Goal: Task Accomplishment & Management: Use online tool/utility

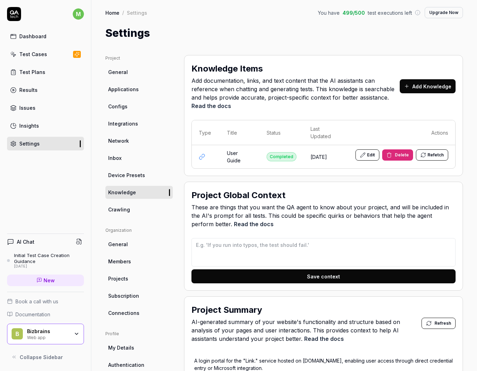
type textarea "*"
click at [366, 155] on button "Edit" at bounding box center [367, 155] width 24 height 11
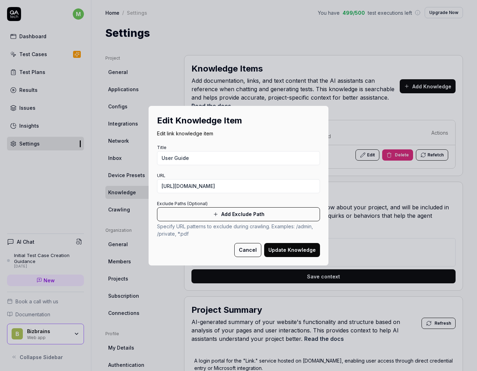
click at [244, 251] on button "Cancel" at bounding box center [247, 250] width 27 height 14
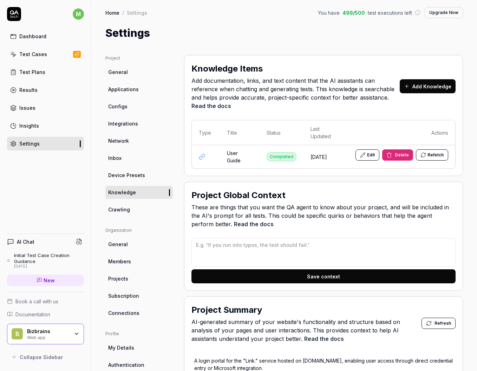
click at [118, 260] on span "Members" at bounding box center [119, 261] width 23 height 7
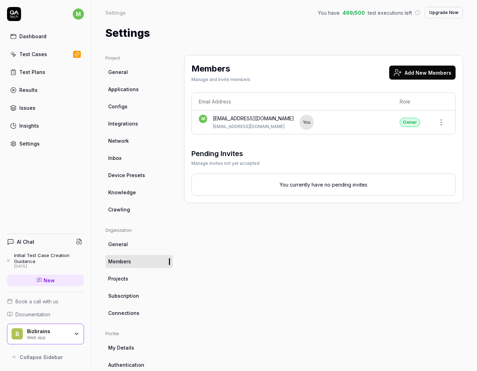
click at [427, 69] on button "Add New Members" at bounding box center [422, 73] width 66 height 14
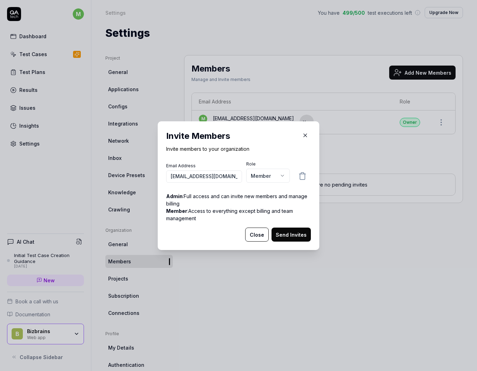
type input "mbm@bizbrains.com"
click at [256, 179] on body "m Dashboard Test Cases Test Plans Results Issues Insights Settings AI Chat Init…" at bounding box center [238, 185] width 477 height 371
select select "*"
click at [285, 232] on button "Send Invites" at bounding box center [290, 235] width 39 height 14
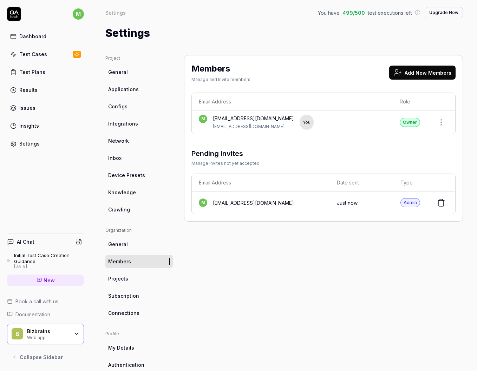
click at [423, 72] on button "Add New Members" at bounding box center [422, 73] width 66 height 14
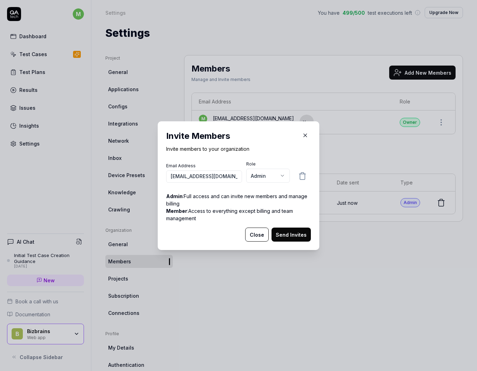
type input "psp@bizbrains.com"
click at [280, 232] on button "Send Invites" at bounding box center [290, 235] width 39 height 14
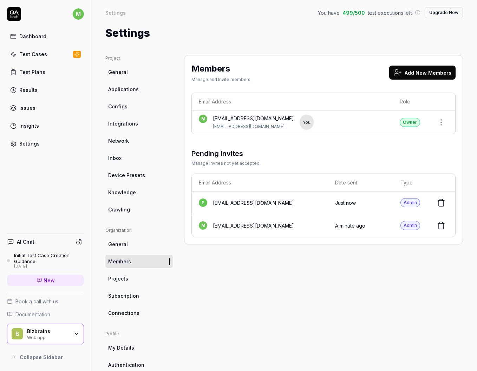
click at [416, 69] on button "Add New Members" at bounding box center [422, 73] width 66 height 14
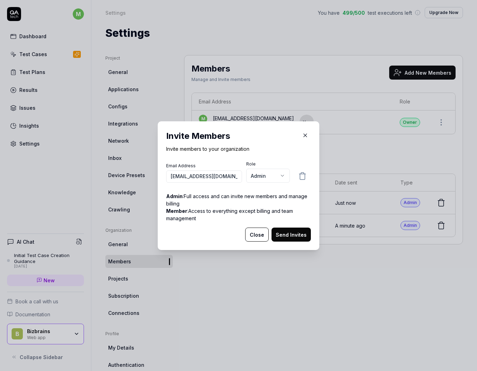
type input "lba@bizbrians.com"
click at [288, 236] on button "Send Invites" at bounding box center [290, 235] width 39 height 14
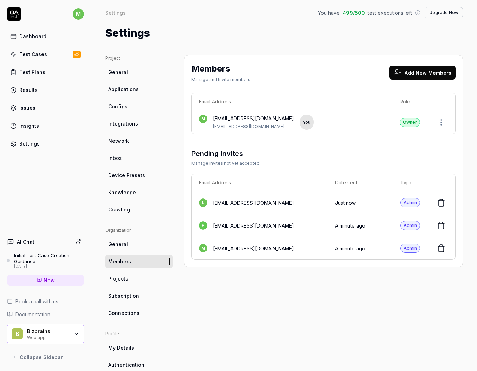
click at [287, 32] on div "Settings" at bounding box center [283, 33] width 357 height 16
click at [131, 189] on span "Knowledge" at bounding box center [122, 192] width 28 height 7
type textarea "*"
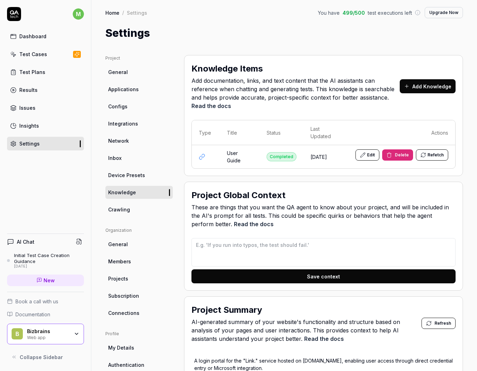
click at [242, 199] on h2 "Project Global Context" at bounding box center [238, 195] width 94 height 13
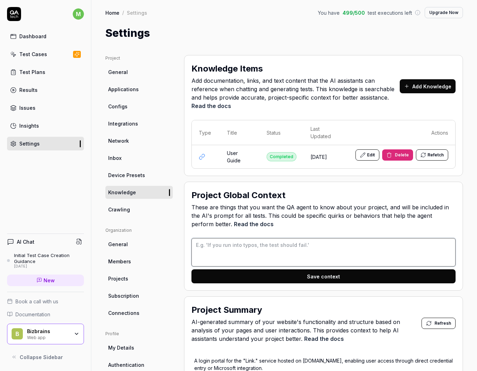
click at [281, 250] on textarea at bounding box center [323, 252] width 264 height 28
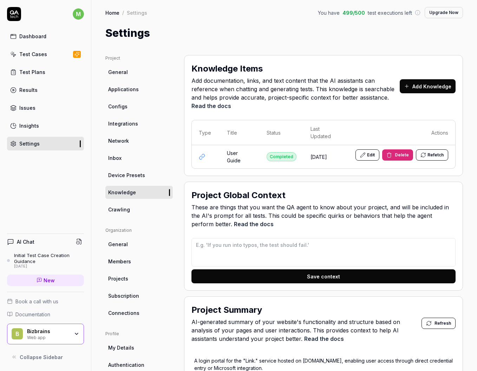
click at [259, 227] on link "Read the docs" at bounding box center [254, 224] width 40 height 7
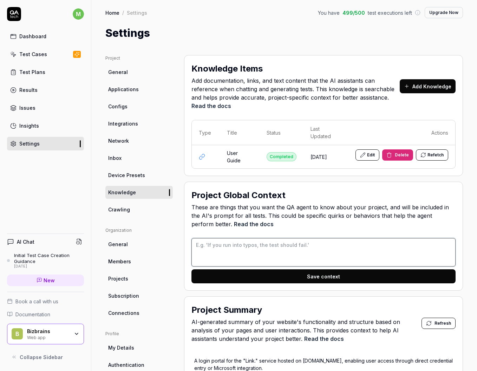
click at [304, 251] on textarea at bounding box center [323, 252] width 264 height 28
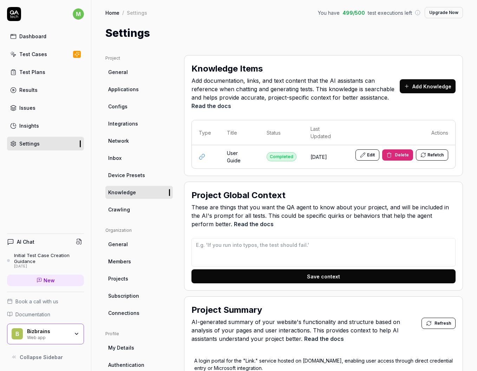
click at [247, 207] on span "These are things that you want the QA agent to know about your project, and wil…" at bounding box center [323, 215] width 264 height 25
click at [261, 227] on link "Read the docs" at bounding box center [254, 224] width 40 height 7
click at [41, 51] on div "Test Cases" at bounding box center [33, 54] width 28 height 7
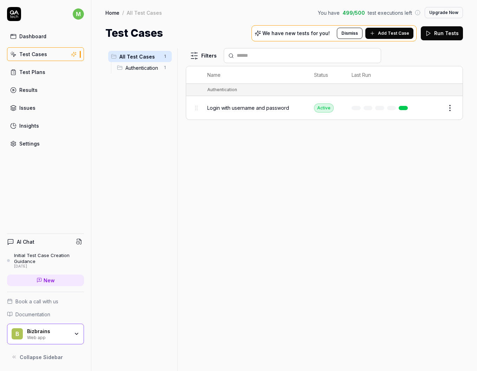
click at [396, 33] on span "Add Test Case" at bounding box center [393, 33] width 31 height 6
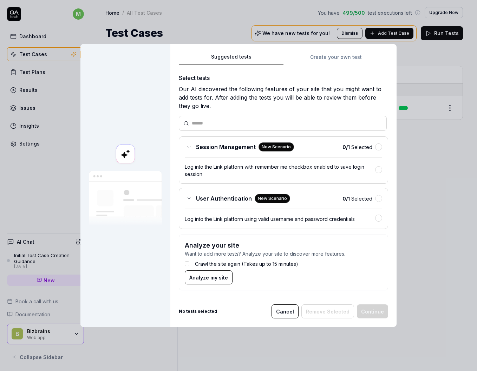
click at [227, 120] on input "text" at bounding box center [287, 123] width 190 height 7
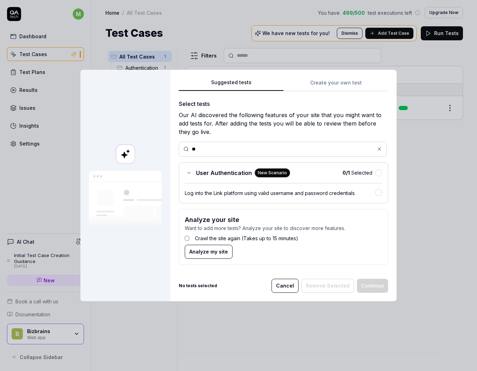
type input "*"
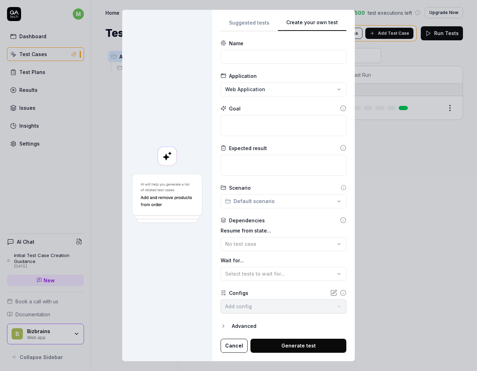
click at [323, 60] on div "Suggested tests Create your own test Name Application Web Application Goal Expe…" at bounding box center [283, 185] width 126 height 335
click at [258, 26] on div "**********" at bounding box center [238, 185] width 477 height 371
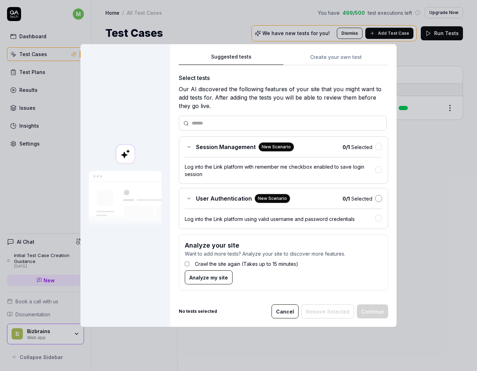
click at [376, 197] on button "button" at bounding box center [378, 198] width 7 height 7
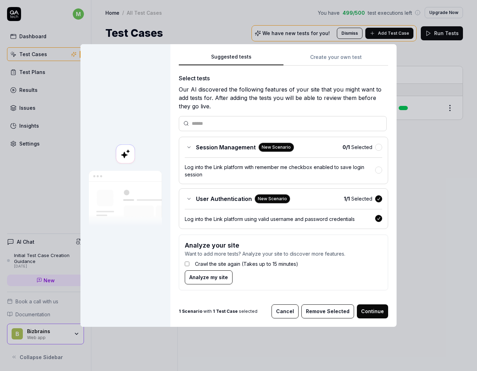
click at [212, 280] on span "Analyze my site" at bounding box center [208, 277] width 39 height 7
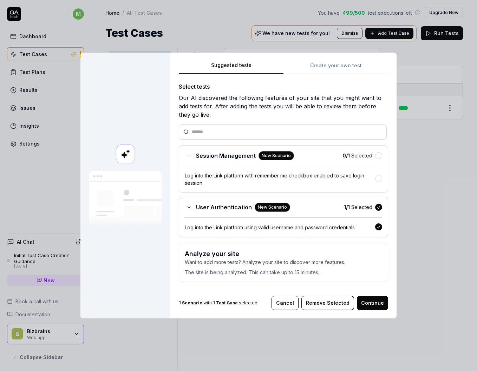
click at [208, 205] on span "User Authentication" at bounding box center [224, 207] width 56 height 8
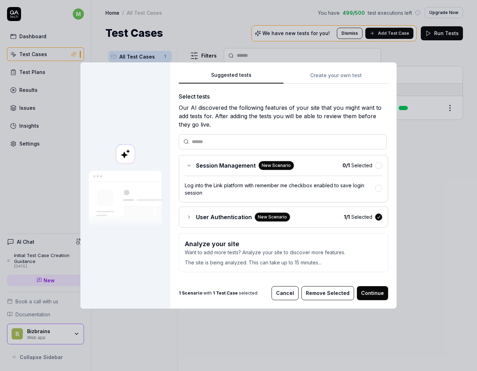
click at [187, 216] on icon at bounding box center [189, 217] width 6 height 6
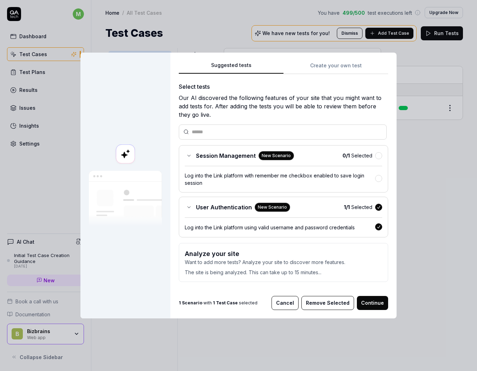
click at [236, 205] on span "User Authentication" at bounding box center [224, 207] width 56 height 8
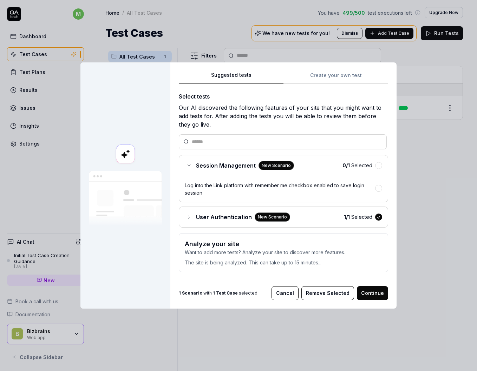
click at [187, 216] on icon at bounding box center [189, 217] width 6 height 6
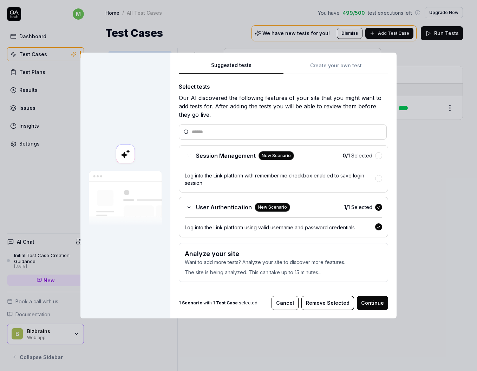
click at [274, 210] on div "New Scenario" at bounding box center [271, 207] width 35 height 9
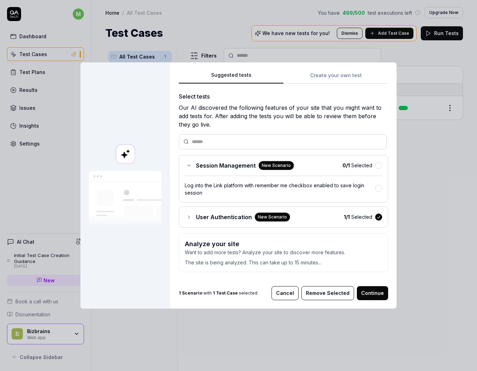
click at [186, 219] on icon at bounding box center [189, 217] width 6 height 6
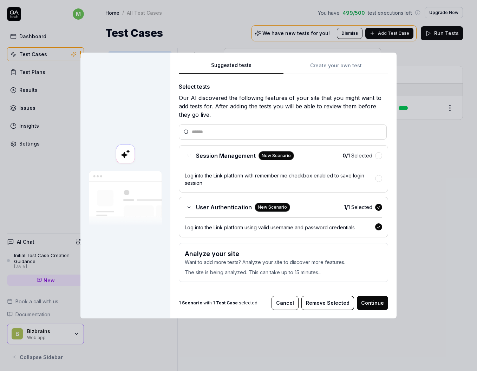
click at [353, 207] on span "1 / 1 Selected" at bounding box center [358, 207] width 28 height 7
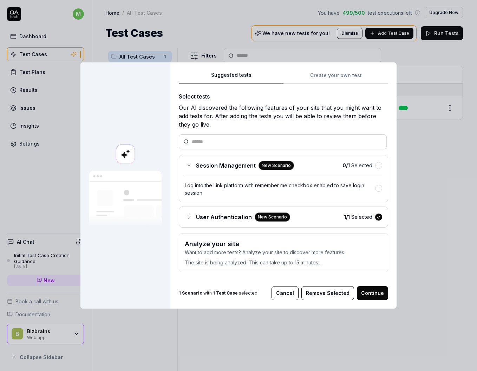
click at [186, 217] on icon at bounding box center [189, 217] width 6 height 6
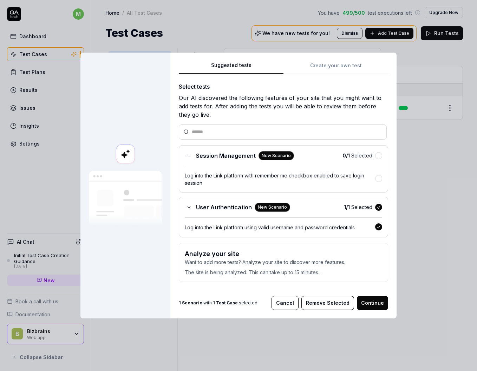
click at [263, 156] on div "New Scenario" at bounding box center [275, 155] width 35 height 9
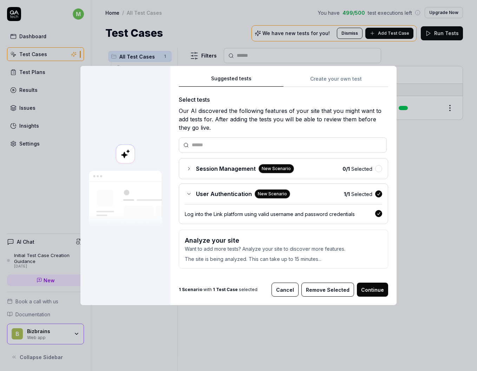
click at [262, 164] on div "New Scenario" at bounding box center [275, 168] width 35 height 9
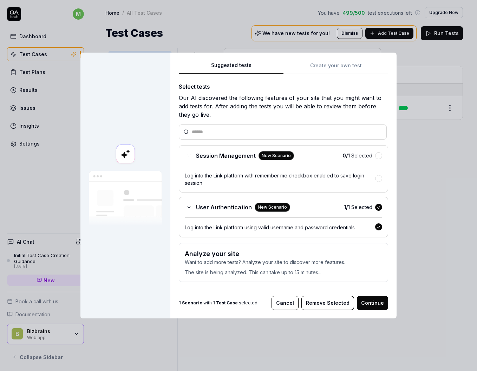
click at [188, 154] on icon at bounding box center [189, 156] width 6 height 6
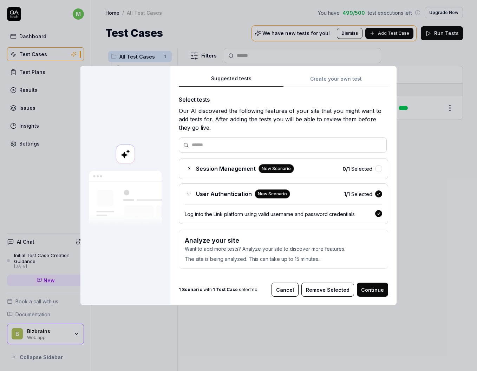
click at [186, 166] on icon at bounding box center [189, 169] width 6 height 6
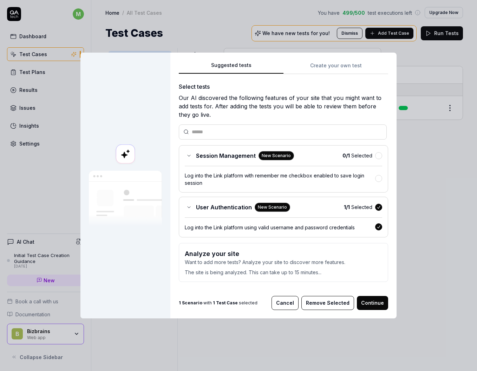
click at [342, 64] on div "Suggested tests Create your own test Select tests Our AI discovered the followi…" at bounding box center [283, 186] width 226 height 266
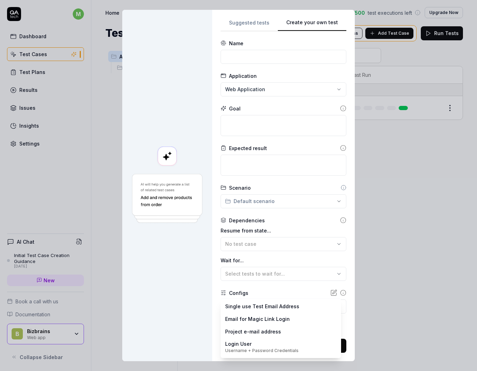
click at [292, 309] on body "**********" at bounding box center [238, 185] width 477 height 371
click at [197, 306] on div "**********" at bounding box center [238, 185] width 477 height 371
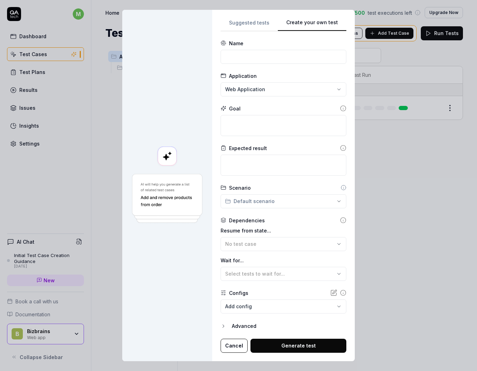
click at [253, 24] on div "**********" at bounding box center [238, 185] width 477 height 371
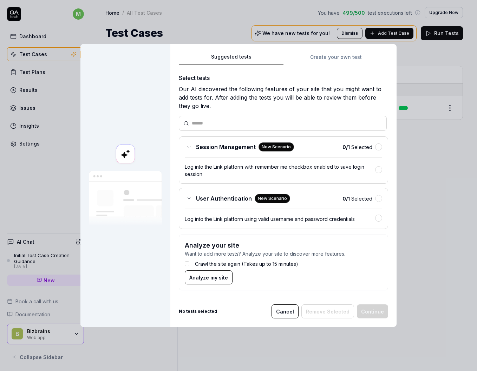
click at [207, 250] on h3 "Analyze your site" at bounding box center [283, 245] width 197 height 9
click at [295, 254] on p "Want to add more tests? Analyze your site to discover more features." at bounding box center [283, 253] width 197 height 7
click at [119, 152] on rect at bounding box center [125, 154] width 19 height 19
click at [221, 197] on span "User Authentication" at bounding box center [224, 198] width 56 height 8
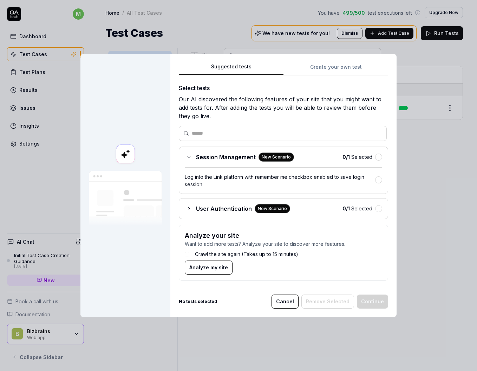
click at [219, 210] on span "User Authentication" at bounding box center [224, 209] width 56 height 8
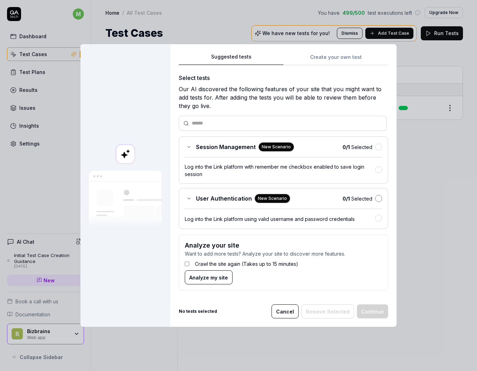
click at [378, 200] on button "button" at bounding box center [378, 198] width 7 height 7
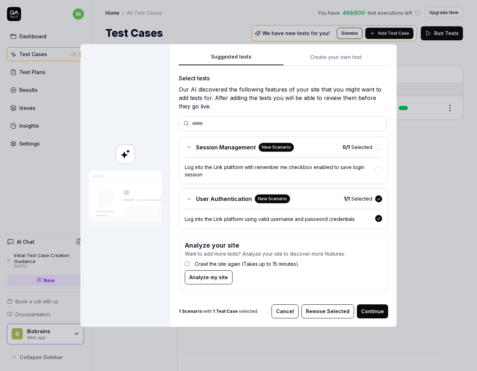
click at [375, 311] on button "Continue" at bounding box center [372, 312] width 31 height 14
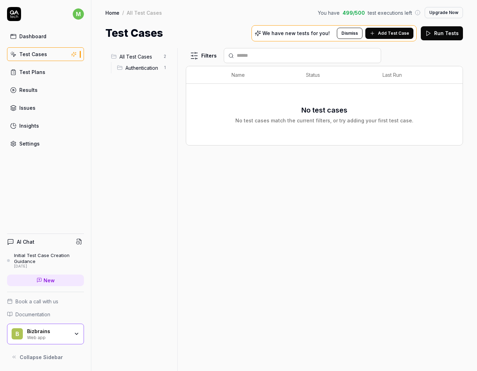
click at [141, 70] on span "Authentication" at bounding box center [142, 67] width 34 height 7
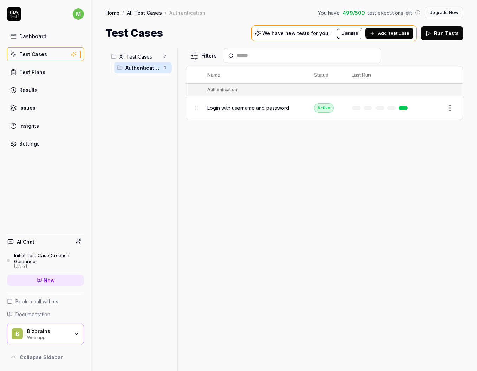
click at [450, 109] on html "m Dashboard Test Cases Test Plans Results Issues Insights Settings AI Chat Init…" at bounding box center [238, 185] width 477 height 371
click at [419, 139] on div "Run Test" at bounding box center [420, 137] width 67 height 15
click at [435, 110] on button "Edit" at bounding box center [432, 107] width 17 height 11
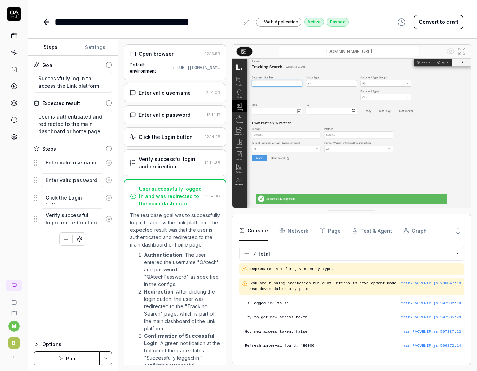
type textarea "*"
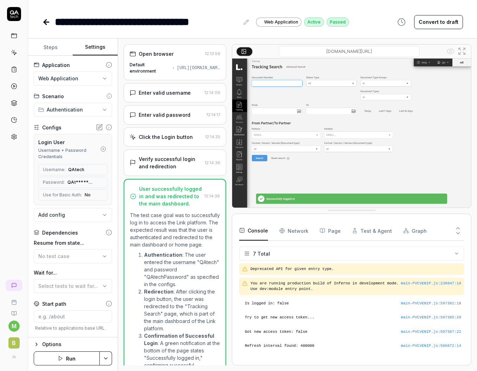
click at [98, 49] on button "Settings" at bounding box center [95, 47] width 45 height 17
click at [72, 171] on span "QAtech" at bounding box center [76, 170] width 16 height 6
click at [72, 182] on span "QAt********" at bounding box center [80, 182] width 27 height 6
click at [98, 127] on icon at bounding box center [100, 127] width 4 height 4
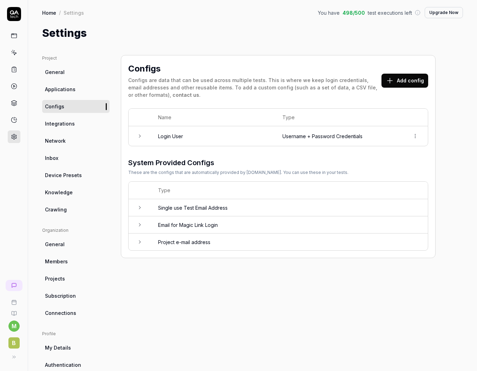
click at [414, 137] on html "m B Home / Settings You have 498 / 500 test executions left Upgrade Now Home / …" at bounding box center [238, 185] width 477 height 371
click at [382, 151] on span "Options" at bounding box center [377, 151] width 20 height 7
click at [141, 139] on td at bounding box center [139, 136] width 22 height 20
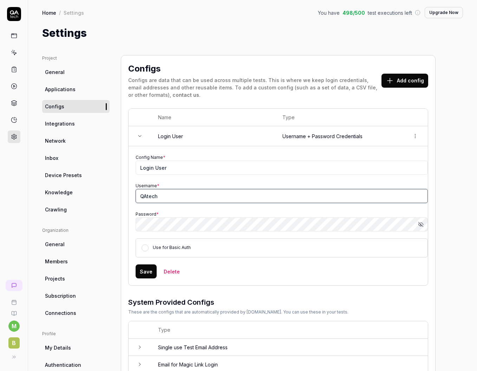
click at [148, 198] on input "QAtech" at bounding box center [281, 196] width 292 height 14
click at [132, 205] on td "Config Name * Login User Username * QAtech Password * Show password Use for Bas…" at bounding box center [277, 215] width 299 height 139
click at [143, 194] on input "QAtech" at bounding box center [281, 196] width 292 height 14
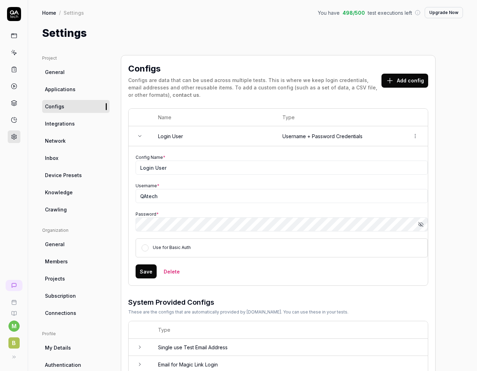
click at [127, 200] on div "Configs Configs are data that can be used across multiple tests. This is where …" at bounding box center [278, 226] width 314 height 343
click at [69, 194] on span "Knowledge" at bounding box center [59, 192] width 28 height 7
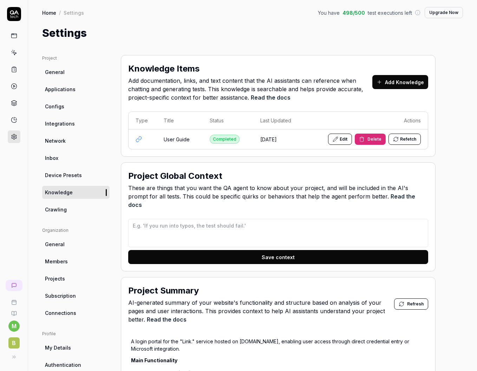
click at [17, 34] on icon at bounding box center [14, 36] width 6 height 6
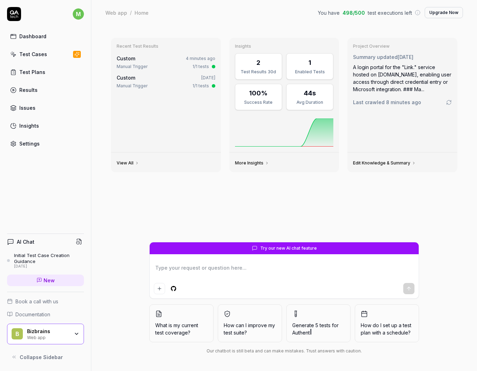
click at [37, 72] on div "Test Plans" at bounding box center [32, 71] width 26 height 7
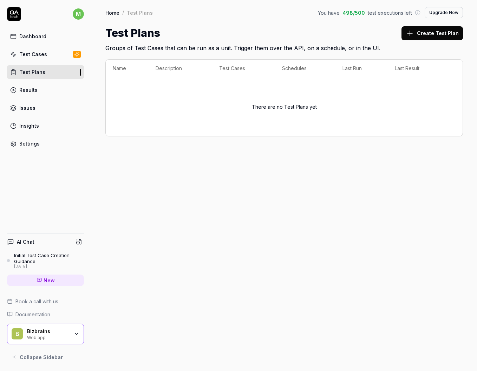
click at [34, 54] on div "Test Cases" at bounding box center [33, 54] width 28 height 7
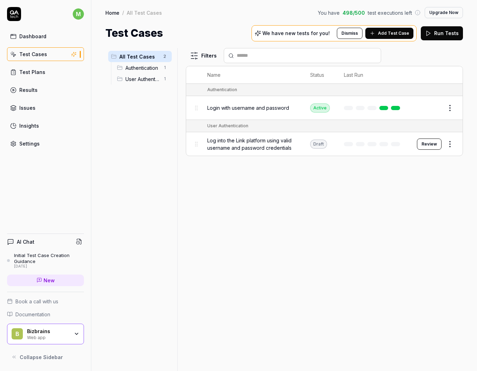
click at [384, 31] on span "Add Test Case" at bounding box center [393, 33] width 31 height 6
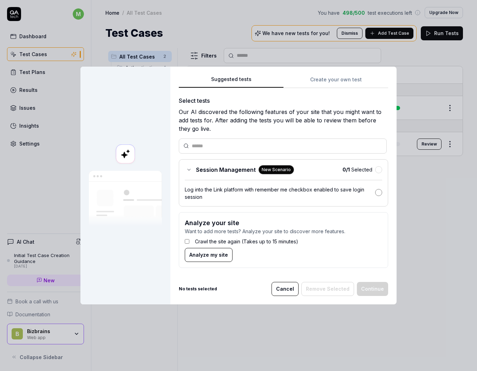
click at [376, 193] on button "button" at bounding box center [378, 192] width 7 height 7
click at [367, 288] on button "Continue" at bounding box center [372, 289] width 31 height 14
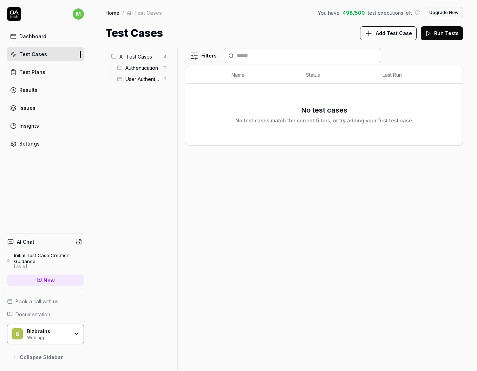
click at [139, 79] on span "User Authentication" at bounding box center [142, 78] width 34 height 7
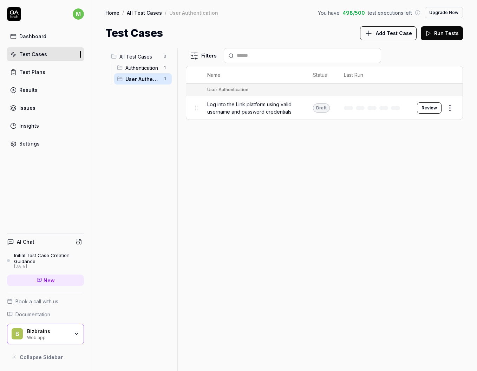
click at [139, 66] on span "Authentication" at bounding box center [142, 67] width 34 height 7
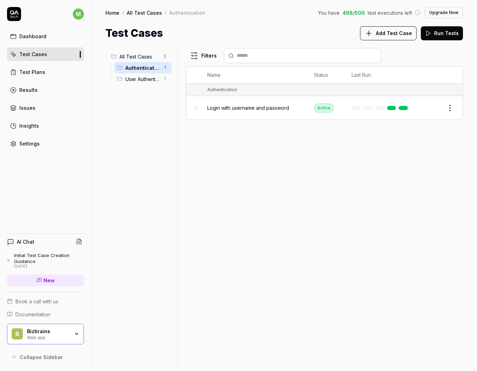
click at [138, 80] on span "User Authentication" at bounding box center [142, 78] width 34 height 7
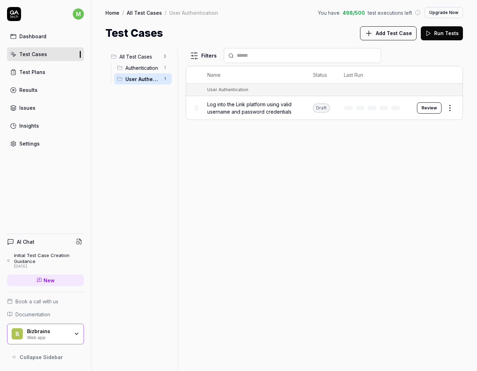
click at [395, 35] on span "Add Test Case" at bounding box center [394, 32] width 36 height 7
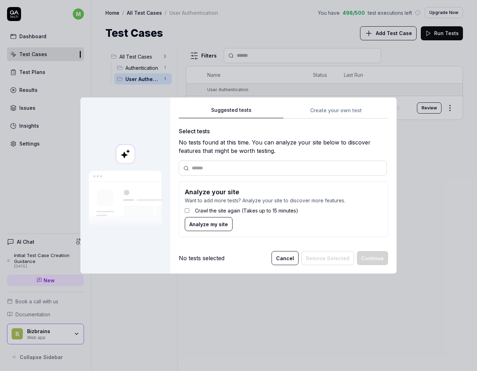
click at [124, 197] on img at bounding box center [125, 199] width 73 height 56
click at [258, 211] on label "Crawl the site again (Takes up to 15 minutes)" at bounding box center [246, 210] width 103 height 7
click at [203, 260] on div "No tests selected" at bounding box center [202, 258] width 46 height 8
click at [285, 258] on button "Cancel" at bounding box center [284, 258] width 27 height 14
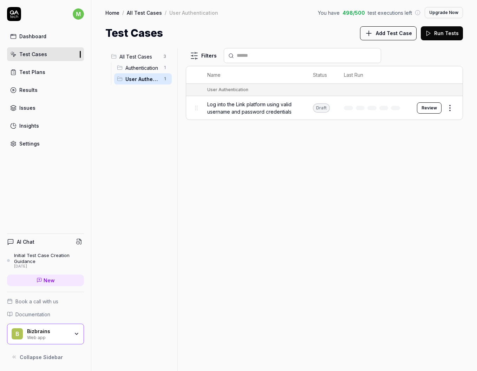
click at [220, 150] on div "Filters Name Status Last Run User Authentication Log into the Link platform usi…" at bounding box center [324, 209] width 277 height 323
click at [136, 56] on span "All Test Cases" at bounding box center [139, 56] width 40 height 7
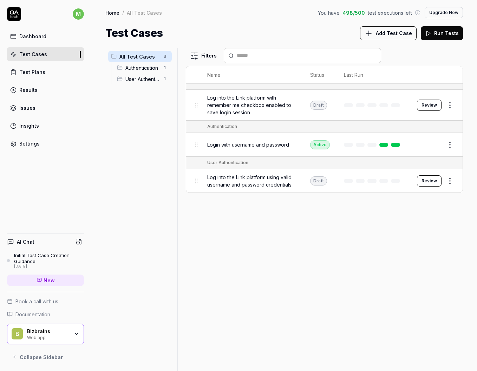
click at [428, 107] on button "Review" at bounding box center [429, 105] width 25 height 11
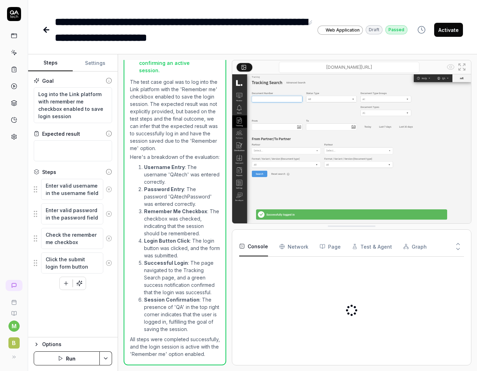
type textarea "*"
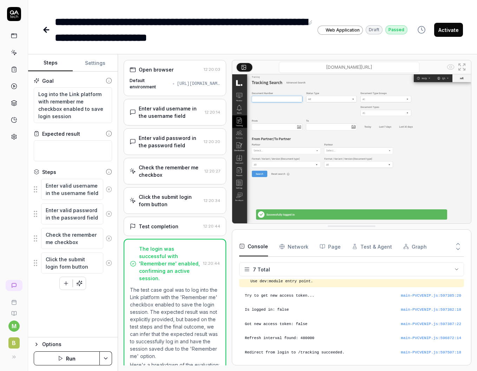
click at [45, 31] on icon at bounding box center [45, 29] width 2 height 5
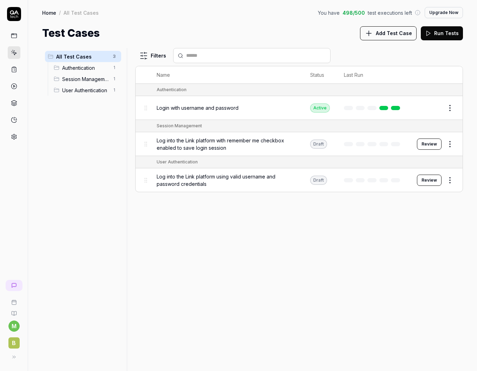
click at [392, 33] on span "Add Test Case" at bounding box center [394, 32] width 36 height 7
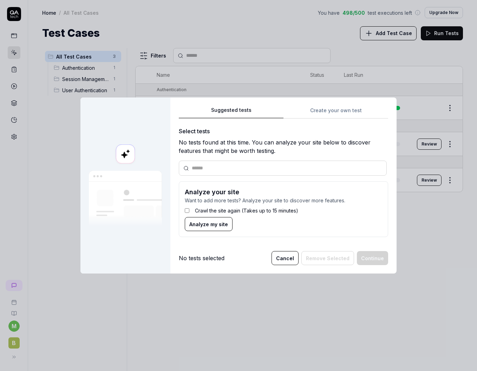
click at [322, 113] on div "Suggested tests Create your own test Select tests No tests found at this time. …" at bounding box center [283, 174] width 209 height 137
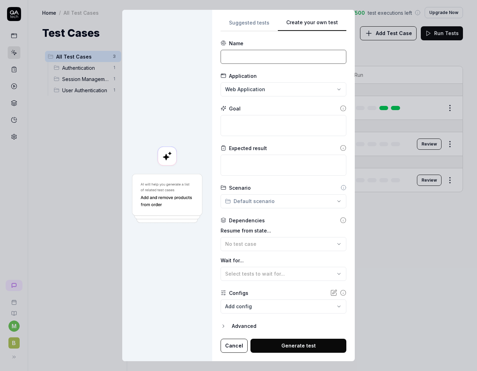
click at [257, 58] on input at bounding box center [283, 57] width 126 height 14
type input "Log out"
click at [264, 74] on div "Application" at bounding box center [283, 75] width 126 height 7
click at [251, 124] on textarea at bounding box center [283, 125] width 126 height 21
type textarea "*"
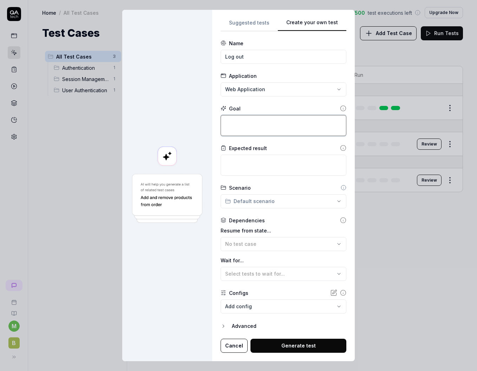
type textarea "L"
type textarea "*"
type textarea "Lo"
type textarea "*"
type textarea "Log"
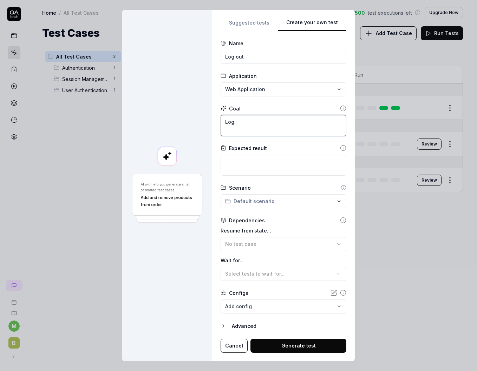
type textarea "*"
type textarea "Logg"
type textarea "*"
type textarea "Loggi"
type textarea "*"
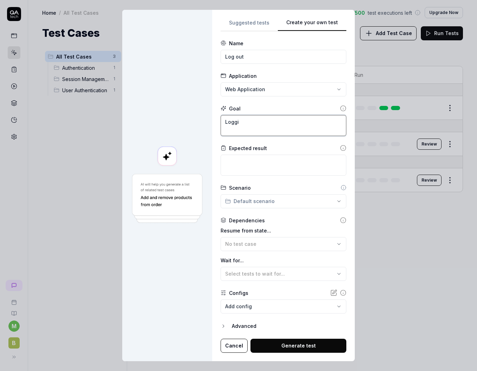
type textarea "Loggin"
type textarea "*"
type textarea "Logging"
type textarea "*"
type textarea "Logging o"
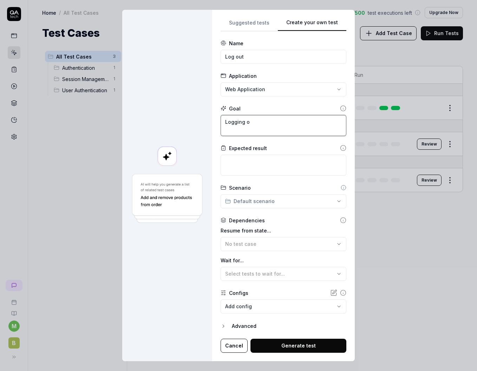
type textarea "*"
type textarea "Logging ou"
type textarea "*"
type textarea "Logging out"
type textarea "*"
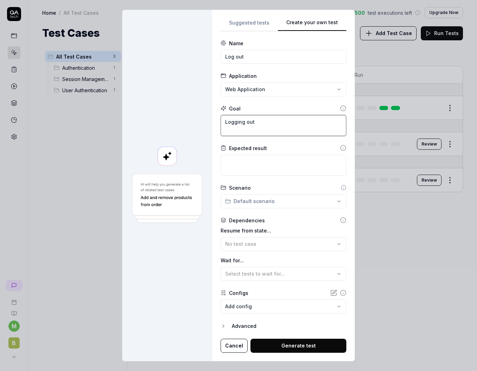
type textarea "Logging out"
type textarea "*"
type textarea "Logging out su"
type textarea "*"
type textarea "Logging out suf"
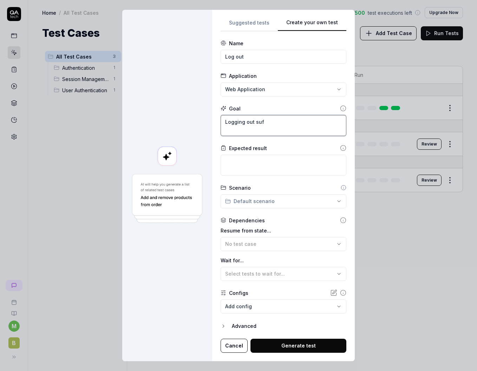
type textarea "*"
type textarea "Logging out su"
type textarea "*"
type textarea "Logging out suc"
type textarea "*"
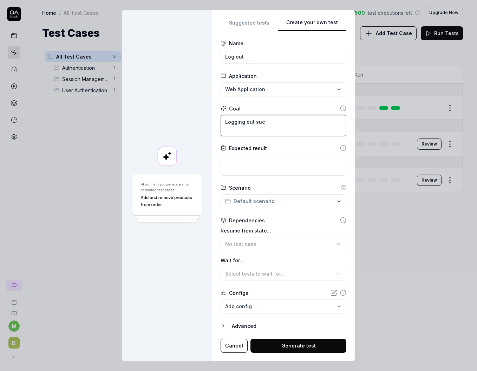
type textarea "Logging out succ"
type textarea "*"
type textarea "Logging out succe"
type textarea "*"
type textarea "Logging out succes"
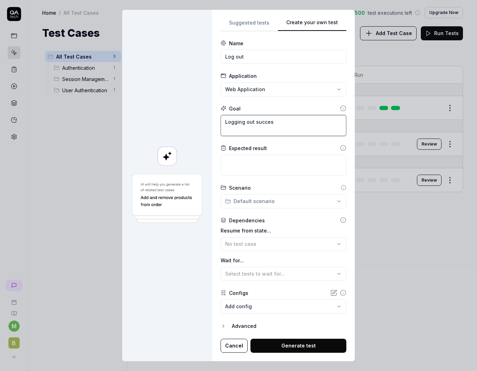
type textarea "*"
type textarea "Logging out success"
type textarea "*"
type textarea "Logging out successf"
type textarea "*"
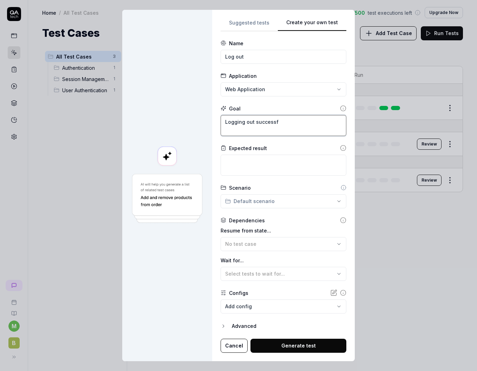
type textarea "Logging out successfu"
type textarea "*"
type textarea "Logging out successful"
type textarea "*"
type textarea "Logging out successfull"
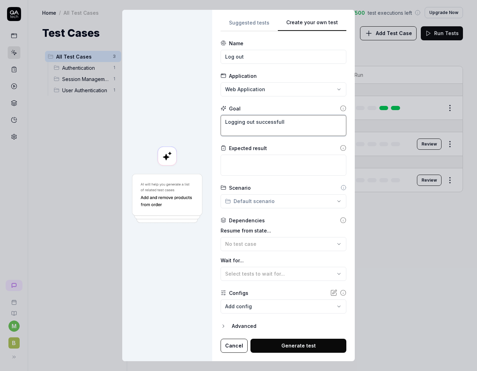
type textarea "*"
type textarea "Logging out successfully"
type textarea "*"
type textarea "Logging out successfully"
type textarea "*"
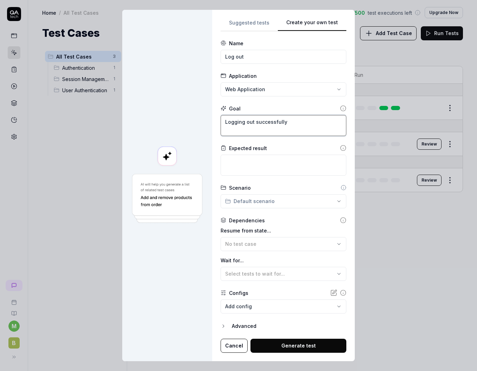
type textarea "Logging out successfully o"
type textarea "*"
type textarea "Logging out successfully of"
type textarea "*"
type textarea "Logging out successfully of t"
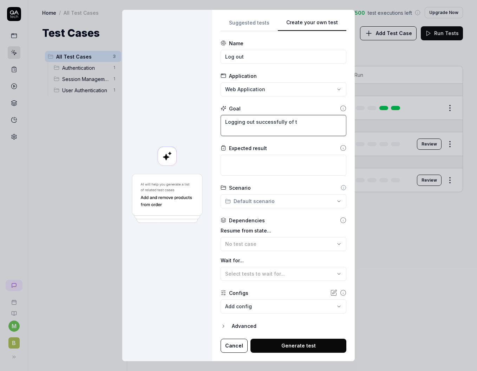
type textarea "*"
type textarea "Logging out successfully of th"
type textarea "*"
type textarea "Logging out successfully of the"
type textarea "*"
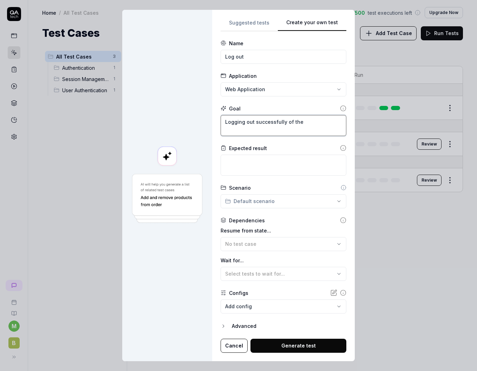
type textarea "Logging out successfully of the"
type textarea "*"
type textarea "Logging out successfully of the s"
type textarea "*"
type textarea "Logging out successfully of the se"
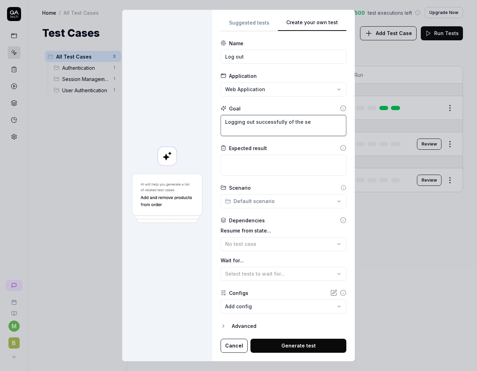
type textarea "*"
type textarea "Logging out successfully of the ses"
type textarea "*"
type textarea "Logging out successfully of the sess"
type textarea "*"
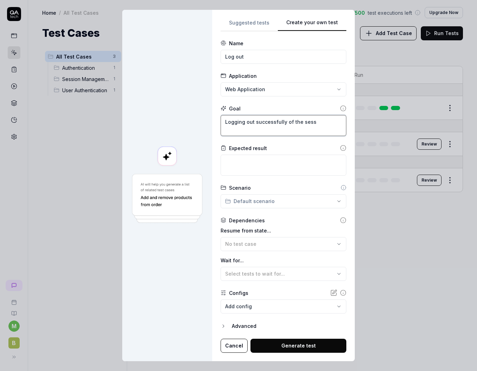
type textarea "Logging out successfully of the sessi"
type textarea "*"
type textarea "Logging out successfully of the sessio"
type textarea "*"
type textarea "Logging out successfully of the session"
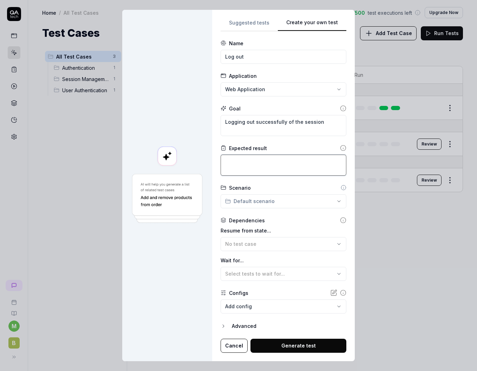
click at [247, 163] on textarea at bounding box center [283, 165] width 126 height 21
type textarea "*"
type textarea "U"
type textarea "*"
type textarea "Us"
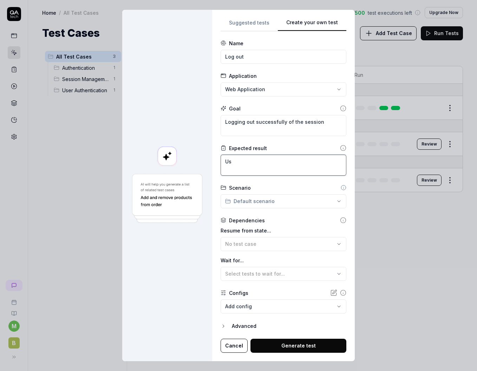
type textarea "*"
type textarea "Use"
type textarea "*"
type textarea "User"
type textarea "*"
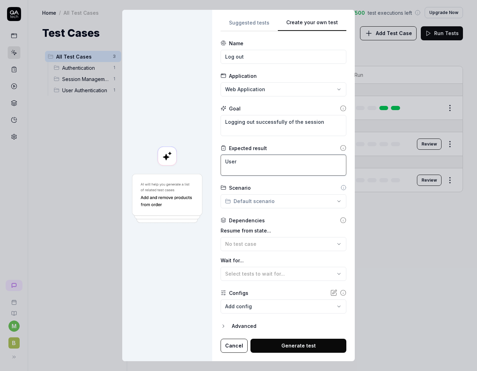
type textarea "User"
type textarea "*"
type textarea "User i"
type textarea "*"
type textarea "User is"
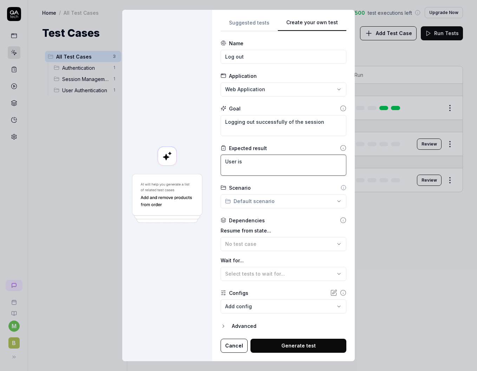
type textarea "*"
type textarea "User is"
type textarea "*"
type textarea "User is l"
type textarea "*"
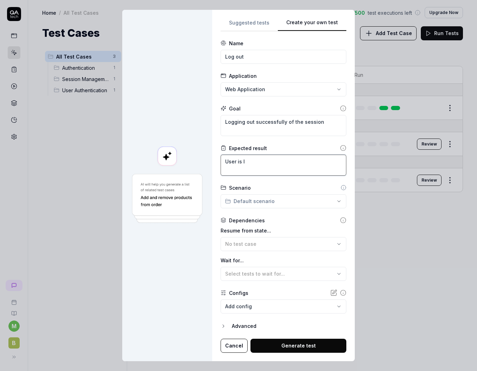
type textarea "User is lo"
type textarea "*"
type textarea "User is log"
type textarea "*"
type textarea "User is logg"
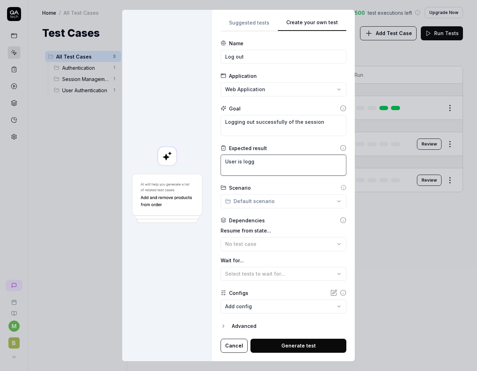
type textarea "*"
type textarea "User is logge"
type textarea "*"
type textarea "User is logged"
type textarea "*"
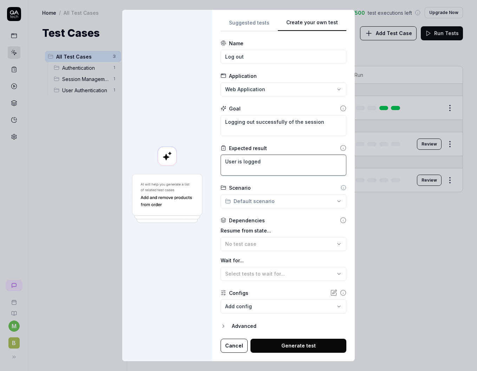
type textarea "User is logged"
type textarea "*"
type textarea "User is logged o"
type textarea "*"
type textarea "User is logged ou"
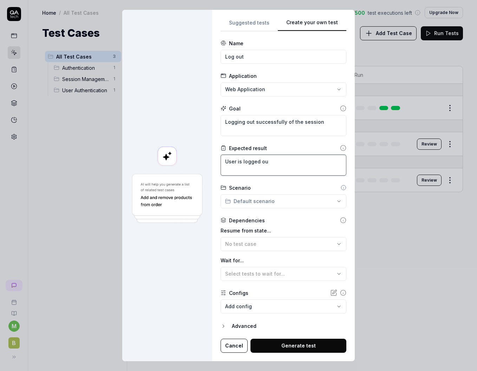
type textarea "*"
type textarea "User is logged out"
click at [255, 198] on div "**********" at bounding box center [238, 185] width 477 height 371
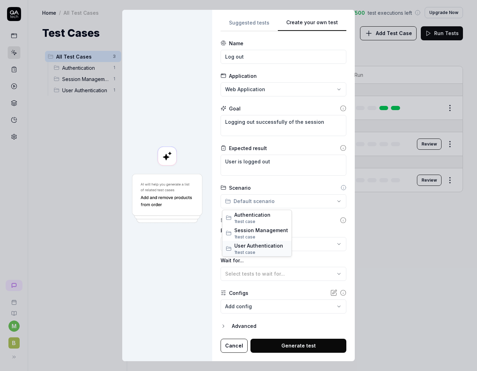
click at [261, 246] on span "User Authentication" at bounding box center [261, 245] width 54 height 7
click at [340, 187] on icon at bounding box center [343, 188] width 6 height 6
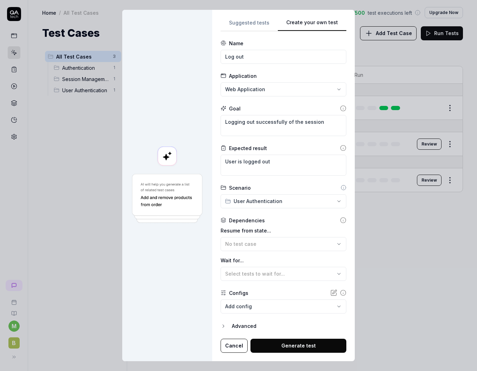
click at [278, 203] on div "**********" at bounding box center [238, 185] width 477 height 371
click at [270, 230] on span "Session Management" at bounding box center [262, 230] width 56 height 7
click at [310, 184] on div "Scenario" at bounding box center [283, 187] width 126 height 7
click at [332, 199] on div "**********" at bounding box center [238, 185] width 477 height 371
click at [259, 230] on span "Session Management" at bounding box center [261, 230] width 54 height 7
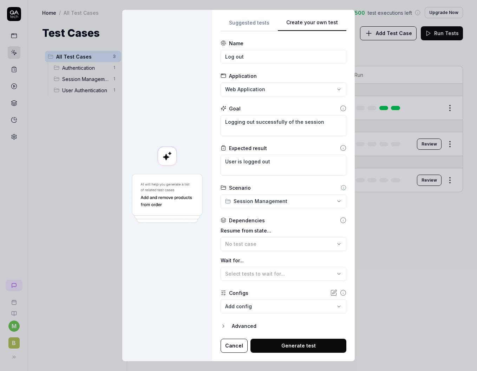
click at [340, 220] on icon at bounding box center [343, 220] width 6 height 6
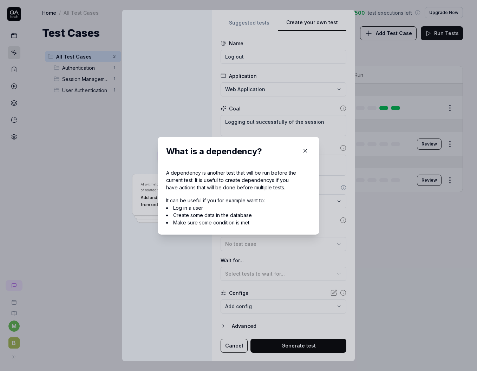
click at [303, 152] on icon "button" at bounding box center [305, 151] width 6 height 6
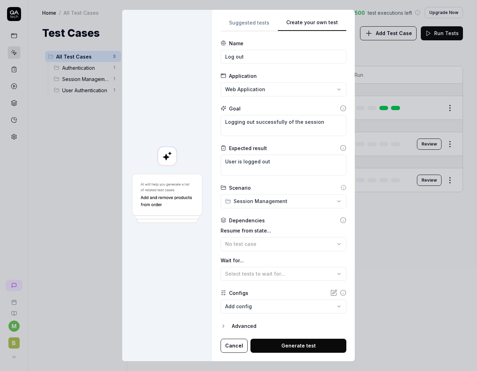
click at [343, 188] on icon at bounding box center [343, 188] width 0 height 1
click at [336, 244] on icon "button" at bounding box center [339, 244] width 6 height 6
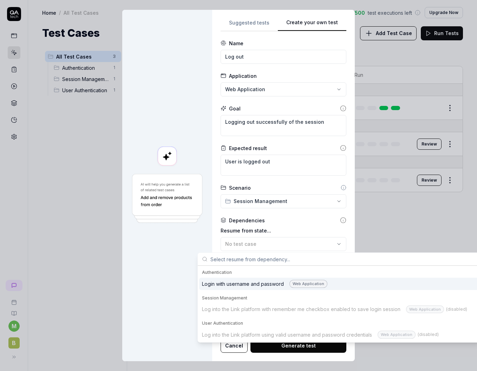
click at [272, 283] on div "Login with username and password Web Application" at bounding box center [264, 284] width 125 height 8
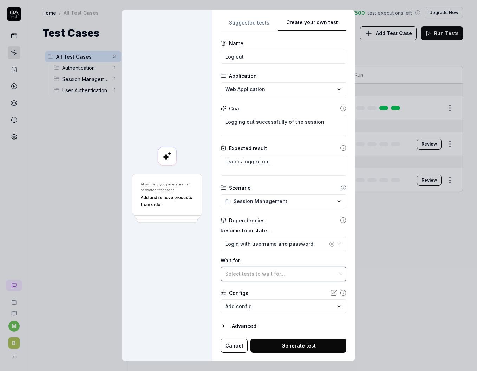
click at [277, 277] on span "Select tests to wait for..." at bounding box center [255, 274] width 60 height 6
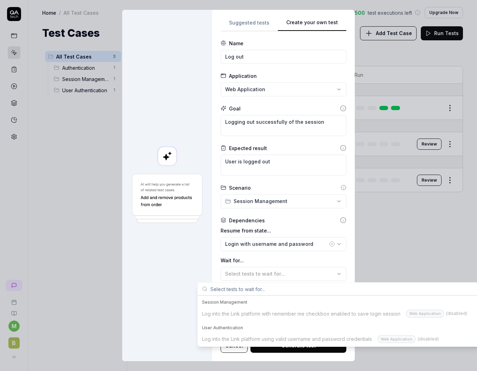
click at [228, 328] on div "User Authentication" at bounding box center [338, 328] width 273 height 6
click at [230, 304] on div "Session Management" at bounding box center [338, 302] width 273 height 6
click at [231, 329] on div "User Authentication" at bounding box center [338, 328] width 273 height 6
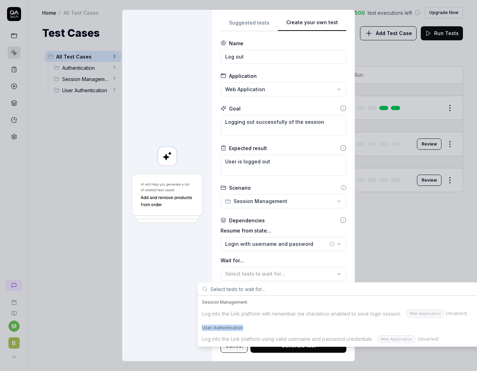
click at [231, 329] on div "User Authentication" at bounding box center [338, 328] width 273 height 6
click at [251, 330] on div "User Authentication" at bounding box center [338, 328] width 273 height 6
click at [245, 290] on input "text" at bounding box center [342, 289] width 265 height 13
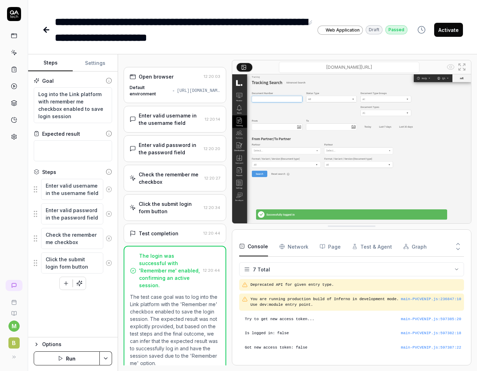
scroll to position [24, 0]
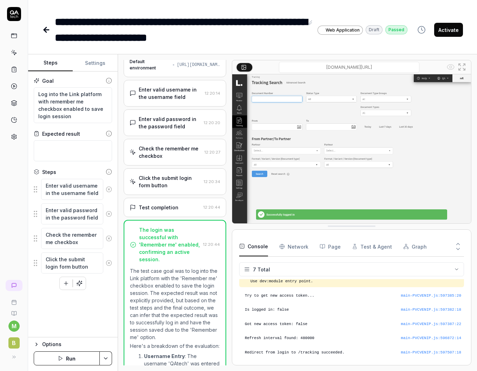
type textarea "*"
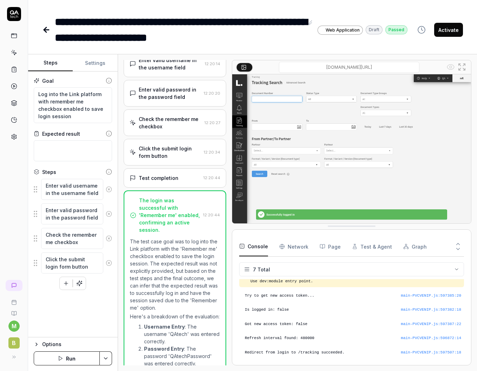
scroll to position [0, 0]
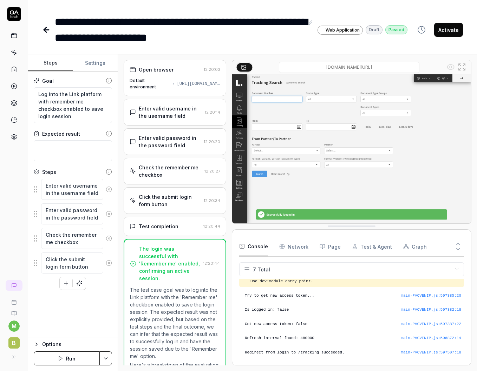
click at [50, 32] on icon at bounding box center [46, 30] width 8 height 8
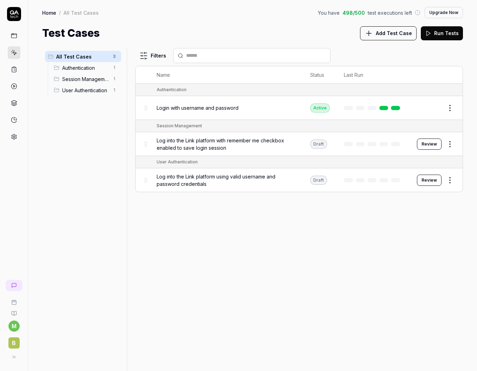
click at [395, 34] on span "Add Test Case" at bounding box center [394, 32] width 36 height 7
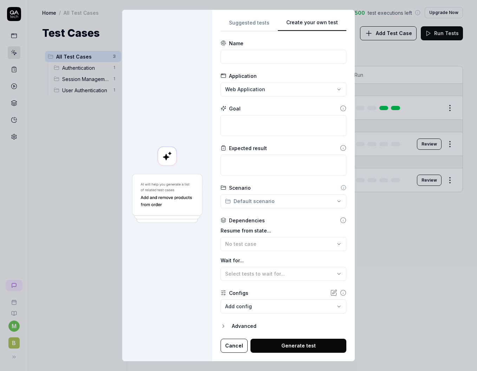
click at [341, 112] on div "**********" at bounding box center [283, 185] width 126 height 335
click at [267, 58] on input at bounding box center [283, 57] width 126 height 14
type input "Log out"
click at [264, 129] on textarea at bounding box center [283, 125] width 126 height 21
type textarea "*"
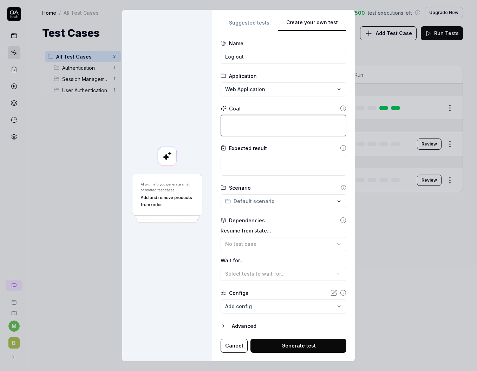
type textarea "L"
type textarea "*"
type textarea "Lo"
type textarea "*"
type textarea "Log"
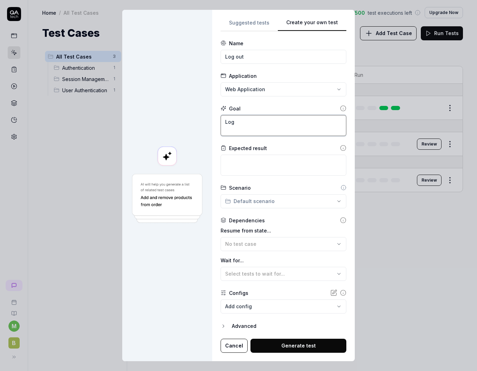
type textarea "*"
type textarea "Log"
type textarea "*"
type textarea "Log o"
type textarea "*"
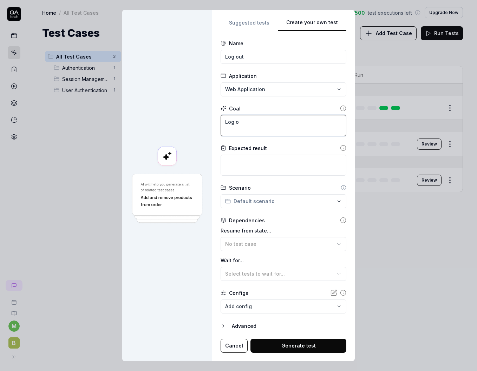
type textarea "Log ou"
type textarea "*"
type textarea "Log out"
type textarea "*"
type textarea "Log out"
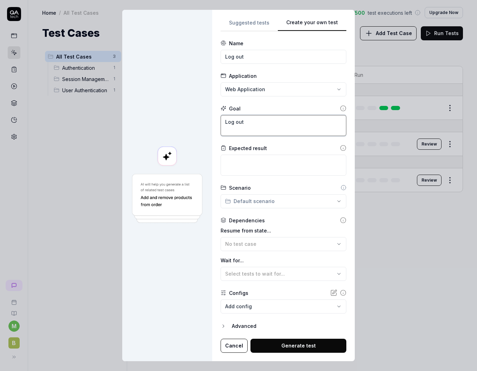
type textarea "*"
type textarea "Log out o"
type textarea "*"
type textarea "Log out of"
type textarea "*"
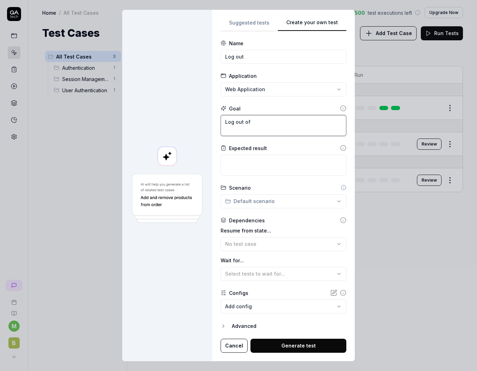
type textarea "Log out of s"
type textarea "*"
type textarea "Log out of se"
type textarea "*"
type textarea "Log out of ses"
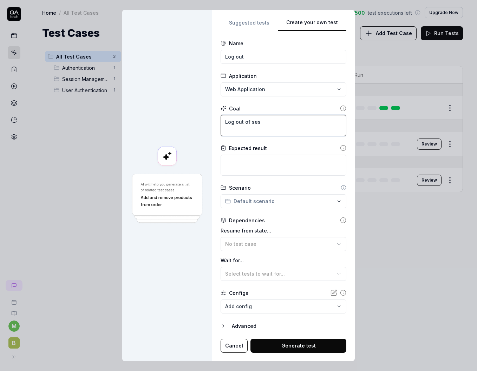
type textarea "*"
type textarea "Log out of sess"
type textarea "*"
type textarea "Log out of sessi"
type textarea "*"
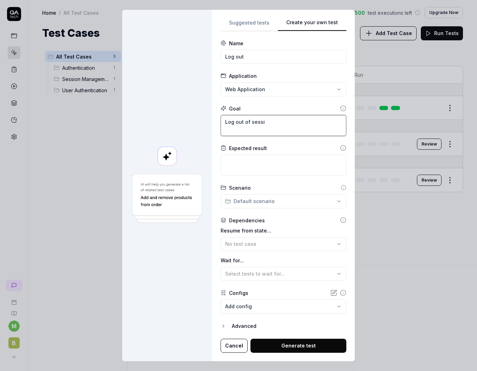
type textarea "Log out of sessio"
type textarea "*"
type textarea "Log out of session"
click at [259, 169] on textarea at bounding box center [283, 165] width 126 height 21
type textarea "*"
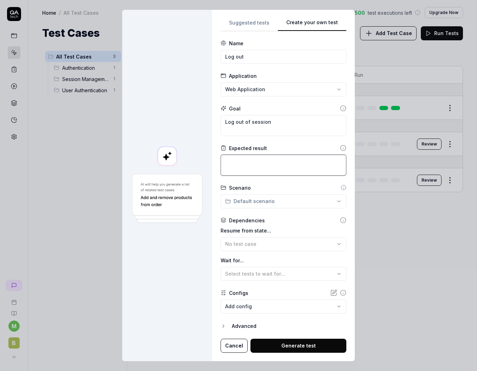
type textarea "U"
type textarea "*"
type textarea "Us"
type textarea "*"
type textarea "Use"
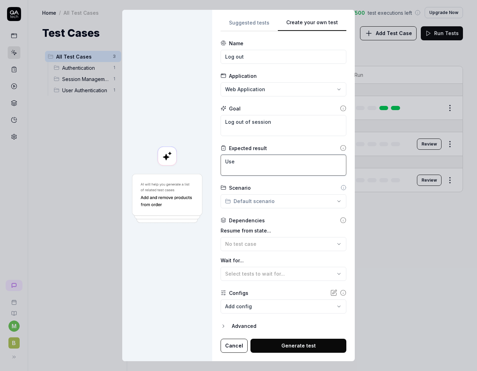
type textarea "*"
type textarea "User"
type textarea "*"
type textarea "User l"
type textarea "*"
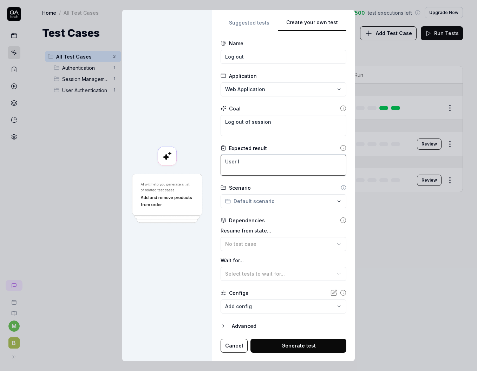
type textarea "User lo"
type textarea "*"
type textarea "User log"
type textarea "*"
type textarea "User logg"
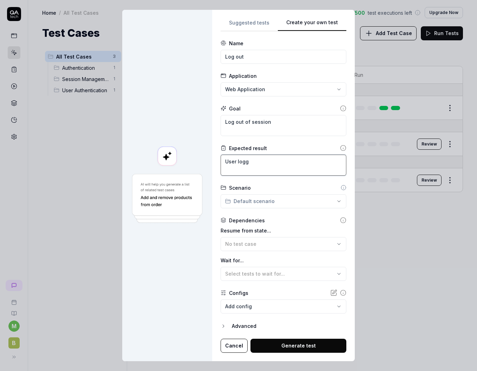
type textarea "*"
type textarea "User logge"
type textarea "*"
type textarea "User logged"
type textarea "*"
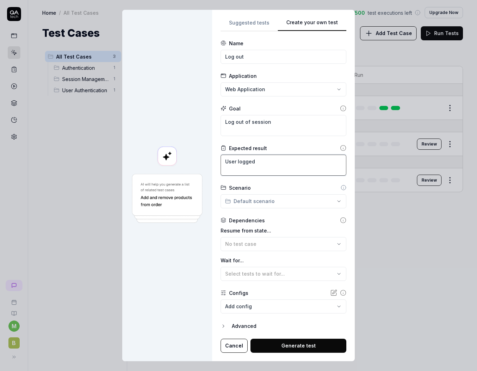
type textarea "User logged"
type textarea "*"
type textarea "User logged o"
type textarea "*"
type textarea "User logged ou"
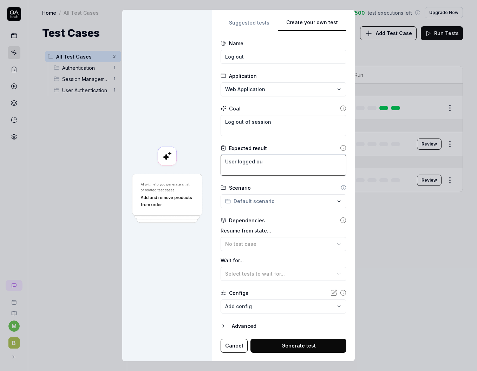
type textarea "*"
type textarea "User logged out"
type textarea "*"
type textarea "User logged out"
type textarea "*"
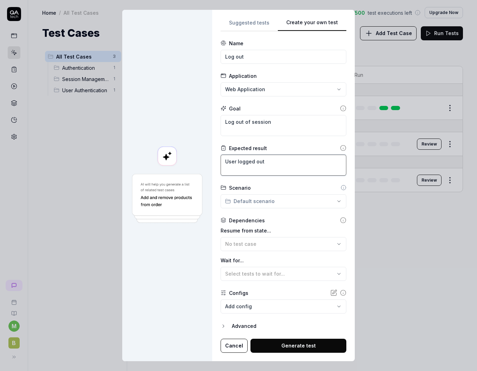
type textarea "User logged out o"
type textarea "*"
type textarea "User logged out of"
type textarea "*"
type textarea "User logged out of"
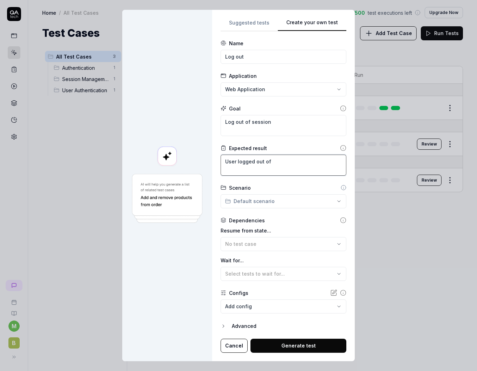
type textarea "*"
type textarea "User logged out of s"
type textarea "*"
type textarea "User logged out of se"
type textarea "*"
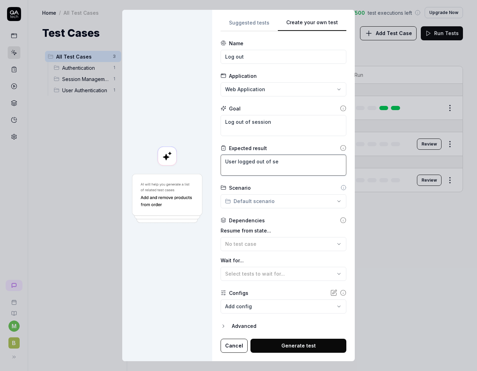
type textarea "User logged out of ses"
type textarea "*"
type textarea "User logged out of sess"
type textarea "*"
type textarea "User logged out of sessi"
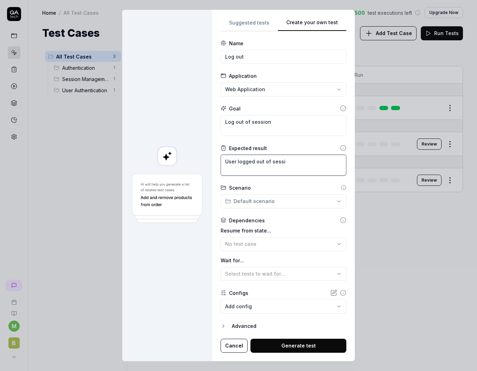
type textarea "*"
type textarea "User logged out of sessio"
type textarea "*"
type textarea "User logged out of session"
click at [340, 186] on icon at bounding box center [343, 188] width 6 height 6
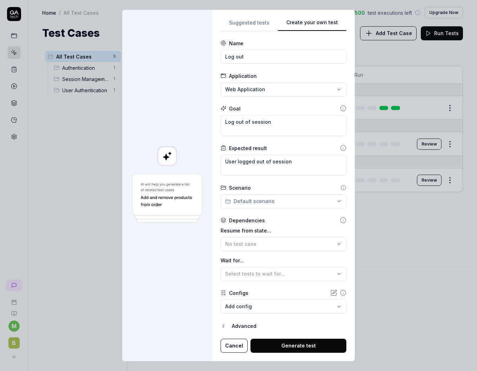
click at [340, 188] on icon at bounding box center [343, 188] width 6 height 6
drag, startPoint x: 338, startPoint y: 188, endPoint x: 314, endPoint y: 188, distance: 23.9
click at [314, 188] on div "Scenario" at bounding box center [283, 187] width 126 height 7
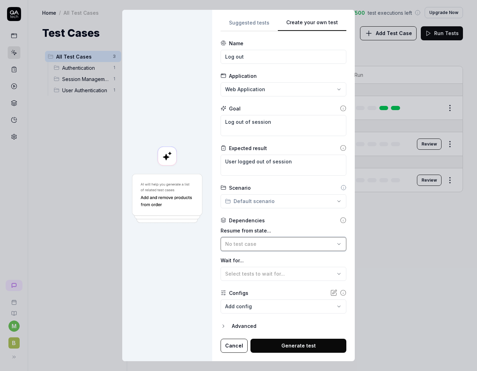
click at [262, 245] on div "No test case" at bounding box center [280, 243] width 110 height 7
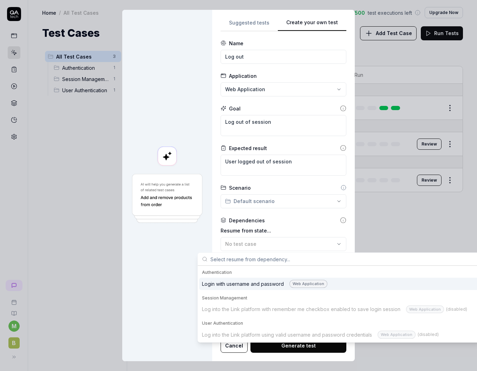
click at [236, 283] on div "Login with username and password Web Application" at bounding box center [264, 284] width 125 height 8
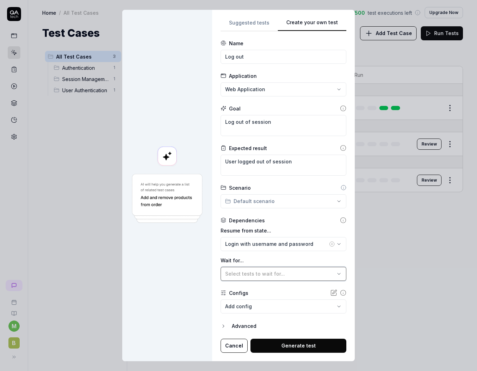
click at [243, 276] on span "Select tests to wait for..." at bounding box center [255, 274] width 60 height 6
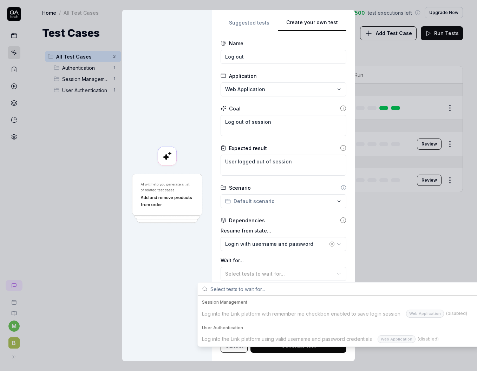
click at [232, 330] on div "User Authentication" at bounding box center [338, 328] width 273 height 6
click at [214, 306] on div "Session Management" at bounding box center [338, 302] width 279 height 11
click at [179, 289] on div at bounding box center [167, 186] width 90 height 352
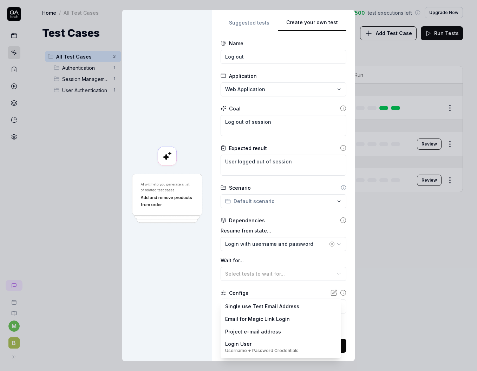
click at [258, 311] on body "m B Home / All Test Cases You have 498 / 500 test executions left Upgrade Now H…" at bounding box center [238, 185] width 477 height 371
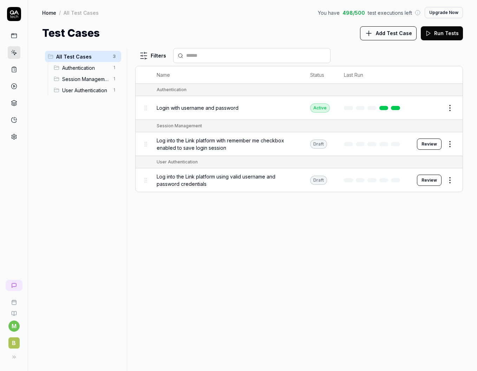
click at [302, 19] on div "Home / All Test Cases You have 498 / 500 test executions left Upgrade Now Home …" at bounding box center [252, 20] width 449 height 41
click at [70, 58] on span "All Test Cases" at bounding box center [82, 56] width 52 height 7
click at [394, 31] on span "Add Test Case" at bounding box center [394, 32] width 36 height 7
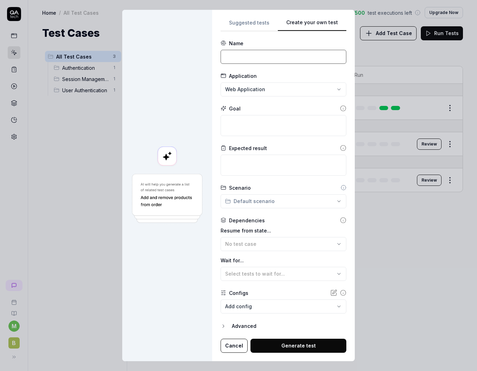
click at [237, 55] on input at bounding box center [283, 57] width 126 height 14
click at [254, 125] on textarea at bounding box center [283, 125] width 126 height 21
click at [284, 166] on textarea at bounding box center [283, 165] width 126 height 21
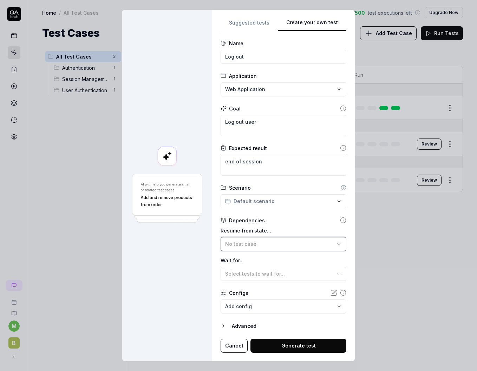
click at [270, 243] on div "No test case" at bounding box center [280, 243] width 110 height 7
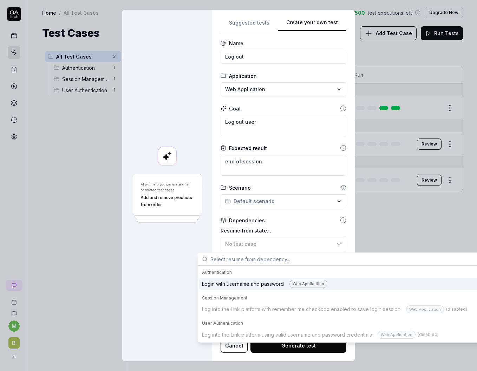
click at [258, 283] on div "Login with username and password Web Application" at bounding box center [264, 284] width 125 height 8
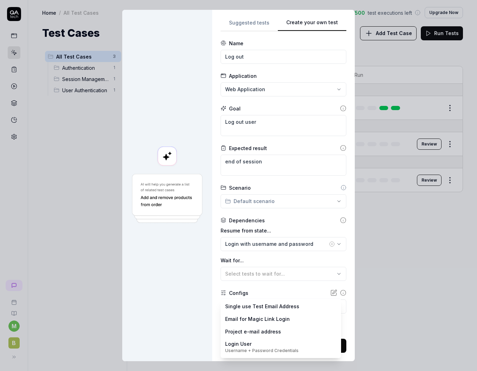
click at [249, 309] on body "m B Home / All Test Cases You have 498 / 500 test executions left Upgrade Now H…" at bounding box center [238, 185] width 477 height 371
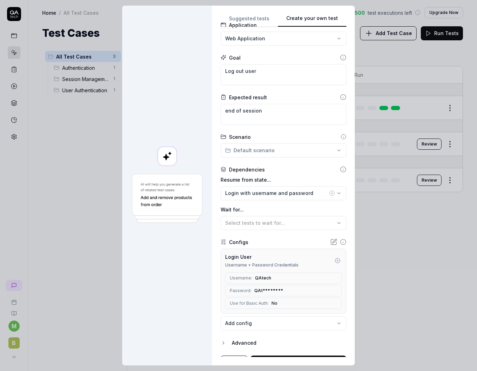
scroll to position [59, 0]
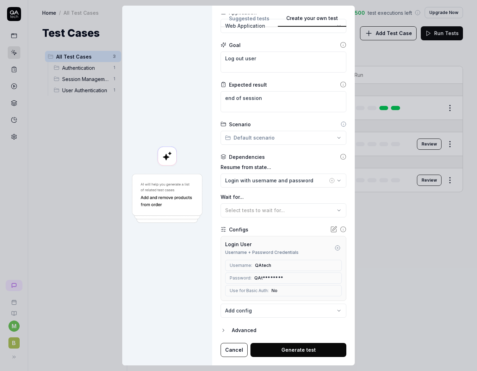
click at [223, 331] on icon "button" at bounding box center [223, 330] width 1 height 3
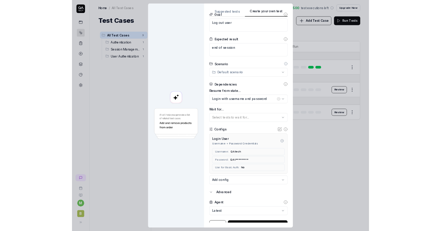
scroll to position [92, 0]
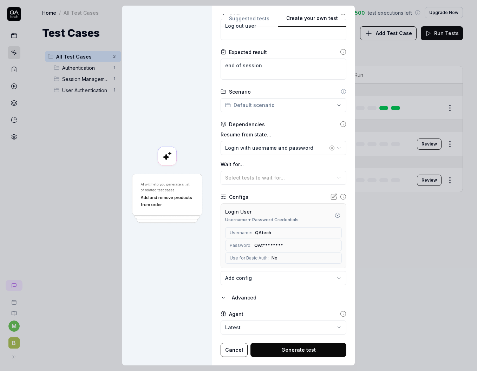
click at [296, 355] on button "Generate test" at bounding box center [298, 350] width 96 height 14
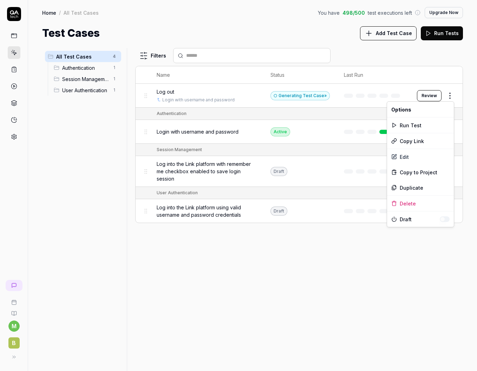
click at [450, 94] on html "m B Home / All Test Cases You have 498 / 500 test executions left Upgrade Now H…" at bounding box center [238, 185] width 477 height 371
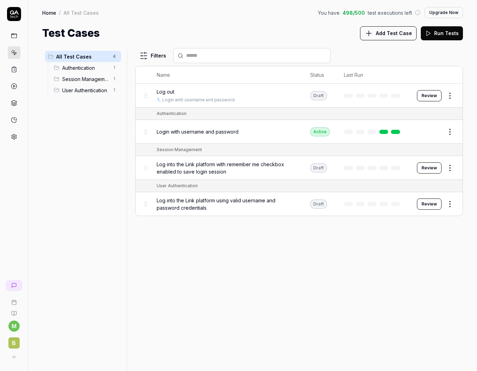
click at [451, 93] on html "m B Home / All Test Cases You have 498 / 500 test executions left Upgrade Now H…" at bounding box center [238, 185] width 477 height 371
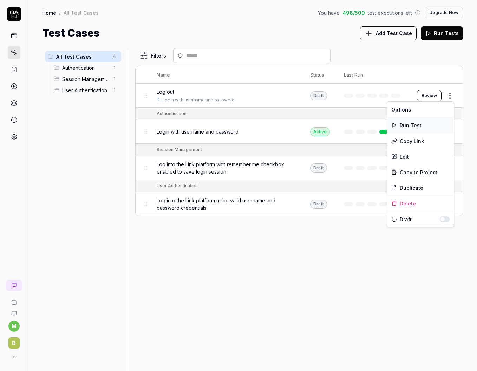
click at [419, 127] on div "Run Test" at bounding box center [420, 125] width 67 height 15
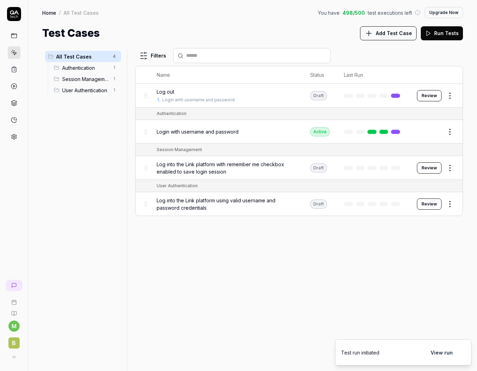
click at [433, 99] on button "Review" at bounding box center [429, 95] width 25 height 11
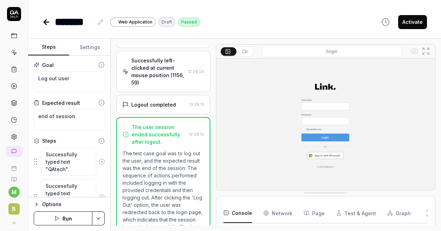
scroll to position [150, 0]
click at [45, 20] on icon at bounding box center [45, 22] width 2 height 5
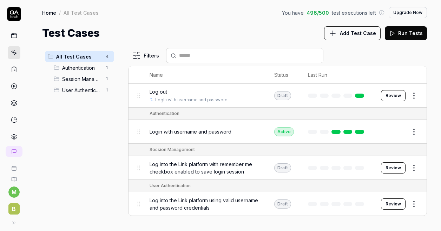
click at [395, 131] on button "Edit" at bounding box center [397, 131] width 17 height 11
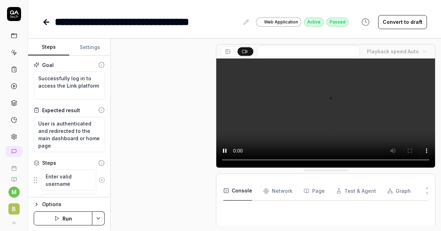
scroll to position [184, 0]
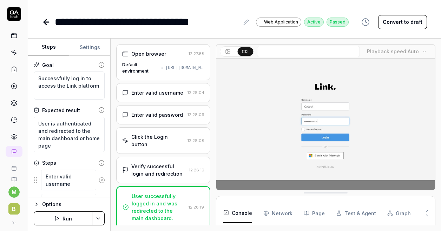
click at [48, 24] on icon at bounding box center [46, 22] width 8 height 8
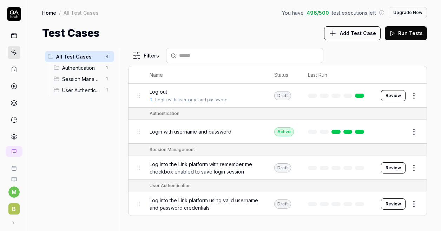
click at [414, 97] on html "m B Home / All Test Cases You have 496 / 500 test executions left Upgrade Now H…" at bounding box center [220, 115] width 441 height 231
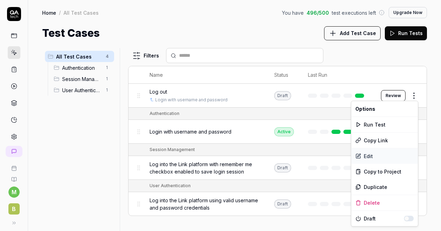
click at [371, 157] on div "Edit" at bounding box center [384, 155] width 67 height 15
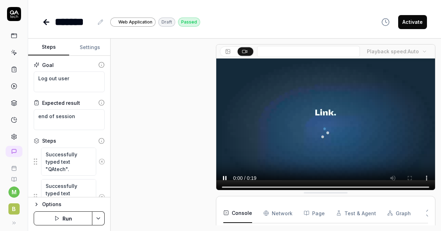
scroll to position [264, 0]
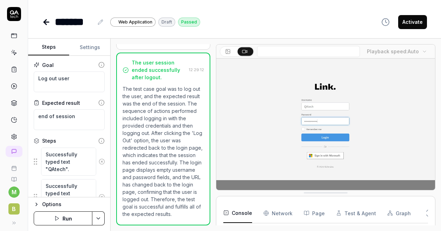
click at [47, 18] on icon at bounding box center [46, 22] width 8 height 8
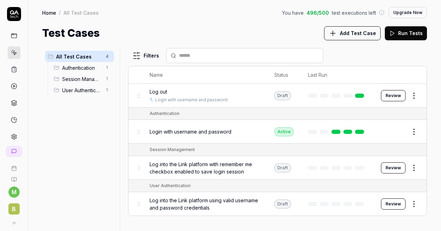
click at [358, 33] on span "Add Test Case" at bounding box center [358, 32] width 36 height 7
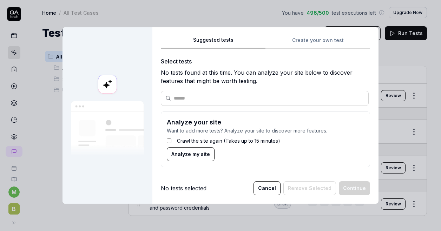
click at [316, 40] on div "Suggested tests Create your own test Select tests No tests found at this time. …" at bounding box center [265, 104] width 209 height 137
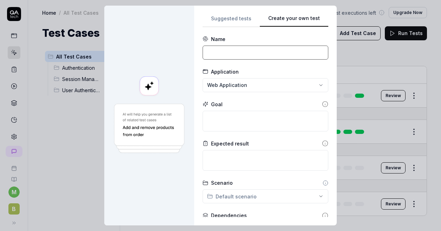
click at [269, 55] on input at bounding box center [266, 53] width 126 height 14
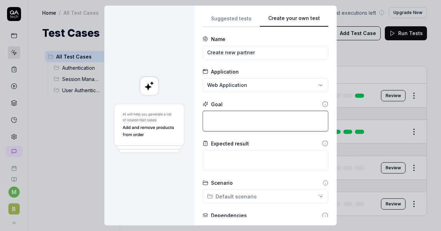
click at [251, 118] on textarea at bounding box center [266, 121] width 126 height 21
click at [322, 104] on icon at bounding box center [325, 104] width 6 height 6
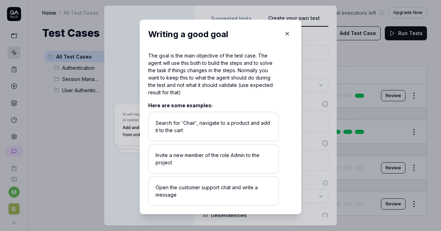
click at [284, 32] on icon "button" at bounding box center [287, 34] width 6 height 6
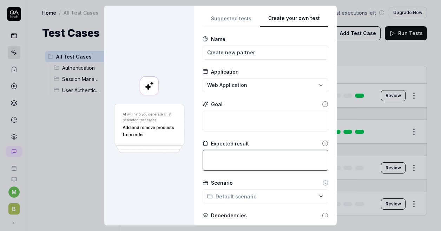
click at [241, 153] on textarea at bounding box center [266, 160] width 126 height 21
click at [322, 144] on icon at bounding box center [325, 143] width 6 height 6
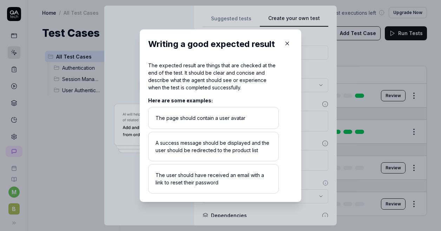
click at [284, 45] on icon "button" at bounding box center [287, 43] width 6 height 6
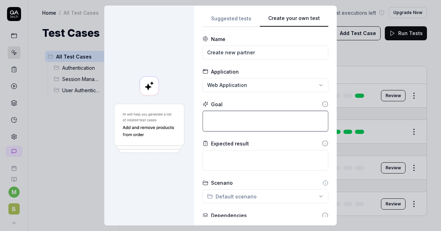
click at [234, 122] on textarea at bounding box center [266, 121] width 126 height 21
click at [234, 118] on textarea "Create a user with email "test" at bounding box center [266, 121] width 126 height 21
click at [233, 115] on textarea "Create a parner with email "test" at bounding box center [266, 121] width 126 height 21
click at [289, 118] on textarea "Create a partner with email "test" at bounding box center [266, 121] width 126 height 21
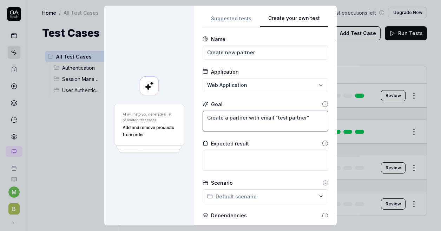
click at [260, 117] on textarea "Create a partner with email "test partner"" at bounding box center [266, 121] width 126 height 21
click at [307, 118] on textarea "Create a partner with name "test partner"" at bounding box center [266, 121] width 126 height 21
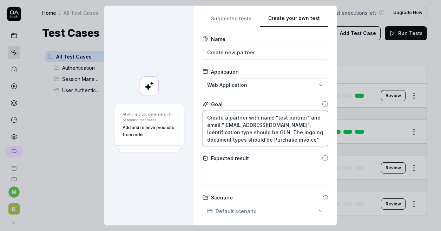
click at [242, 139] on textarea "Create a partner with name "test partner" and email "johndoe@partner.com". Iden…" at bounding box center [266, 128] width 126 height 35
click at [303, 135] on textarea "Create a partner with name "test partner" and email "johndoe@partner.com". Iden…" at bounding box center [266, 128] width 126 height 35
click at [305, 137] on textarea "Create a partner with name "test partner" and email "johndoe@partner.com". Iden…" at bounding box center [266, 128] width 126 height 35
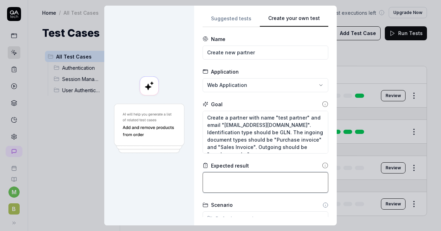
click at [259, 177] on textarea at bounding box center [266, 182] width 126 height 21
click at [234, 180] on textarea "The partner info should" at bounding box center [266, 182] width 126 height 21
click at [275, 178] on textarea "The partner setup should" at bounding box center [266, 182] width 126 height 21
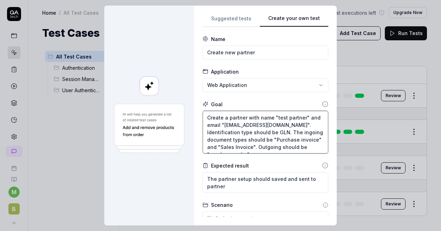
click at [225, 123] on textarea "Create a partner with name "test partner" and email "johndoe@partner.com". Iden…" at bounding box center [266, 132] width 126 height 43
click at [240, 125] on textarea "Create a partner with name "test partner" and email "mfl@partner.com". Identifi…" at bounding box center [266, 132] width 126 height 43
click at [257, 128] on textarea "Create a partner with name "test partner" and email "mfl@bizbrains.com". Identi…" at bounding box center [266, 132] width 126 height 43
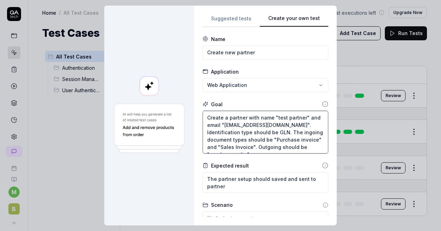
click at [257, 128] on textarea "Create a partner with name "test partner" and email "mfl@bizbrains.com". Identi…" at bounding box center [266, 132] width 126 height 43
click at [181, 177] on div at bounding box center [149, 116] width 90 height 220
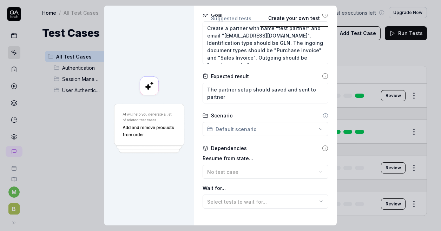
scroll to position [90, 0]
click at [318, 172] on icon "button" at bounding box center [321, 172] width 6 height 6
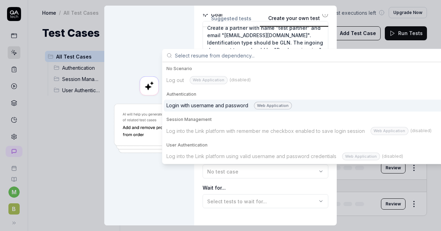
click at [220, 105] on div "Login with username and password Web Application" at bounding box center [228, 106] width 125 height 8
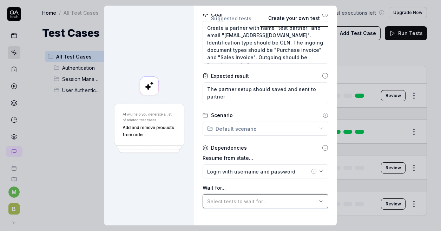
click at [228, 203] on span "Select tests to wait for..." at bounding box center [237, 202] width 60 height 6
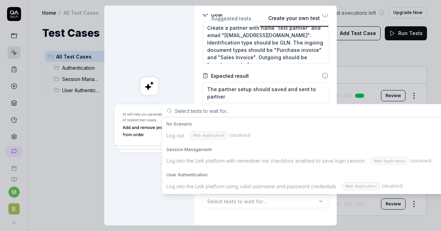
click at [207, 165] on div "Log into the Link platform with remember me checkbox enabled to save login sess…" at bounding box center [303, 161] width 279 height 12
click at [206, 177] on div "User Authentication" at bounding box center [302, 175] width 273 height 6
click at [199, 111] on input "text" at bounding box center [307, 111] width 265 height 13
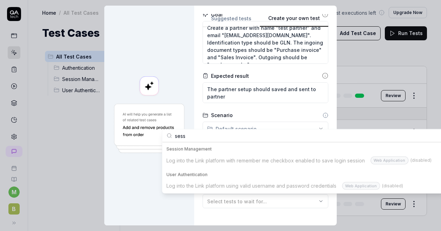
click at [198, 147] on div "Session Management" at bounding box center [302, 149] width 273 height 6
click at [195, 137] on input "sess" at bounding box center [307, 136] width 265 height 13
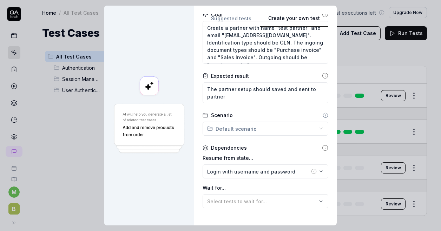
click at [131, 191] on div at bounding box center [149, 116] width 90 height 220
click at [319, 171] on icon "button" at bounding box center [320, 171] width 3 height 1
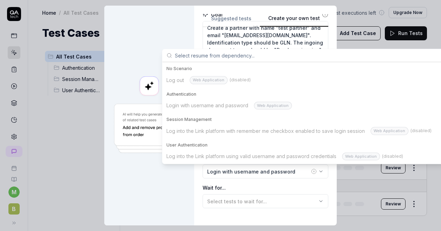
click at [192, 123] on div "Session Management" at bounding box center [303, 119] width 279 height 11
click at [169, 186] on div at bounding box center [149, 116] width 90 height 220
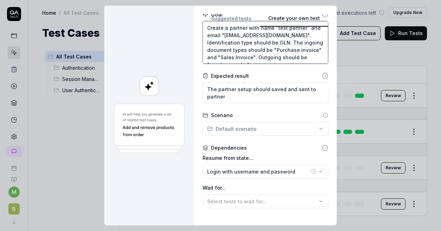
click at [264, 43] on textarea "Create a partner with name "test partner" and email "mfl@bizbrains.dk". Identif…" at bounding box center [266, 42] width 126 height 43
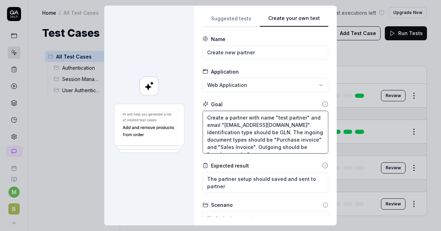
scroll to position [153, 0]
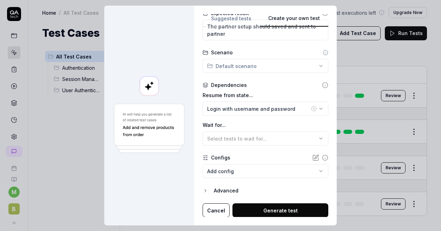
click at [284, 210] on button "Generate test" at bounding box center [280, 211] width 96 height 14
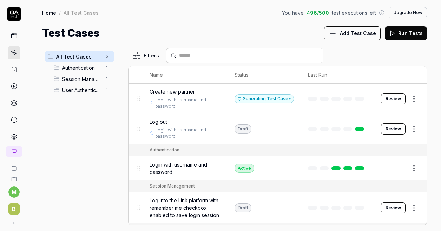
click at [389, 99] on button "Review" at bounding box center [393, 98] width 25 height 11
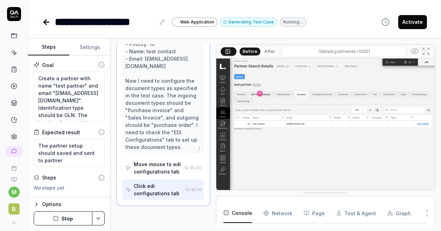
scroll to position [430, 0]
click at [42, 18] on icon at bounding box center [46, 22] width 8 height 8
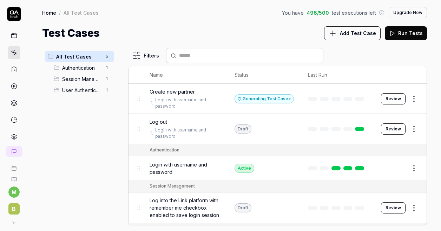
click at [409, 100] on html "m B Home / All Test Cases You have 496 / 500 test executions left Upgrade Now H…" at bounding box center [220, 115] width 441 height 231
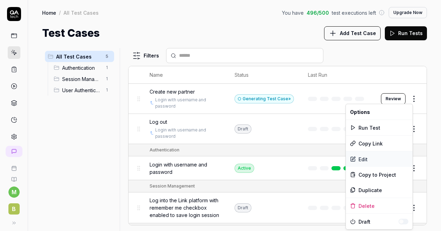
click at [367, 156] on div "Edit" at bounding box center [379, 159] width 67 height 15
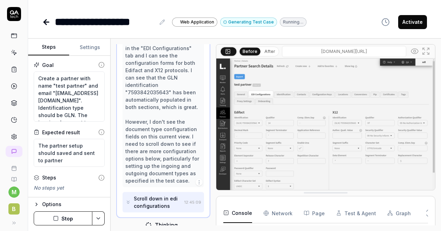
scroll to position [460, 0]
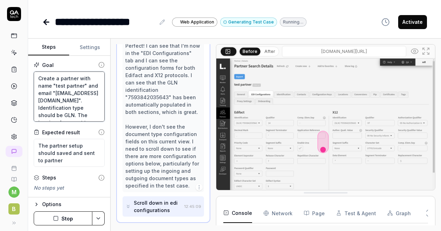
click at [88, 78] on textarea "Create a partner with name "test partner" and email "mfl@bizbrains.dk". Identif…" at bounding box center [69, 97] width 71 height 50
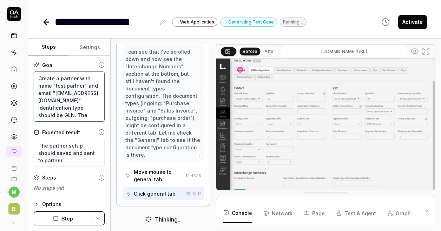
scroll to position [475, 0]
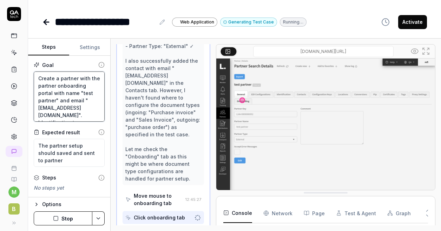
click at [50, 77] on textarea "Create a partner with the partner onboarding portal with name "test partner" an…" at bounding box center [69, 97] width 71 height 50
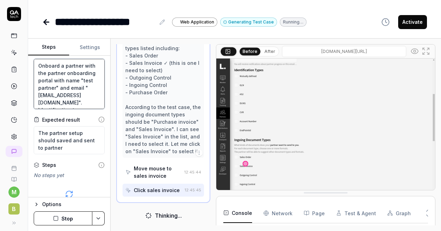
scroll to position [0, 0]
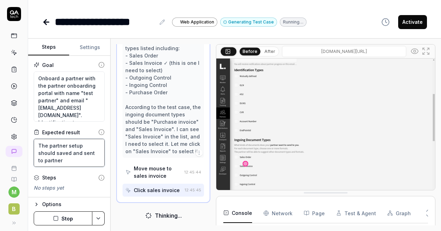
click at [80, 145] on textarea "The partner setup should saved and sent to partner" at bounding box center [69, 153] width 71 height 28
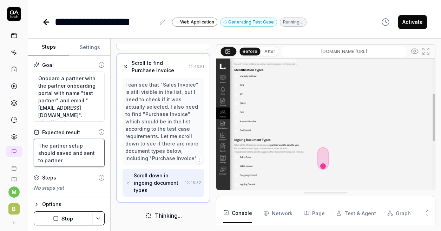
scroll to position [548, 0]
click at [71, 222] on button "Stop" at bounding box center [63, 219] width 59 height 14
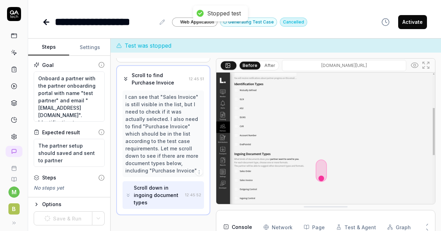
scroll to position [562, 0]
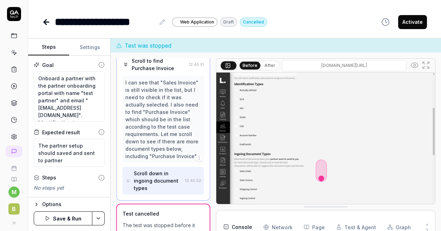
click at [71, 218] on button "Save & Run" at bounding box center [63, 219] width 59 height 14
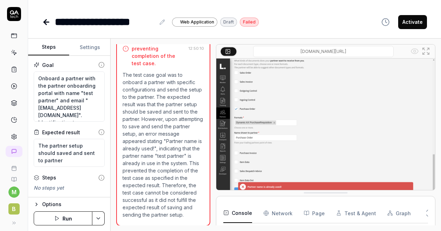
scroll to position [1, 0]
click at [48, 23] on icon at bounding box center [46, 22] width 8 height 8
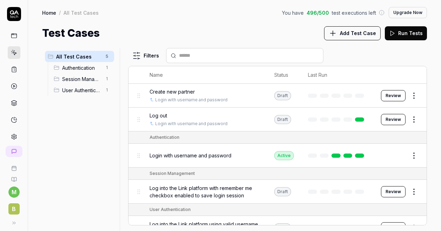
click at [13, 15] on icon at bounding box center [14, 14] width 14 height 14
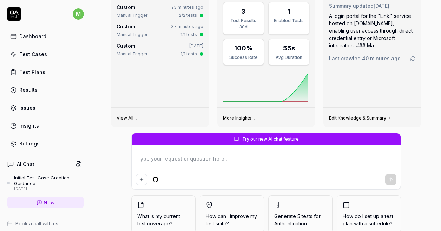
scroll to position [27, 0]
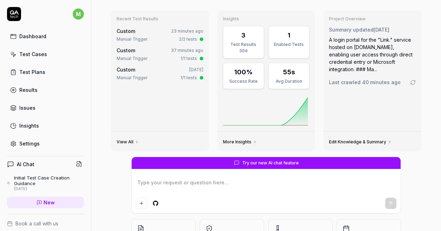
click at [183, 181] on textarea at bounding box center [266, 187] width 260 height 18
click at [29, 142] on div "Settings" at bounding box center [29, 143] width 20 height 7
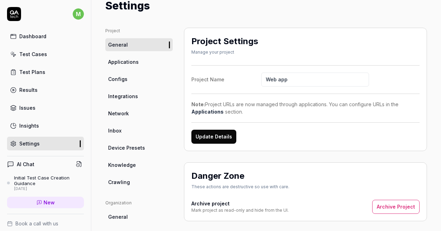
click at [122, 164] on span "Knowledge" at bounding box center [122, 164] width 28 height 7
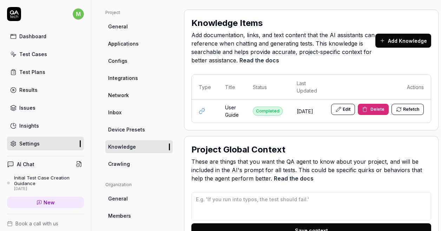
scroll to position [0, 5]
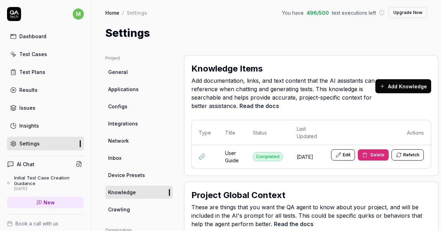
click at [11, 13] on icon at bounding box center [14, 13] width 9 height 4
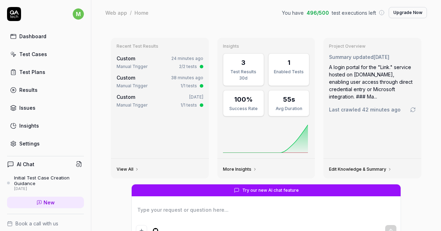
scroll to position [81, 0]
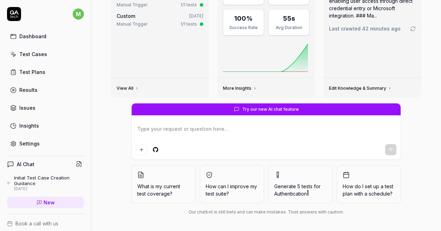
click at [198, 133] on textarea at bounding box center [266, 133] width 260 height 18
click at [267, 126] on textarea at bounding box center [266, 133] width 260 height 18
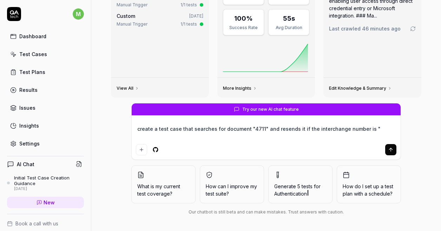
paste textarea "336426"
click at [390, 151] on icon "submit" at bounding box center [391, 150] width 6 height 6
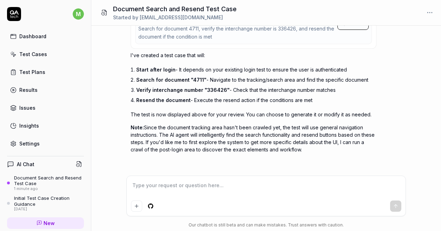
scroll to position [132, 0]
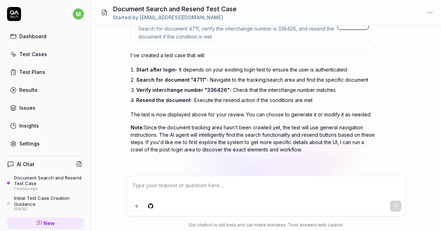
click at [41, 56] on div "Test Cases" at bounding box center [33, 54] width 28 height 7
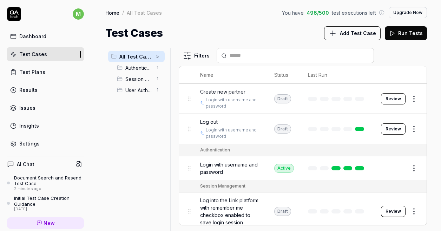
click at [47, 176] on div "Document Search and Resend Test Case" at bounding box center [49, 181] width 70 height 12
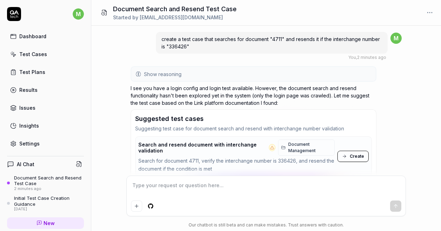
scroll to position [69, 0]
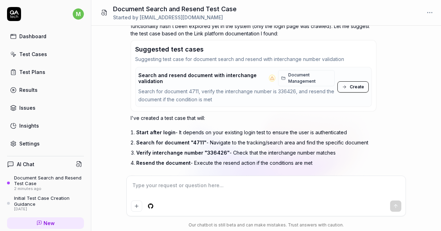
click at [358, 88] on span "Create" at bounding box center [357, 87] width 14 height 6
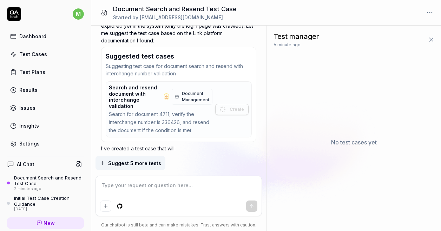
scroll to position [0, 0]
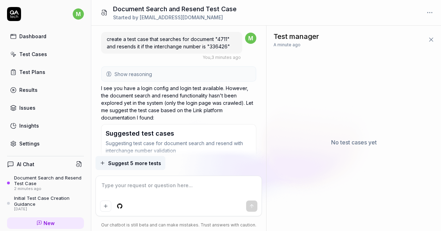
click at [43, 52] on div "Test Cases" at bounding box center [33, 54] width 28 height 7
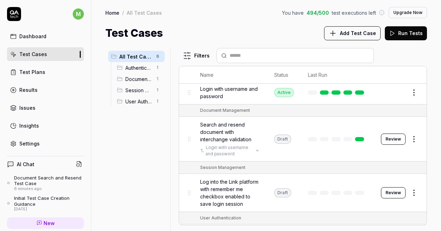
scroll to position [75, 0]
click at [409, 137] on html "m Dashboard Test Cases Test Plans Results Issues Insights Settings AI Chat Docu…" at bounding box center [220, 115] width 441 height 231
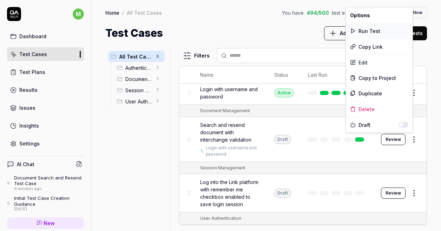
click at [371, 31] on div "Run Test" at bounding box center [379, 30] width 67 height 15
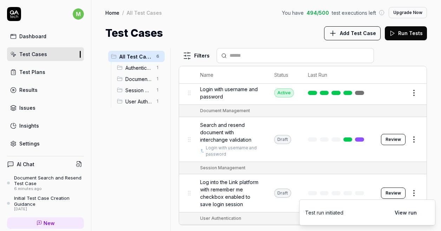
click at [387, 141] on button "Review" at bounding box center [393, 139] width 25 height 11
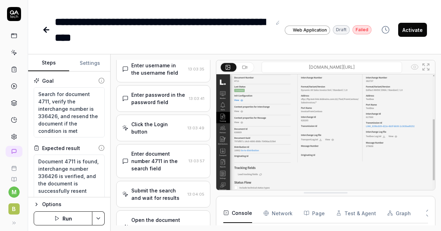
click at [164, 157] on div "Enter document number 4711 in the search field" at bounding box center [158, 161] width 54 height 22
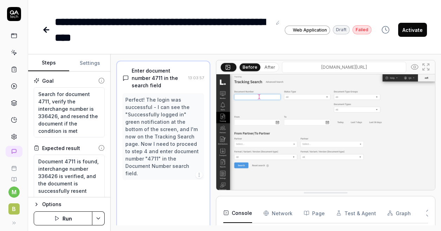
scroll to position [161, 0]
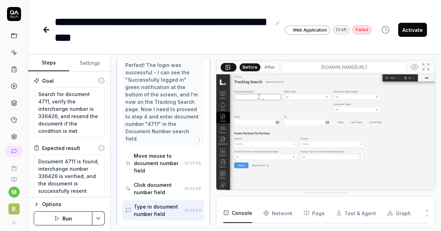
click at [163, 164] on div "Move mouse to document number field" at bounding box center [158, 163] width 48 height 22
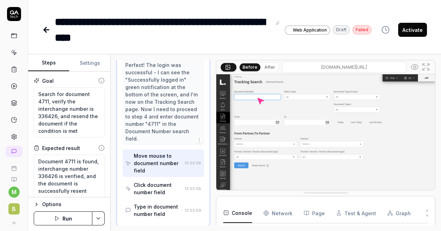
click at [162, 185] on div "Click document number field" at bounding box center [158, 188] width 48 height 15
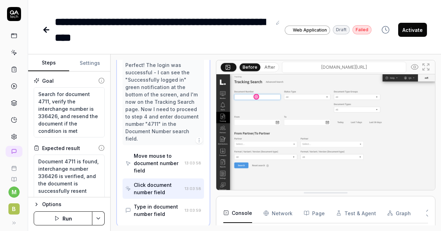
click at [161, 203] on div "Type in document number field" at bounding box center [158, 210] width 48 height 15
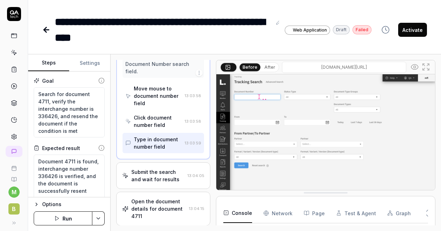
scroll to position [232, 0]
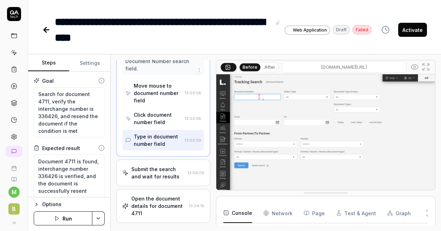
click at [163, 170] on div "Submit the search and wait for results" at bounding box center [157, 173] width 53 height 15
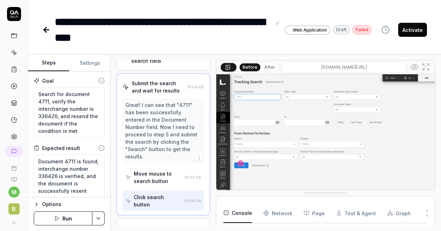
scroll to position [140, 0]
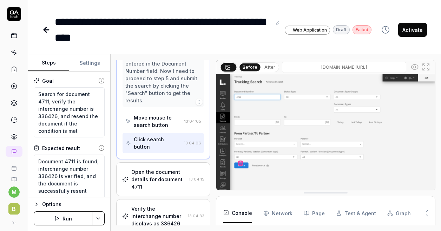
click at [163, 170] on div "Open the document details for document 4711" at bounding box center [158, 179] width 55 height 22
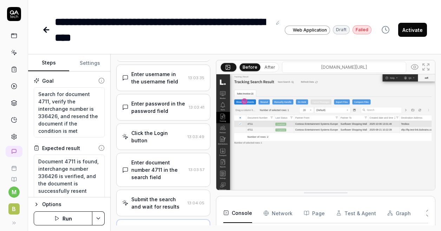
scroll to position [35, 0]
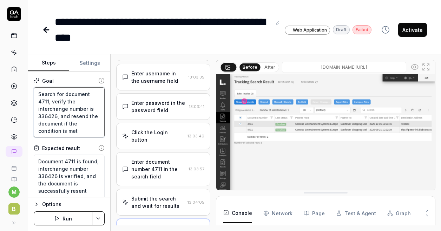
click at [55, 115] on textarea "Search for document 4711, verify the interchange number is 336426, and resend t…" at bounding box center [69, 112] width 71 height 50
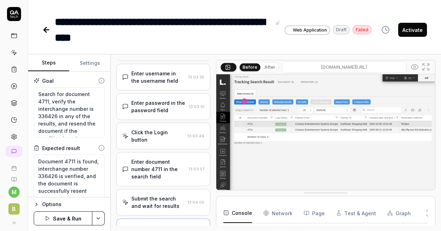
click at [73, 218] on button "Save & Run" at bounding box center [63, 219] width 59 height 14
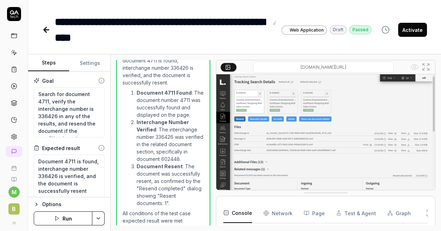
scroll to position [17, 0]
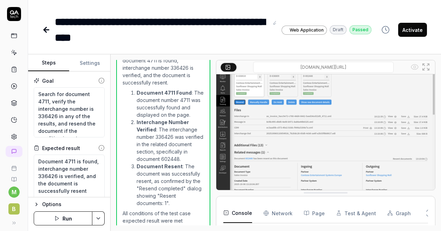
click at [11, 13] on icon at bounding box center [14, 13] width 9 height 4
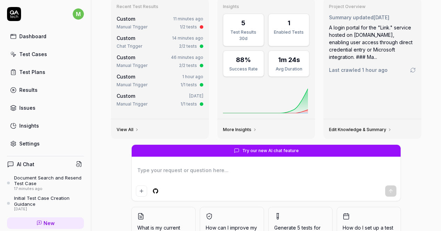
scroll to position [39, 0]
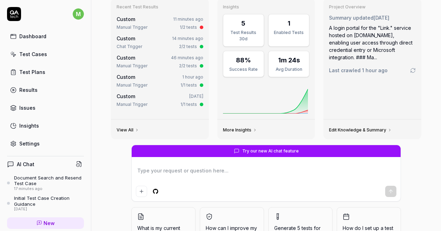
click at [172, 172] on textarea at bounding box center [266, 175] width 260 height 18
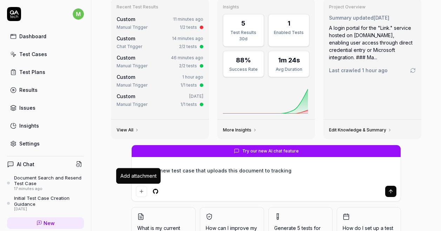
click at [141, 191] on icon "Add attachment" at bounding box center [141, 191] width 0 height 3
click at [139, 185] on div "Create a new test case that uploads this document to tracking" at bounding box center [266, 181] width 269 height 40
click at [139, 187] on button "Add attachment" at bounding box center [141, 191] width 11 height 11
click at [139, 189] on icon "Add attachment" at bounding box center [142, 192] width 6 height 6
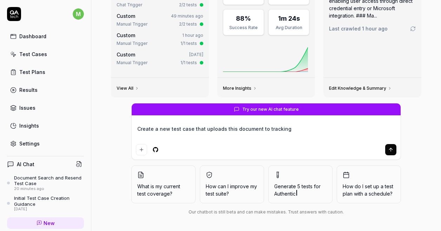
scroll to position [0, 0]
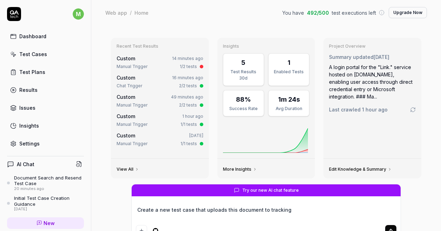
click at [44, 55] on div "Test Cases" at bounding box center [33, 54] width 28 height 7
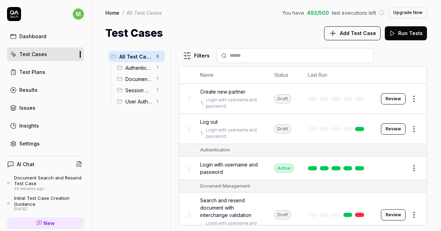
click at [369, 35] on span "Add Test Case" at bounding box center [358, 32] width 36 height 7
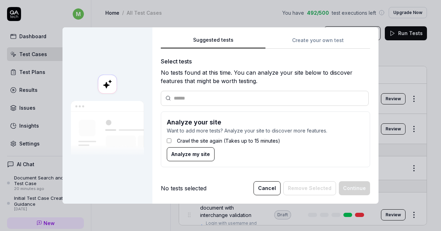
click at [320, 42] on div "Suggested tests Create your own test Select tests No tests found at this time. …" at bounding box center [265, 104] width 209 height 137
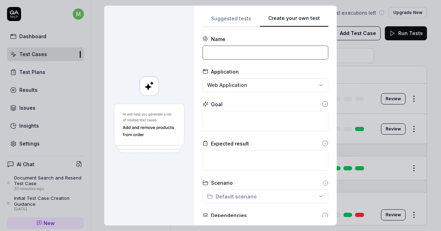
click at [249, 50] on input at bounding box center [266, 53] width 126 height 14
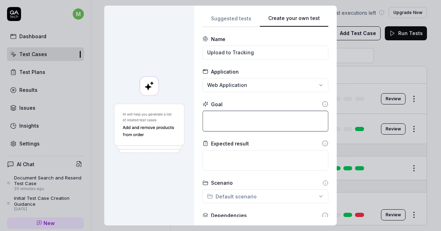
click at [241, 118] on textarea at bounding box center [266, 121] width 126 height 21
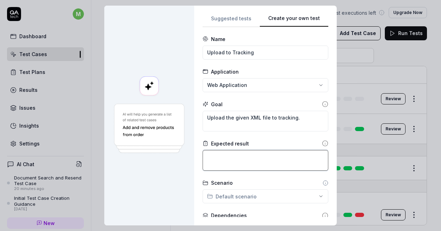
click at [221, 154] on textarea at bounding box center [266, 160] width 126 height 21
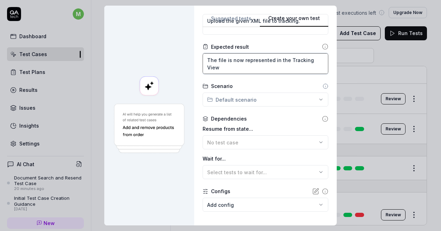
scroll to position [97, 0]
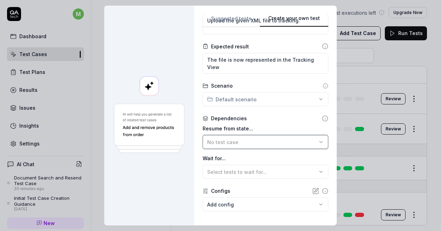
click at [261, 145] on div "No test case" at bounding box center [262, 142] width 110 height 7
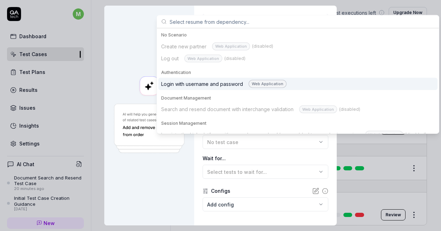
click at [229, 84] on div "Login with username and password Web Application" at bounding box center [223, 84] width 125 height 8
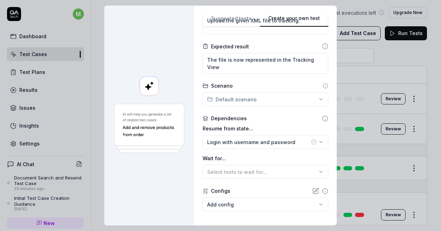
click at [226, 207] on body "m Dashboard Test Cases Test Plans Results Issues Insights Settings AI Chat Docu…" at bounding box center [220, 115] width 441 height 231
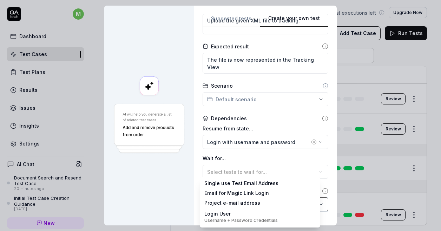
click at [180, 185] on div "**********" at bounding box center [220, 115] width 441 height 231
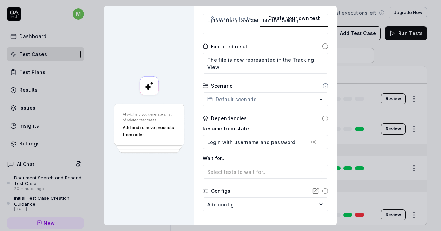
click at [314, 191] on icon at bounding box center [316, 190] width 4 height 4
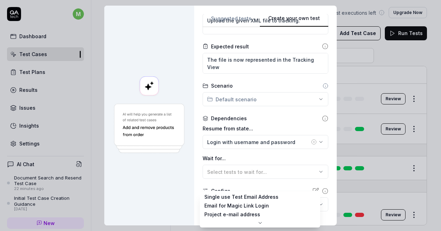
click at [290, 207] on body "m Dashboard Test Cases Test Plans Results Issues Insights Settings AI Chat Docu…" at bounding box center [220, 115] width 441 height 231
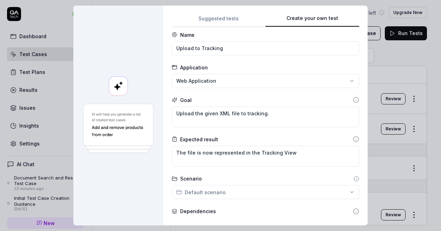
scroll to position [2, 0]
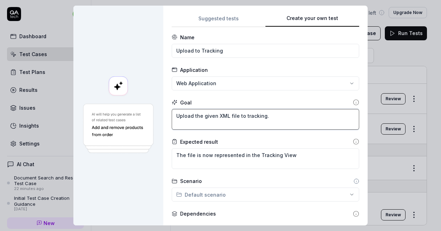
click at [234, 113] on textarea "Upload the given XML file to tracking." at bounding box center [266, 119] width 188 height 21
click at [146, 183] on div at bounding box center [118, 116] width 90 height 220
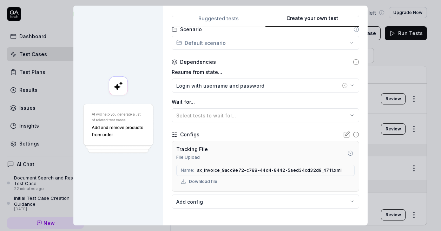
scroll to position [184, 0]
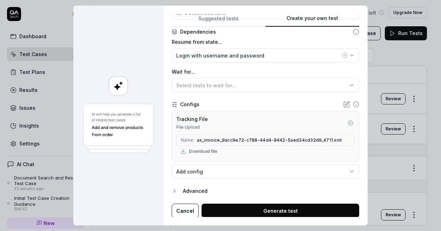
click at [303, 211] on button "Generate test" at bounding box center [280, 211] width 158 height 14
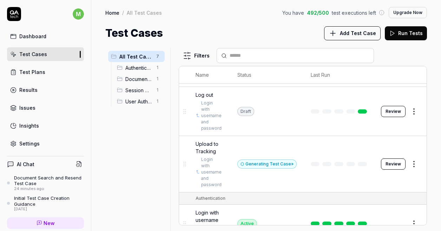
scroll to position [53, 7]
click at [392, 159] on button "Review" at bounding box center [393, 164] width 25 height 11
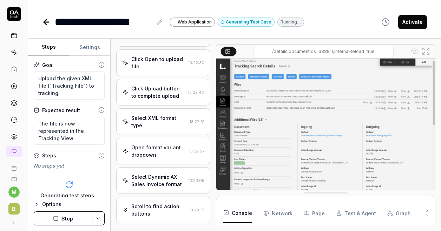
click at [165, 118] on div "Select XML format type" at bounding box center [158, 121] width 55 height 15
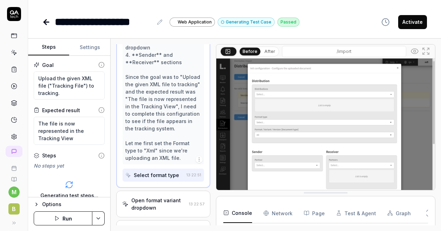
scroll to position [346, 0]
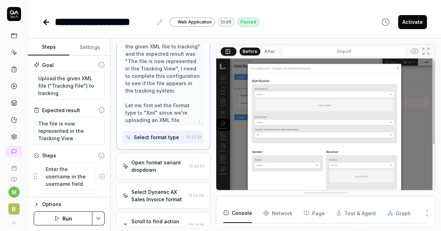
click at [170, 174] on div "Open format variant dropdown" at bounding box center [158, 166] width 55 height 15
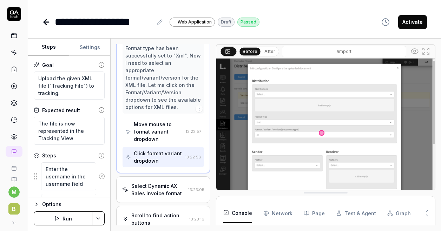
scroll to position [183, 0]
click at [161, 185] on div "Select Dynamic AX Sales Invoice format" at bounding box center [158, 189] width 54 height 15
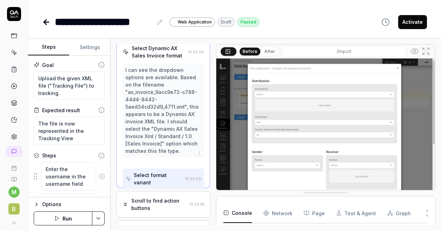
scroll to position [144, 0]
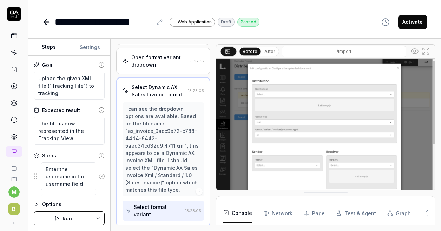
click at [11, 53] on icon at bounding box center [14, 52] width 6 height 6
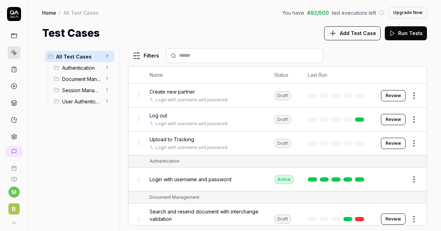
click at [345, 32] on span "Add Test Case" at bounding box center [358, 32] width 36 height 7
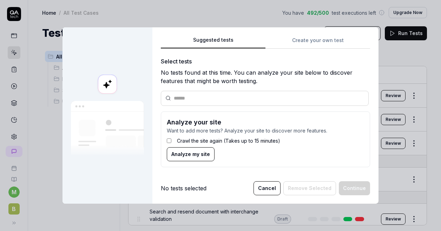
click at [312, 42] on div "Suggested tests Create your own test Select tests No tests found at this time. …" at bounding box center [265, 104] width 209 height 137
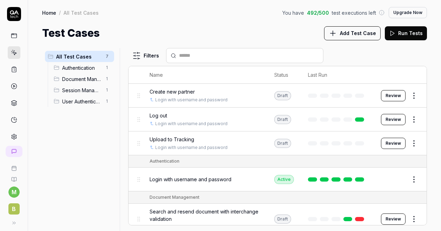
click at [12, 134] on icon at bounding box center [14, 136] width 5 height 5
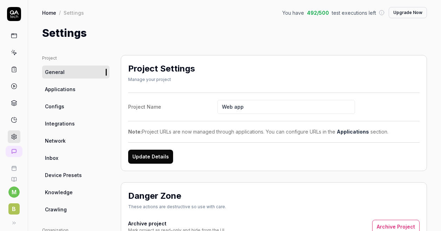
click at [61, 156] on link "Inbox" at bounding box center [75, 158] width 67 height 13
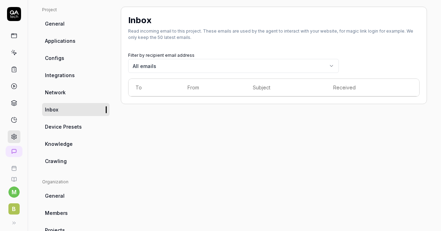
scroll to position [47, 0]
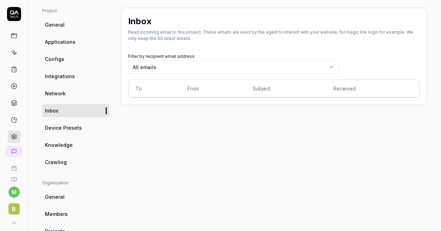
click at [63, 147] on span "Knowledge" at bounding box center [59, 144] width 28 height 7
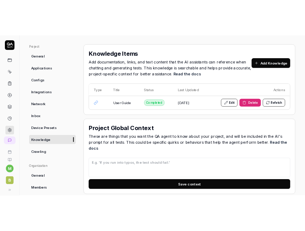
scroll to position [36, 0]
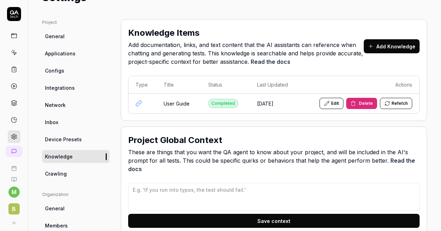
click at [384, 48] on button "Add Knowledge" at bounding box center [392, 46] width 56 height 14
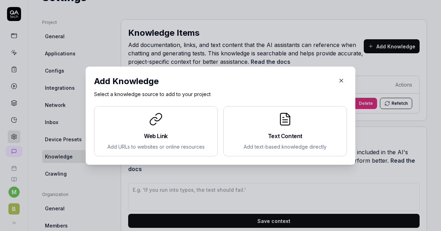
click at [340, 80] on icon "button" at bounding box center [341, 80] width 3 height 3
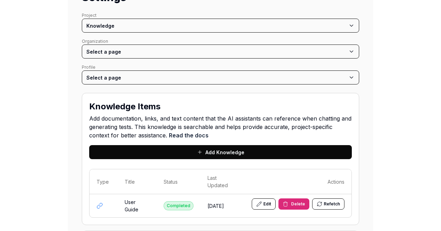
scroll to position [0, 0]
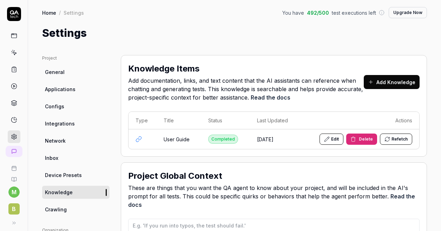
click at [72, 108] on link "Configs" at bounding box center [75, 106] width 67 height 13
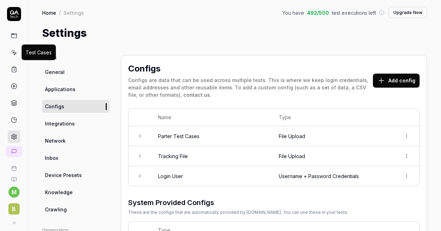
click at [11, 51] on icon at bounding box center [14, 52] width 6 height 6
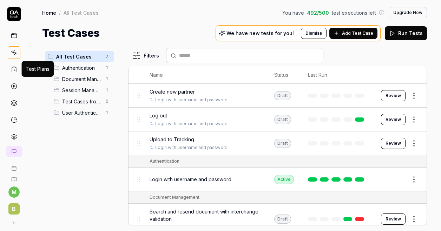
click at [11, 69] on icon at bounding box center [14, 69] width 6 height 6
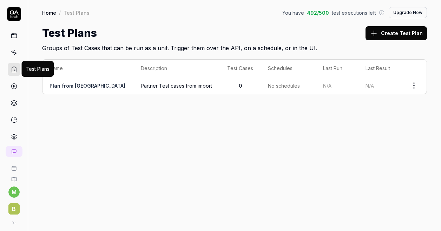
click at [152, 83] on span "Partner Test cases from import" at bounding box center [177, 85] width 72 height 7
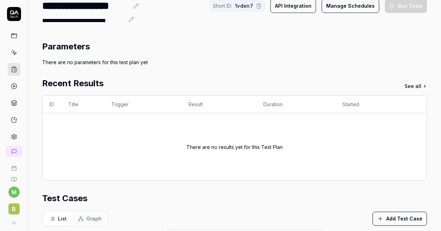
scroll to position [23, 0]
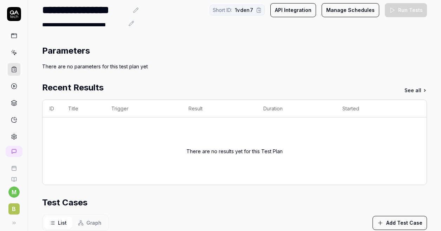
click at [12, 131] on link at bounding box center [14, 137] width 13 height 13
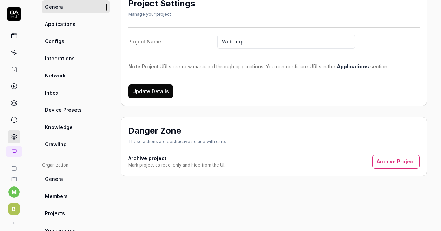
scroll to position [63, 0]
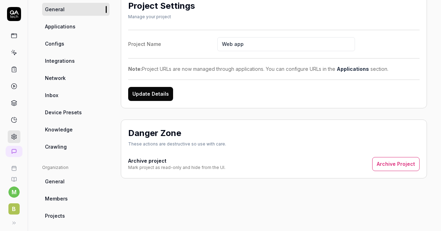
click at [61, 45] on span "Configs" at bounding box center [54, 43] width 19 height 7
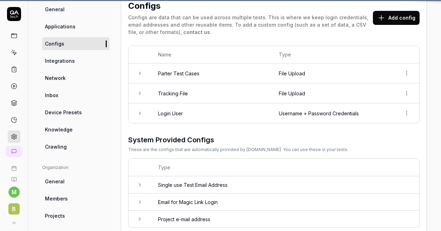
scroll to position [55, 0]
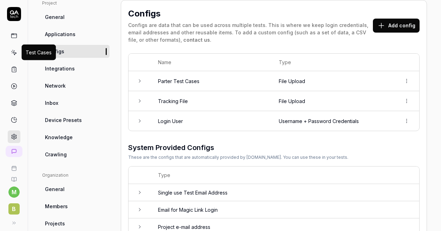
click at [12, 53] on icon at bounding box center [14, 52] width 6 height 6
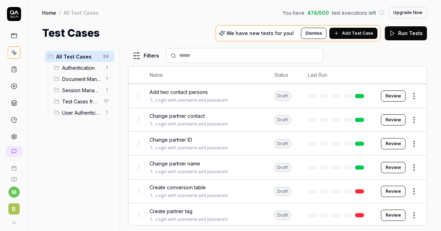
scroll to position [271, 0]
click at [389, 143] on button "Review" at bounding box center [393, 143] width 25 height 11
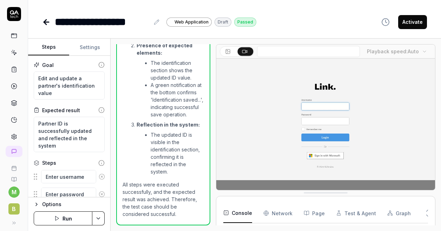
scroll to position [229, 0]
click at [425, 53] on body "**********" at bounding box center [220, 115] width 441 height 231
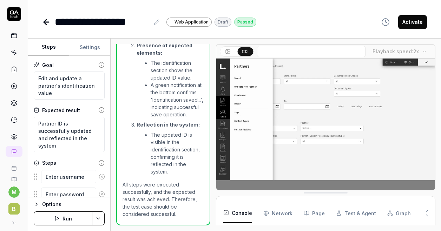
click at [45, 20] on icon at bounding box center [46, 22] width 8 height 8
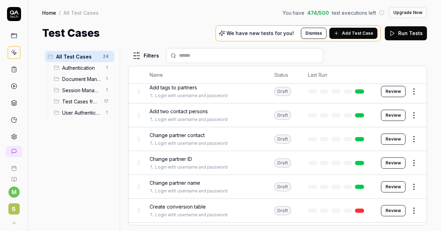
scroll to position [251, 0]
click at [383, 113] on button "Review" at bounding box center [393, 115] width 25 height 11
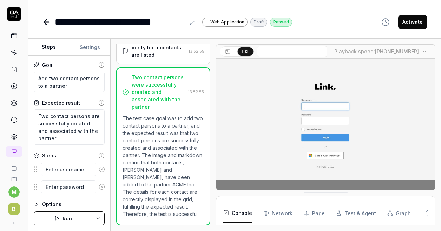
scroll to position [209, 0]
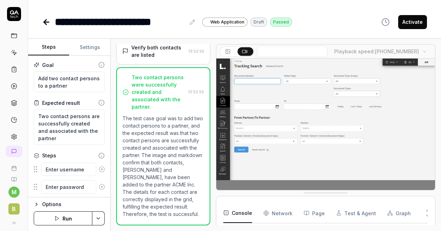
click at [48, 22] on icon at bounding box center [46, 22] width 8 height 8
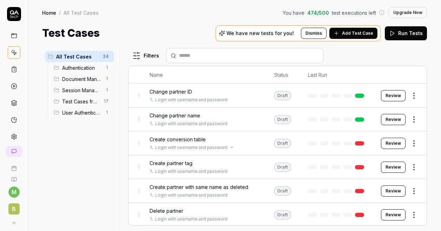
scroll to position [319, 0]
click at [388, 142] on button "Review" at bounding box center [393, 143] width 25 height 11
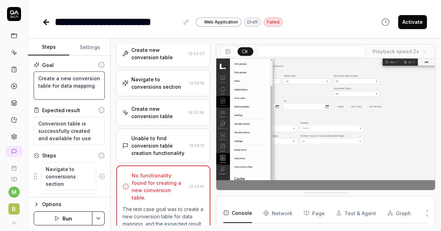
click at [78, 85] on textarea "Create a new conversion table for data mapping" at bounding box center [69, 86] width 71 height 28
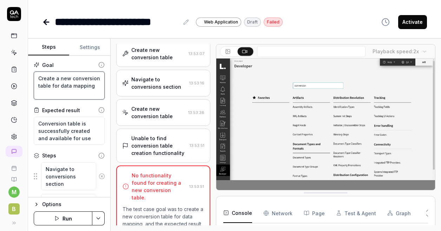
click at [87, 92] on textarea "Create a new conversion table for data mapping" at bounding box center [69, 86] width 71 height 28
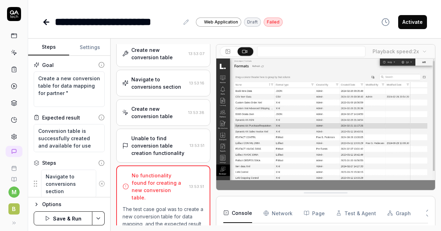
click at [11, 14] on icon at bounding box center [14, 13] width 9 height 4
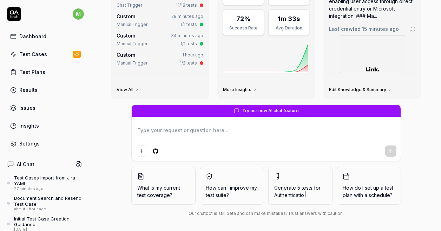
scroll to position [81, 0]
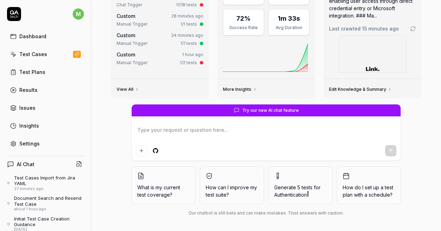
click at [244, 126] on textarea at bounding box center [266, 134] width 260 height 18
click at [387, 147] on button "submit" at bounding box center [390, 150] width 11 height 11
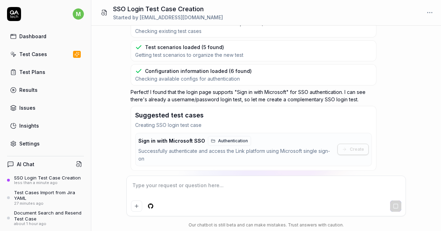
scroll to position [107, 0]
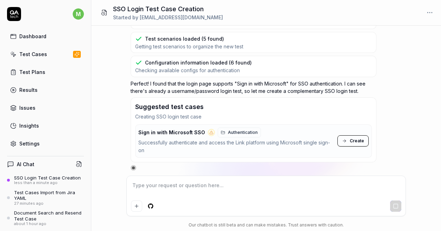
click at [357, 141] on span "Create" at bounding box center [357, 141] width 14 height 6
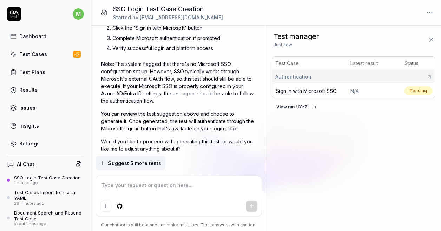
scroll to position [256, 0]
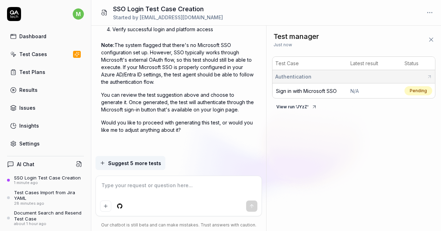
click at [307, 107] on button "View run ' JYzZ '" at bounding box center [296, 106] width 49 height 11
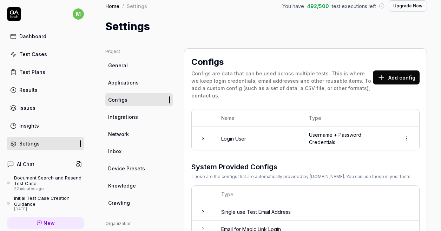
scroll to position [7, 0]
click at [388, 78] on button "Add config" at bounding box center [396, 77] width 47 height 14
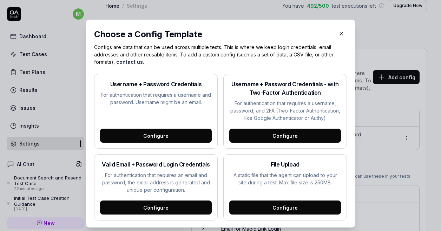
scroll to position [8, 0]
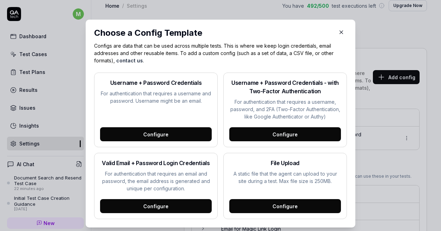
click at [263, 198] on div "File Upload A static file that the agent can upload to your site during a test.…" at bounding box center [285, 186] width 124 height 66
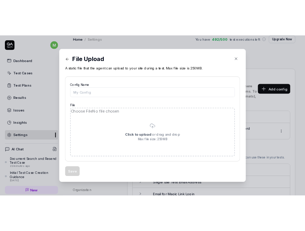
scroll to position [0, 0]
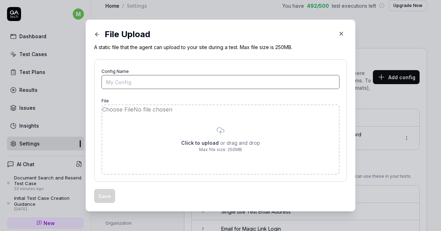
click at [185, 87] on input "Config Name" at bounding box center [220, 82] width 238 height 14
type input "Tracking File"
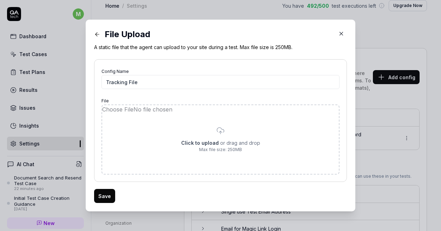
click at [204, 143] on input "file" at bounding box center [220, 139] width 237 height 69
type input "**********"
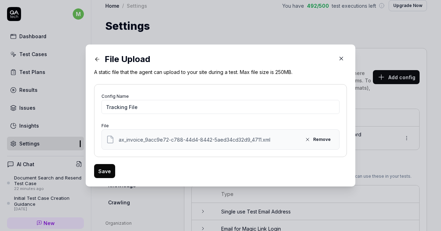
click at [102, 170] on button "Save" at bounding box center [104, 171] width 21 height 14
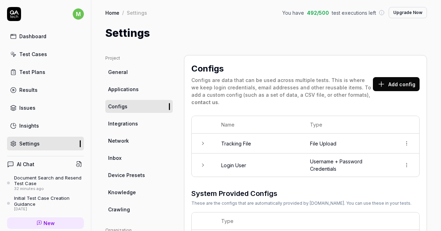
click at [122, 189] on span "Knowledge" at bounding box center [122, 192] width 28 height 7
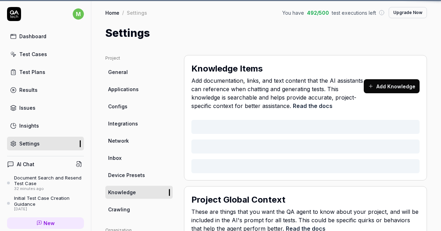
type textarea "*"
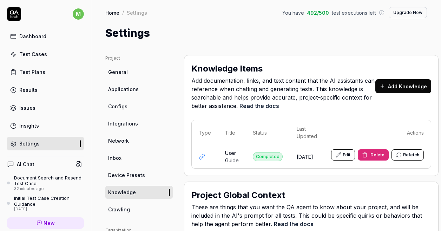
click at [406, 84] on button "Add Knowledge" at bounding box center [403, 86] width 56 height 14
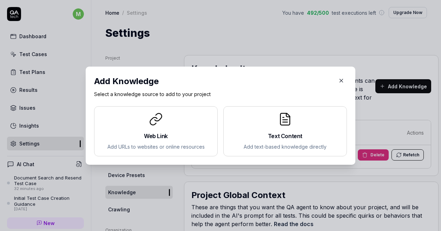
click at [338, 80] on icon "button" at bounding box center [341, 81] width 6 height 6
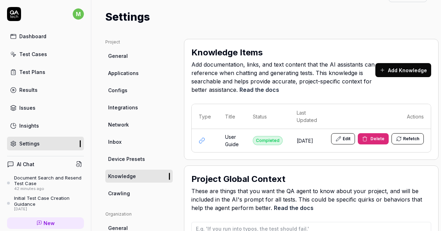
scroll to position [15, 0]
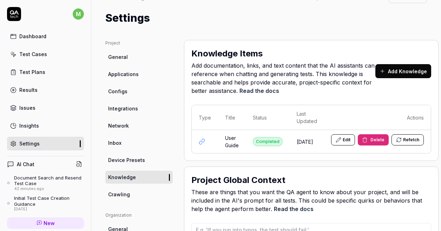
click at [404, 72] on button "Add Knowledge" at bounding box center [403, 71] width 56 height 14
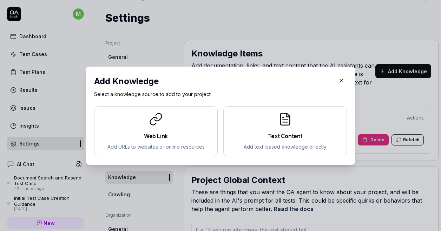
click at [279, 117] on icon at bounding box center [285, 119] width 14 height 14
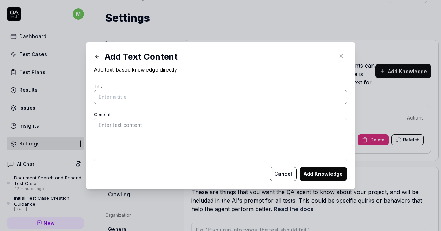
click at [161, 100] on input "Title" at bounding box center [220, 97] width 253 height 14
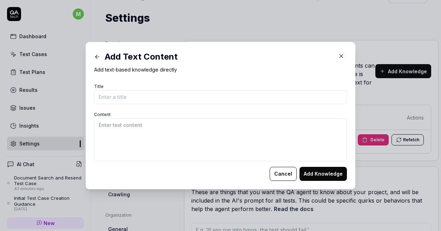
click at [286, 174] on button "Cancel" at bounding box center [283, 174] width 27 height 14
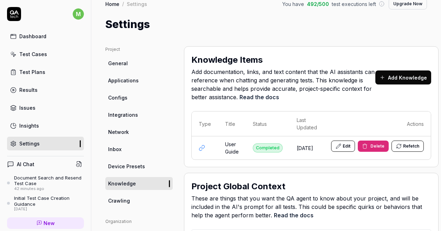
scroll to position [8, 0]
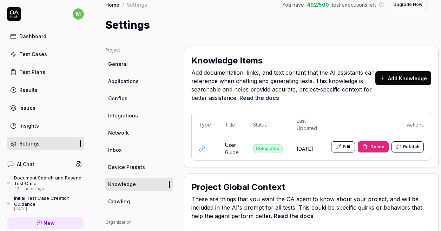
click at [119, 98] on span "Configs" at bounding box center [117, 98] width 19 height 7
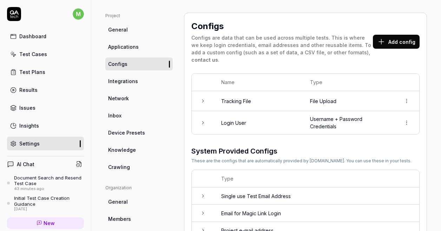
scroll to position [42, 0]
click at [394, 40] on button "Add config" at bounding box center [396, 42] width 47 height 14
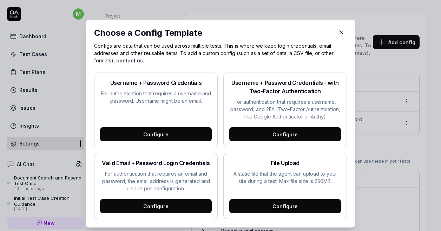
scroll to position [8, 0]
click at [276, 207] on div "Configure" at bounding box center [285, 206] width 112 height 14
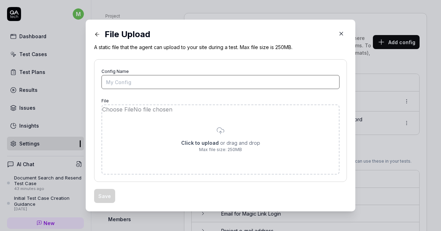
click at [183, 82] on input "Config Name" at bounding box center [220, 82] width 238 height 14
type input "Parter Test Cases"
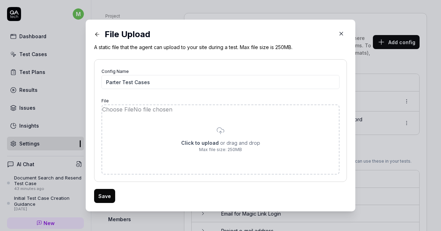
click at [214, 142] on input "file" at bounding box center [220, 139] width 237 height 69
type input "**********"
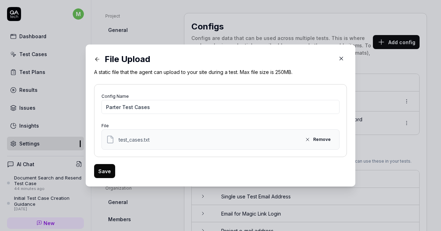
click at [101, 171] on button "Save" at bounding box center [104, 171] width 21 height 14
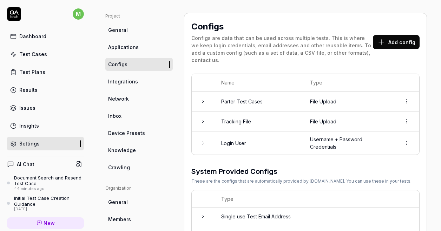
click at [11, 12] on icon at bounding box center [14, 14] width 14 height 14
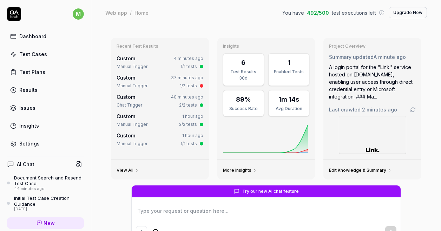
type textarea "*"
click at [38, 53] on div "Test Cases" at bounding box center [33, 54] width 28 height 7
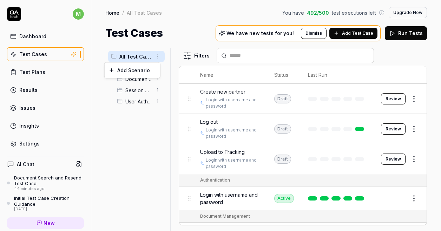
click at [158, 55] on html "m Dashboard Test Cases Test Plans Results Issues Insights Settings AI Chat Docu…" at bounding box center [220, 115] width 441 height 231
click at [157, 68] on html "m Dashboard Test Cases Test Plans Results Issues Insights Settings AI Chat Docu…" at bounding box center [220, 115] width 441 height 231
click at [159, 58] on html "m Dashboard Test Cases Test Plans Results Issues Insights Settings AI Chat Docu…" at bounding box center [220, 115] width 441 height 231
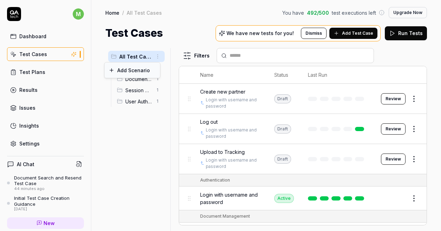
click at [146, 71] on div "Add Scenario" at bounding box center [132, 69] width 55 height 15
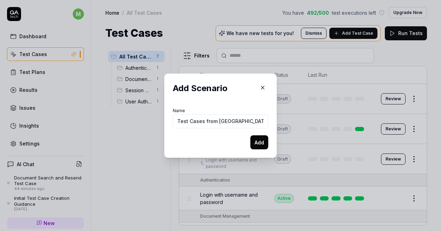
type input "Test Cases from [GEOGRAPHIC_DATA]"
click at [258, 140] on button "Add" at bounding box center [259, 142] width 18 height 14
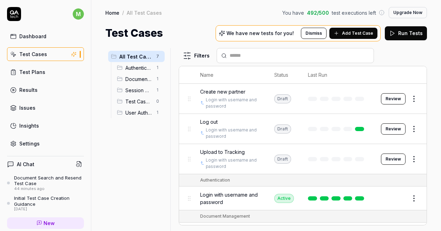
click at [135, 100] on span "Test Cases from [GEOGRAPHIC_DATA]" at bounding box center [138, 101] width 27 height 7
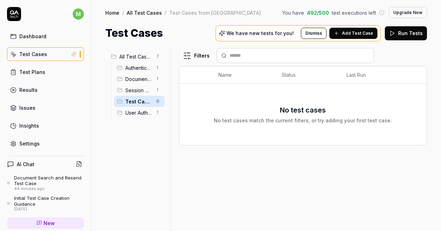
click at [158, 102] on html "m Dashboard Test Cases Test Plans Results Issues Insights Settings AI Chat Docu…" at bounding box center [220, 115] width 441 height 231
click at [112, 57] on icon at bounding box center [114, 57] width 6 height 6
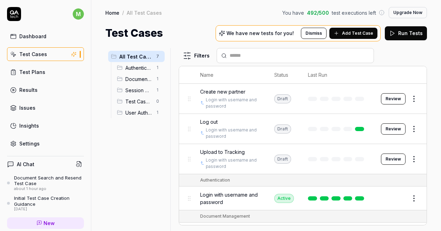
click at [108, 40] on h1 "Test Cases" at bounding box center [134, 33] width 58 height 16
click at [44, 73] on link "Test Plans" at bounding box center [45, 72] width 77 height 14
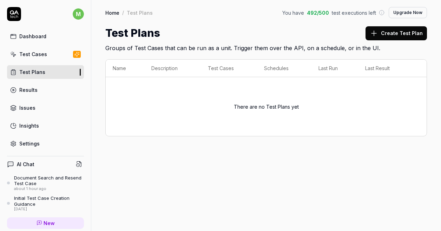
click at [395, 33] on button "Create Test Plan" at bounding box center [395, 33] width 61 height 14
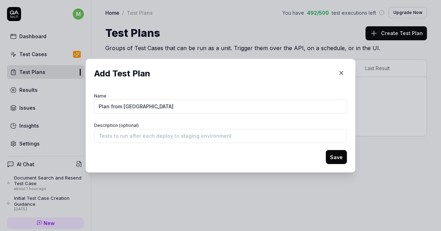
type input "Plan from [GEOGRAPHIC_DATA]"
click at [234, 139] on input "Description (optional)" at bounding box center [220, 136] width 253 height 14
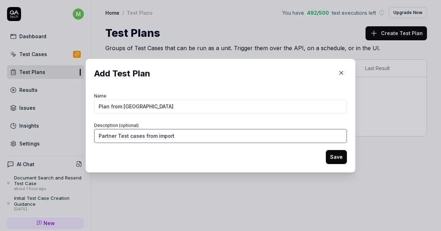
type input "Partner Test cases from import"
click at [333, 156] on button "Save" at bounding box center [336, 157] width 21 height 14
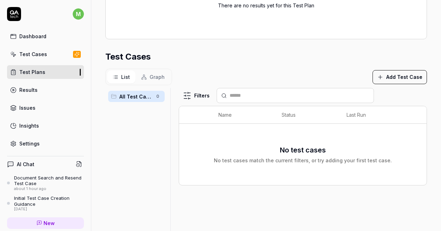
scroll to position [168, 0]
click at [30, 53] on div "Test Cases" at bounding box center [33, 54] width 28 height 7
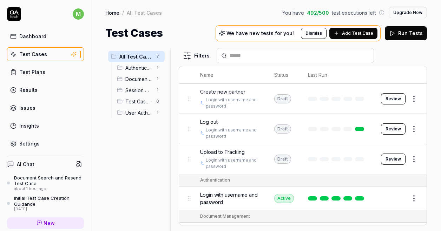
click at [31, 71] on div "Test Plans" at bounding box center [32, 71] width 26 height 7
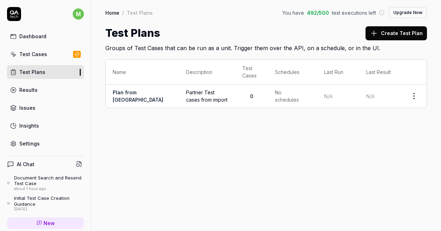
click at [14, 15] on icon at bounding box center [14, 14] width 14 height 14
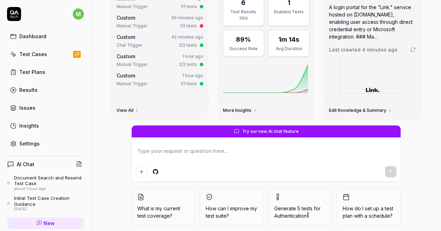
scroll to position [47, 0]
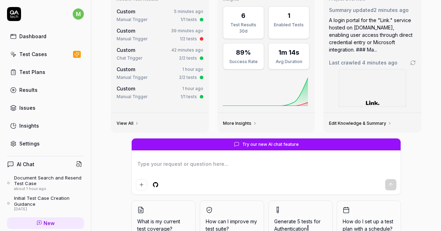
click at [255, 158] on div at bounding box center [266, 175] width 269 height 40
type textarea "*"
type textarea "C"
type textarea "*"
type textarea "Cr"
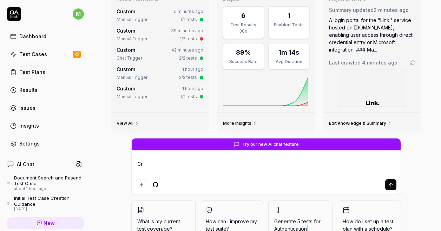
type textarea "*"
type textarea "Cre"
type textarea "*"
type textarea "Crea"
type textarea "*"
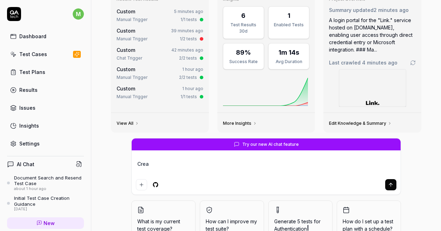
type textarea "Creat"
type textarea "*"
type textarea "Create"
type textarea "*"
type textarea "Create"
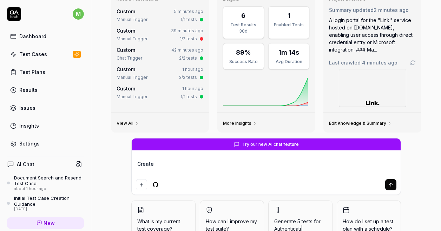
type textarea "*"
type textarea "Create t"
type textarea "*"
type textarea "Create te"
type textarea "*"
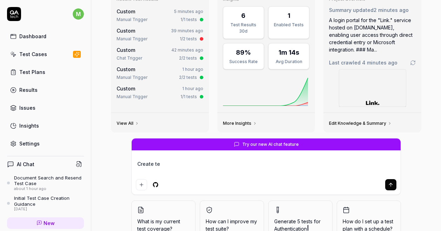
type textarea "Create tes"
type textarea "*"
type textarea "Create test"
type textarea "*"
type textarea "Create test"
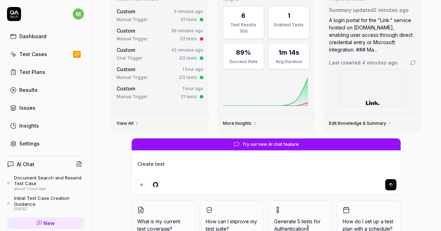
type textarea "*"
type textarea "Create test c"
type textarea "*"
type textarea "Create test ce"
type textarea "*"
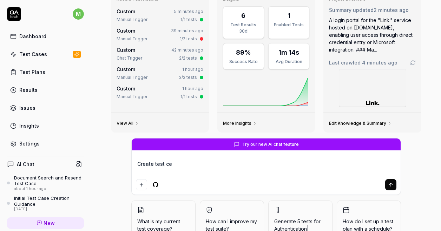
type textarea "Create test cea"
type textarea "*"
type textarea "Create test ce"
type textarea "*"
type textarea "Create test c"
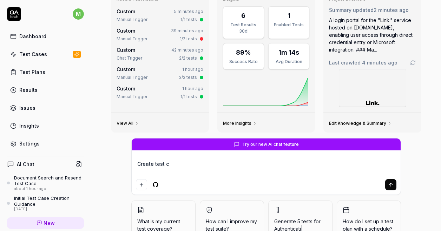
type textarea "*"
type textarea "Create test ca"
type textarea "*"
type textarea "Create test cas"
type textarea "*"
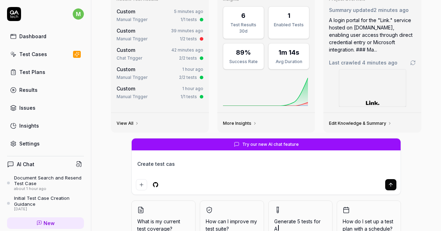
type textarea "Create test case"
type textarea "*"
type textarea "Create test cases"
type textarea "*"
type textarea "Create test cases"
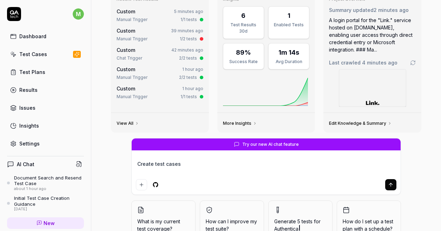
type textarea "*"
type textarea "Create test cases b"
type textarea "*"
type textarea "Create test cases ba"
type textarea "*"
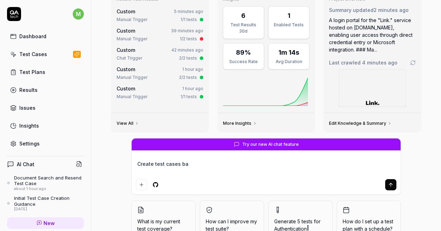
type textarea "Create test cases bas"
type textarea "*"
type textarea "Create test cases base"
type textarea "*"
type textarea "Create test cases based"
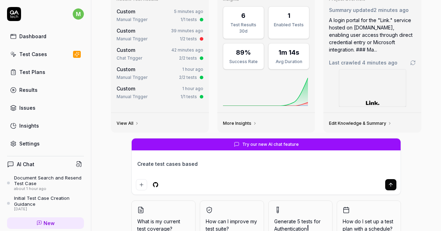
type textarea "*"
type textarea "Create test cases based o"
type textarea "*"
type textarea "Create test cases based on"
type textarea "*"
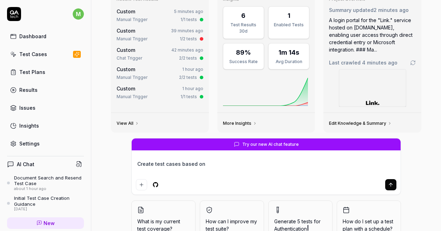
type textarea "Create test cases based on"
type textarea "*"
type textarea "Create test cases based on c"
type textarea "*"
type textarea "Create test cases based on co"
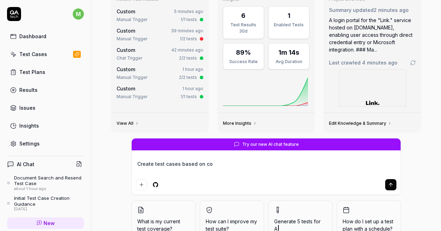
type textarea "*"
type textarea "Create test cases based on con"
type textarea "*"
type textarea "Create test cases based on conf"
type textarea "*"
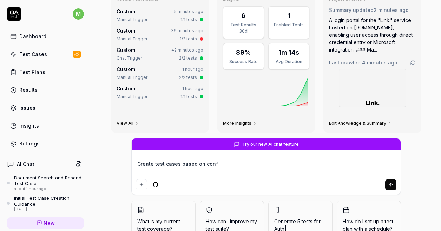
type textarea "Create test cases based on confi"
type textarea "*"
type textarea "Create test cases based on config"
type textarea "*"
type textarea "Create test cases based on config"
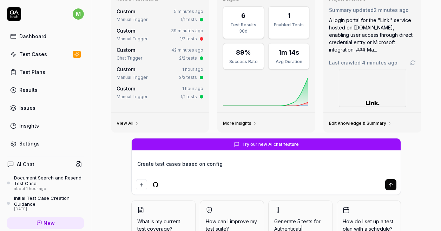
type textarea "*"
type textarea "Create test cases based on config f"
type textarea "*"
type textarea "Create test cases based on config fi"
type textarea "*"
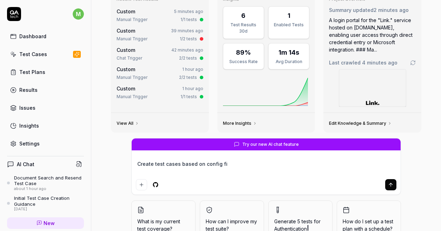
type textarea "Create test cases based on config fil"
type textarea "*"
type textarea "Create test cases based on config file"
type textarea "*"
type textarea "Create test cases based on config file"
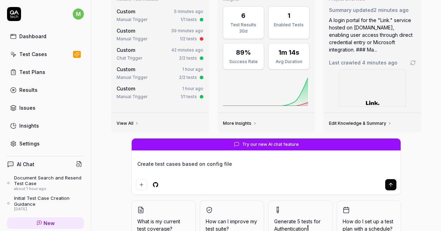
type textarea "*"
type textarea "Create test cases based on config file ""
type textarea "*"
type textarea "Create test cases based on config file "P"
type textarea "*"
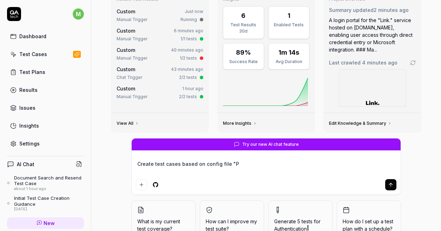
type textarea "Create test cases based on config file "Pa"
type textarea "*"
type textarea "Create test cases based on config file "Par"
type textarea "*"
type textarea "Create test cases based on config file "Part"
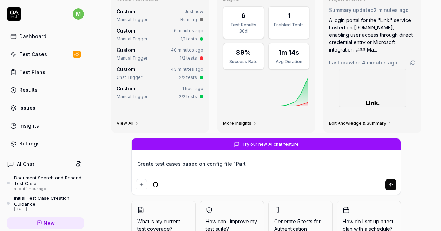
type textarea "*"
type textarea "Create test cases based on config file "Partn"
type textarea "*"
type textarea "Create test cases based on config file "Partne"
type textarea "*"
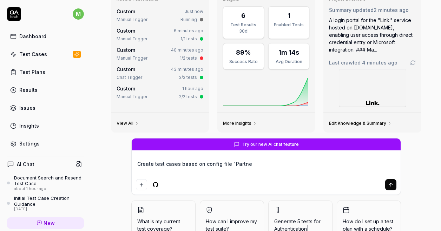
type textarea "Create test cases based on config file "Partner"
type textarea "*"
type textarea "Create test cases based on config file "Partner"
type textarea "*"
type textarea "Create test cases based on config file "Partner"
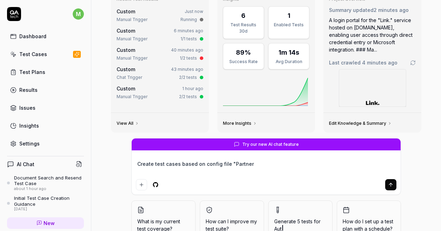
type textarea "*"
type textarea "Create test cases based on config file "Partne"
type textarea "*"
type textarea "Create test cases based on config file "Partn"
type textarea "*"
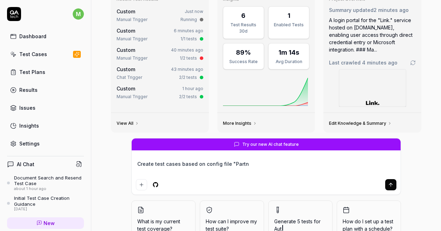
type textarea "Create test cases based on config file "Part"
type textarea "*"
type textarea "Create test cases based on config file "Par"
type textarea "*"
type textarea "Create test cases based on config file "Pa"
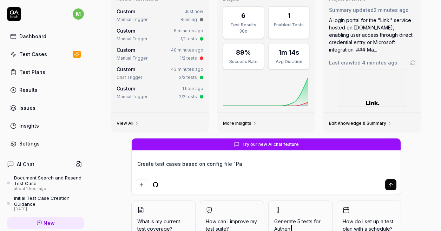
type textarea "*"
type textarea "Create test cases based on config file "P"
type textarea "*"
type textarea "Create test cases based on config file ""
type textarea "*"
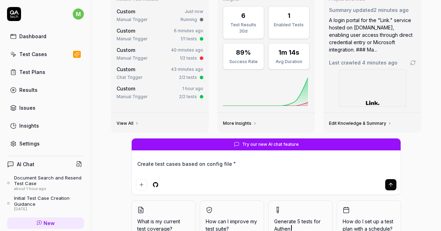
type textarea "Create test cases based on config file"
type textarea "*"
type textarea "Create test cases based on config file"
type textarea "*"
type textarea "Create test cases based on config fil"
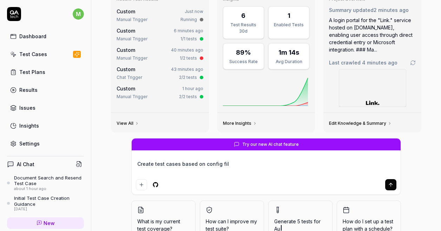
type textarea "*"
type textarea "Create test cases based on config fi"
type textarea "*"
type textarea "Create test cases based on config fil"
type textarea "*"
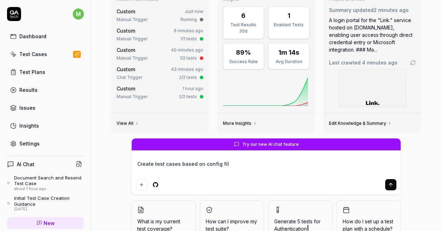
type textarea "Create test cases based on config file"
type textarea "*"
type textarea "Create test cases based on config file"
type textarea "*"
type textarea "Create test cases based on config file ""
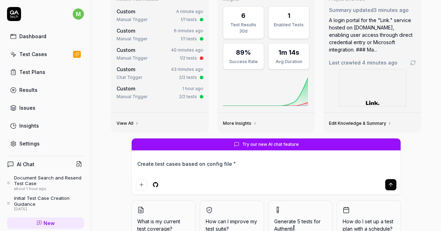
type textarea "*"
type textarea "Create test cases based on config file "P"
type textarea "*"
type textarea "Create test cases based on config file "Par"
type textarea "*"
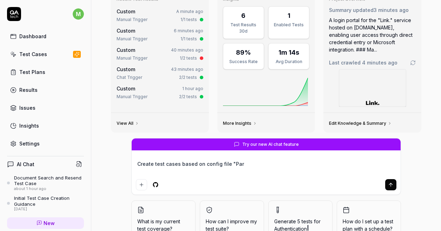
type textarea "Create test cases based on config file "Part"
type textarea "*"
type textarea "Create test cases based on config file "Parte"
type textarea "*"
type textarea "Create test cases based on config file "Parter"
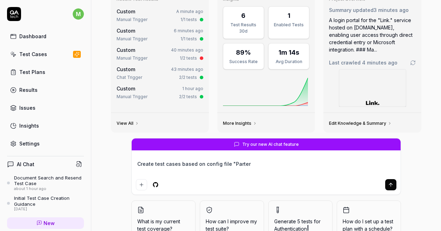
type textarea "*"
type textarea "Create test cases based on config file "Parter"
type textarea "*"
type textarea "Create test cases based on config file "Parter T"
type textarea "*"
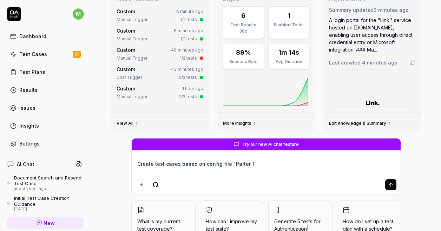
type textarea "Create test cases based on config file "Parter Te"
type textarea "*"
type textarea "Create test cases based on config file "Parter Tes"
type textarea "*"
type textarea "Create test cases based on config file "Parter Test"
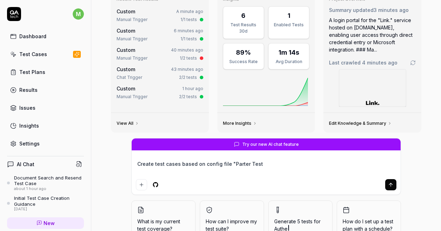
type textarea "*"
type textarea "Create test cases based on config file "Parter Test"
type textarea "*"
type textarea "Create test cases based on config file "Parter Test C"
type textarea "*"
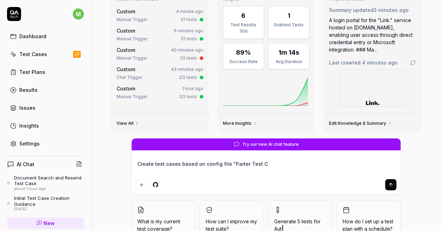
type textarea "Create test cases based on config file "Parter Test Ca"
type textarea "*"
type textarea "Create test cases based on config file "Parter Test Cas"
type textarea "*"
type textarea "Create test cases based on config file "Parter Test Case"
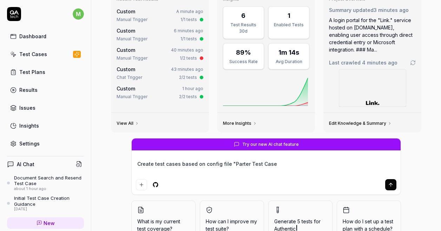
type textarea "*"
type textarea "Create test cases based on config file "Parter Test Cases"
type textarea "*"
type textarea "Create test cases based on config file "Parter Test Cases""
type textarea "*"
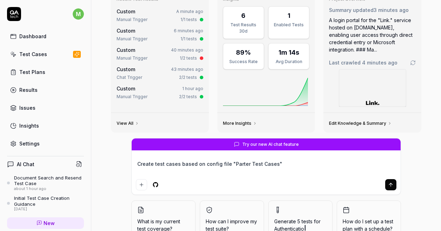
type textarea "Create test cases based on config file "Parter Test Cases""
type textarea "*"
type textarea "Create test cases based on config file "Parter Test Cases" a"
type textarea "*"
type textarea "Create test cases based on config file "Parter Test Cases" an"
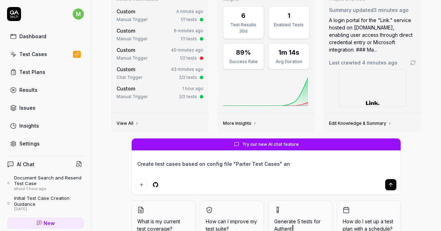
type textarea "*"
type textarea "Create test cases based on config file "Parter Test Cases" and"
type textarea "*"
type textarea "Create test cases based on config file "Parter Test Cases" and"
type textarea "*"
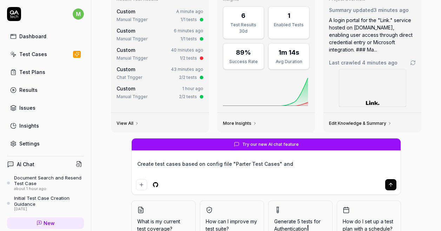
type textarea "Create test cases based on config file "Parter Test Cases" and s"
type textarea "*"
type textarea "Create test cases based on config file "Parter Test Cases" and sav"
type textarea "*"
type textarea "Create test cases based on config file "Parter Test Cases" and save"
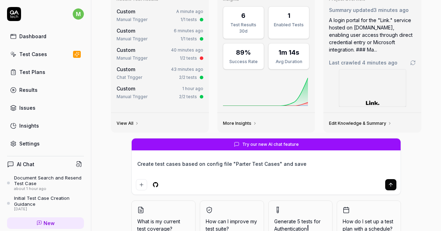
type textarea "*"
type textarea "Create test cases based on config file "Parter Test Cases" and save"
type textarea "*"
type textarea "Create test cases based on config file "Parter Test Cases" and save i"
type textarea "*"
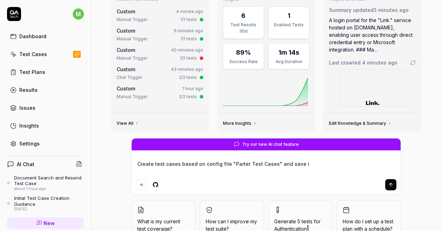
type textarea "Create test cases based on config file "Parter Test Cases" and save in"
type textarea "*"
click at [270, 164] on textarea "Create test cases based on config file "Parter Test Cases" and save in Test Pla…" at bounding box center [266, 168] width 260 height 18
click at [388, 183] on icon "submit" at bounding box center [391, 185] width 6 height 6
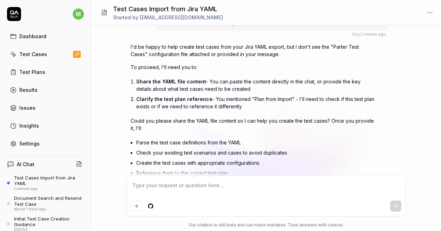
scroll to position [62, 0]
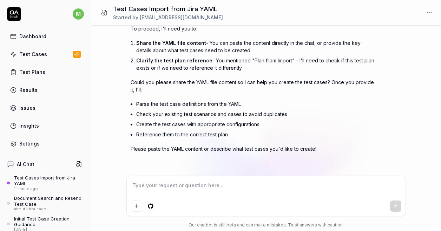
click at [277, 190] on textarea at bounding box center [266, 189] width 271 height 18
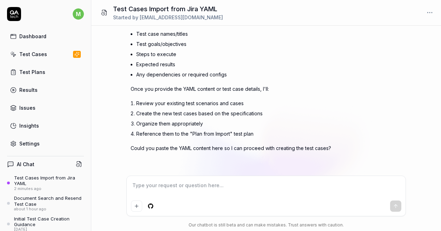
scroll to position [320, 0]
click at [391, 112] on div "Show reasoning Let me check what configs are available in your project. Configu…" at bounding box center [266, 57] width 271 height 225
click at [314, 180] on div at bounding box center [266, 196] width 279 height 40
paste textarea "items: - text: '---Link3ReleaseProcess-TestingGUIPartners' checked: false statu…"
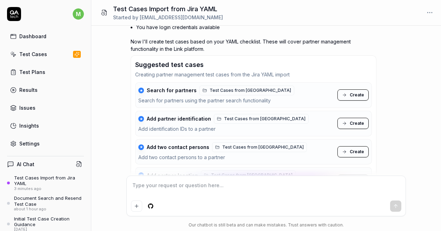
scroll to position [1061, 0]
click at [356, 94] on span "Create" at bounding box center [357, 95] width 14 height 6
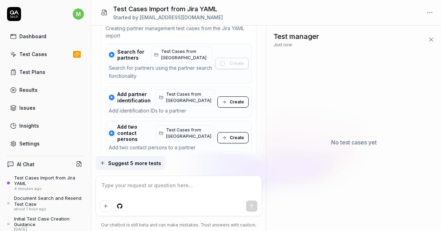
scroll to position [1216, 0]
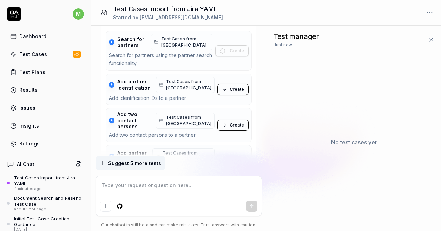
click at [239, 86] on span "Create" at bounding box center [237, 89] width 14 height 6
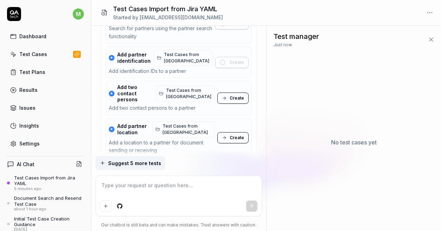
scroll to position [1243, 0]
click at [234, 95] on span "Create" at bounding box center [237, 98] width 14 height 6
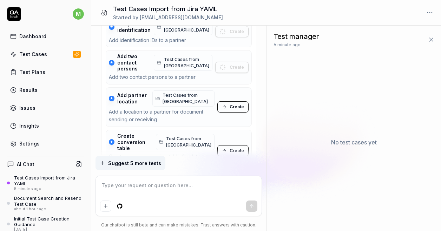
scroll to position [1273, 0]
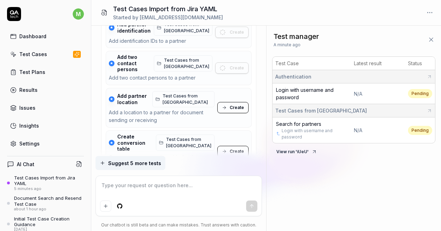
click at [234, 105] on span "Create" at bounding box center [237, 108] width 14 height 6
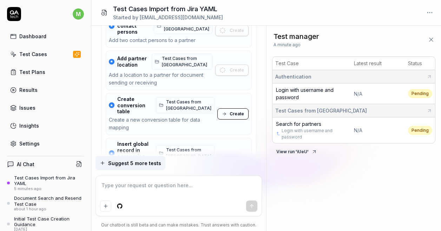
scroll to position [1311, 0]
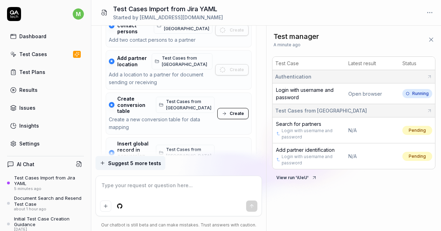
click at [237, 111] on span "Create" at bounding box center [237, 114] width 14 height 6
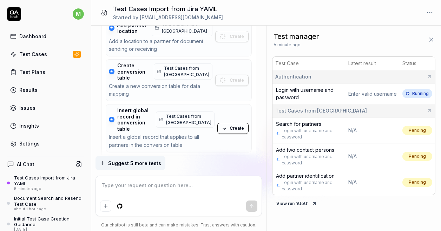
scroll to position [1345, 0]
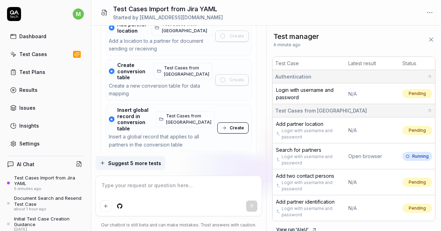
click at [241, 125] on span "Create" at bounding box center [237, 128] width 14 height 6
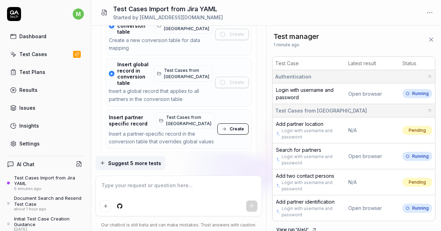
scroll to position [1391, 0]
click at [237, 126] on span "Create" at bounding box center [237, 129] width 14 height 6
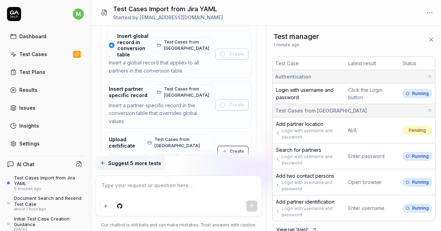
scroll to position [1419, 0]
click at [238, 148] on span "Create" at bounding box center [237, 151] width 14 height 6
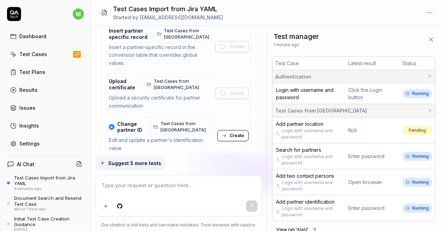
scroll to position [1477, 0]
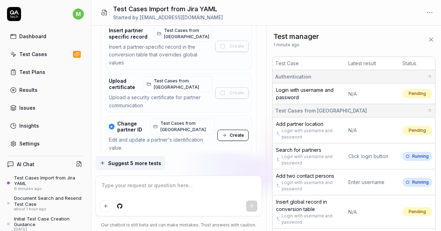
click at [236, 132] on span "Create" at bounding box center [237, 135] width 14 height 6
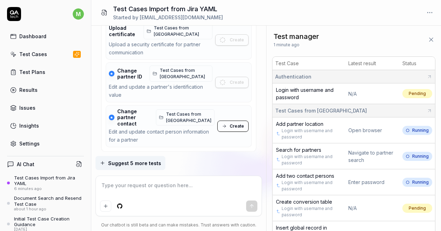
scroll to position [1530, 0]
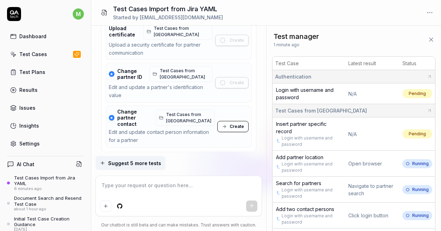
click at [240, 124] on span "Create" at bounding box center [237, 127] width 14 height 6
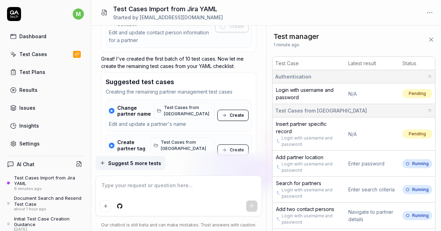
scroll to position [1645, 0]
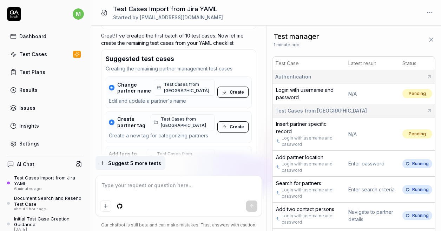
click at [239, 89] on span "Create" at bounding box center [237, 92] width 14 height 6
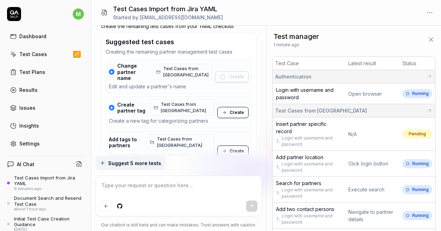
scroll to position [1657, 0]
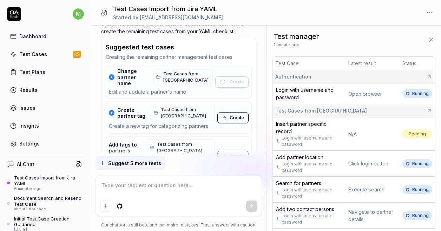
click at [239, 115] on span "Create" at bounding box center [237, 118] width 14 height 6
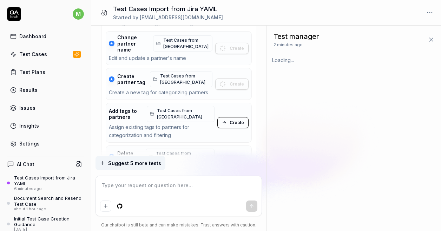
scroll to position [1691, 0]
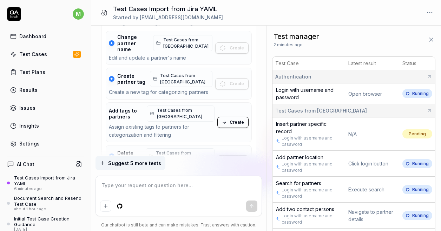
click at [240, 119] on span "Create" at bounding box center [237, 122] width 14 height 6
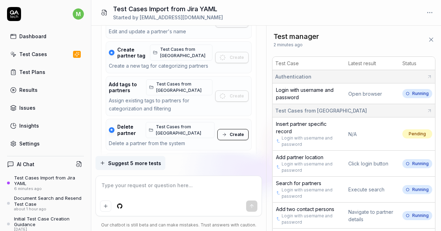
scroll to position [1709, 0]
click at [245, 129] on button "Create" at bounding box center [232, 134] width 31 height 11
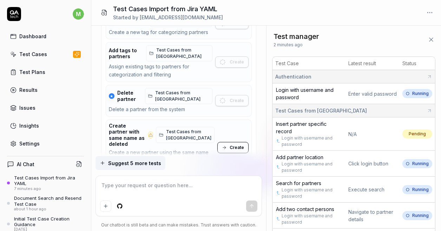
scroll to position [1750, 0]
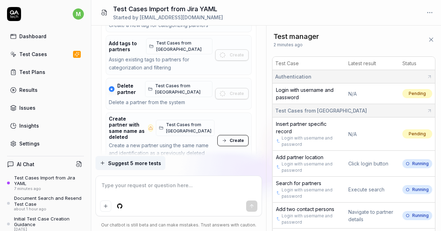
click at [241, 138] on span "Create" at bounding box center [237, 141] width 14 height 6
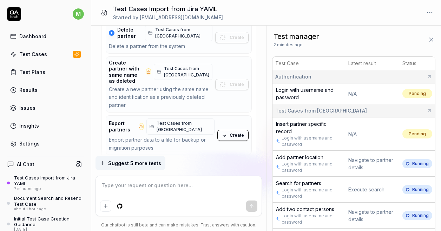
scroll to position [1806, 0]
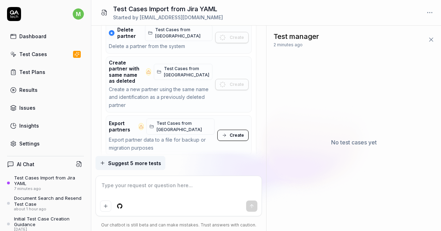
click at [236, 132] on span "Create" at bounding box center [237, 135] width 14 height 6
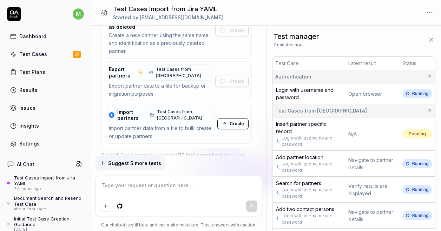
scroll to position [1852, 0]
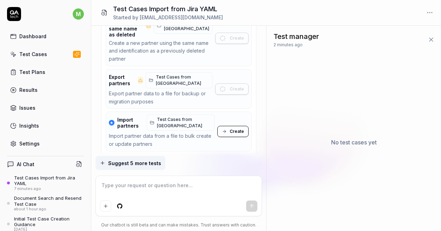
click at [239, 128] on span "Create" at bounding box center [237, 131] width 14 height 6
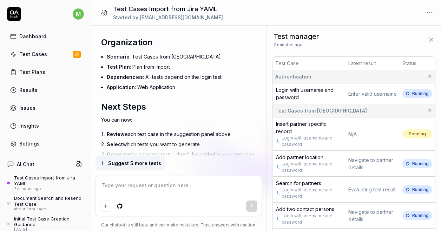
scroll to position [2357, 0]
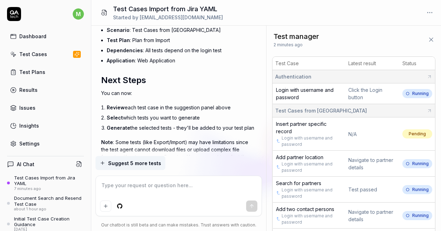
click at [37, 56] on div "Test Cases" at bounding box center [33, 54] width 28 height 7
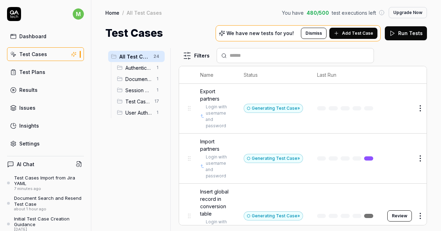
scroll to position [982, 0]
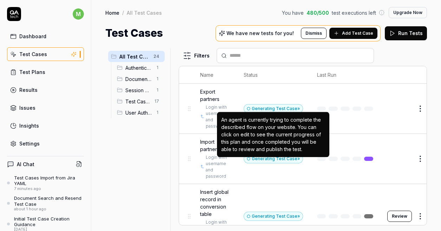
click at [280, 164] on div "Generating Test Case »" at bounding box center [273, 158] width 59 height 9
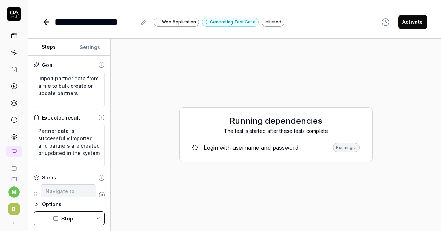
click at [44, 22] on icon at bounding box center [45, 22] width 2 height 5
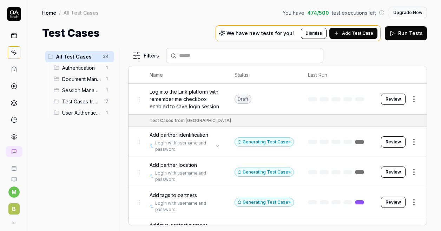
scroll to position [188, 0]
click at [199, 139] on span "Add partner identification" at bounding box center [179, 135] width 59 height 7
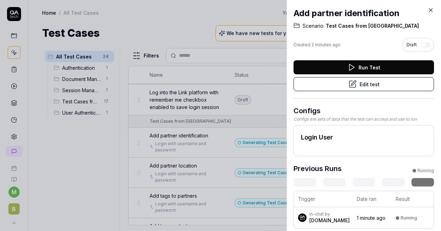
click at [101, 171] on div at bounding box center [220, 115] width 441 height 231
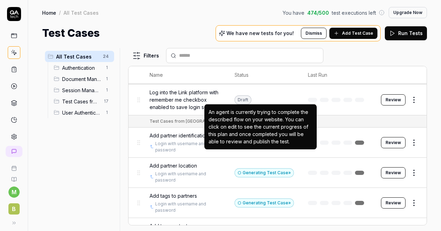
click at [282, 147] on div "Generating Test Case »" at bounding box center [263, 142] width 59 height 9
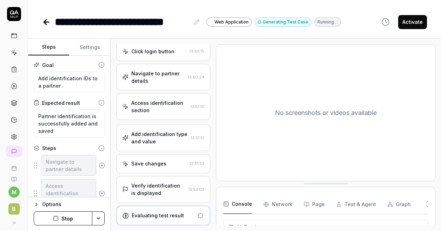
scroll to position [229, 0]
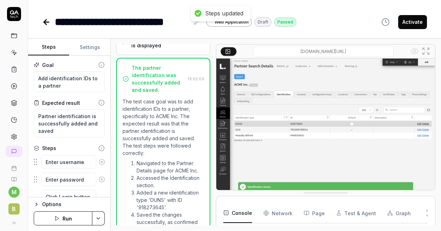
scroll to position [232, 0]
click at [44, 22] on icon at bounding box center [45, 22] width 2 height 5
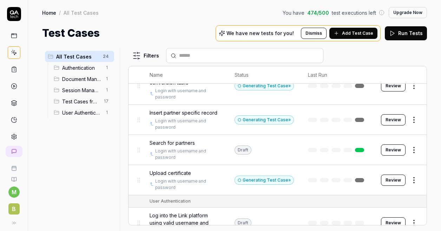
scroll to position [672, 0]
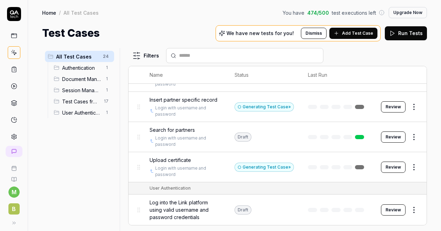
click at [193, 131] on span "Search for partners" at bounding box center [172, 129] width 45 height 7
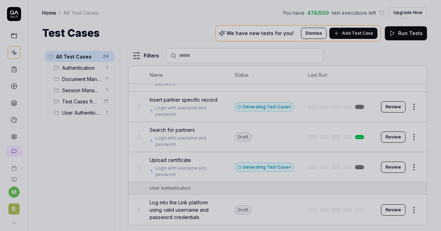
click at [193, 131] on div at bounding box center [220, 115] width 441 height 231
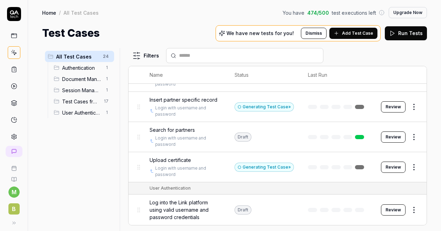
click at [389, 138] on button "Review" at bounding box center [393, 137] width 25 height 11
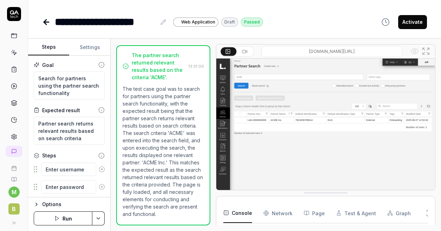
scroll to position [59, 0]
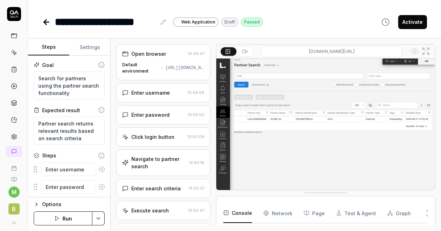
click at [157, 58] on div "Open browser 13:49:47 Default environment https://contoso-mfl-link.bizbrains.co…" at bounding box center [163, 62] width 94 height 36
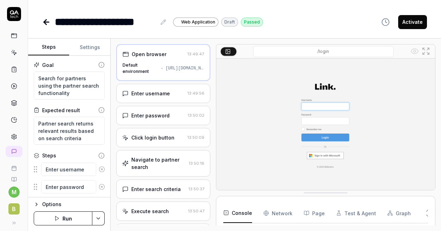
click at [159, 93] on div "Enter username" at bounding box center [150, 93] width 39 height 7
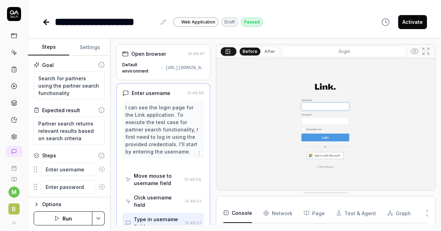
scroll to position [6, 0]
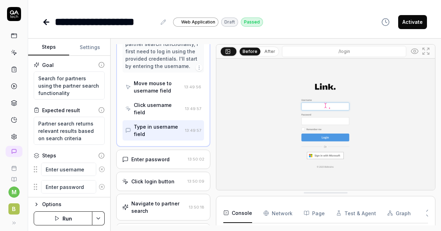
click at [164, 156] on div "Enter password" at bounding box center [150, 159] width 38 height 7
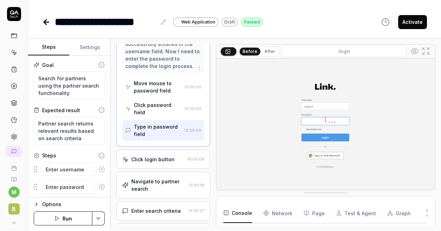
click at [164, 156] on div "Click login button" at bounding box center [152, 159] width 43 height 7
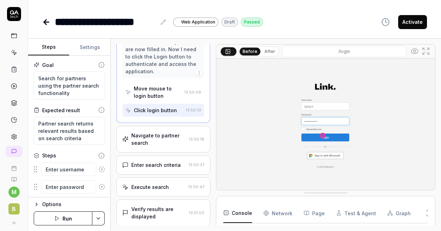
scroll to position [137, 0]
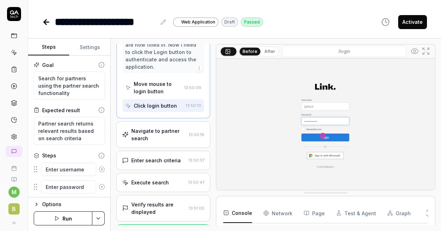
click at [166, 129] on div "Navigate to partner search" at bounding box center [158, 134] width 55 height 15
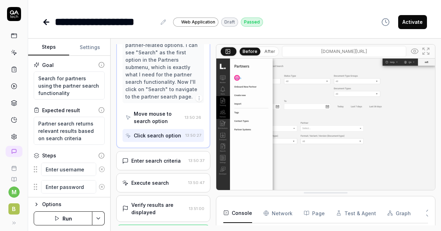
scroll to position [310, 0]
click at [166, 125] on div "Move mouse to search option" at bounding box center [158, 117] width 48 height 15
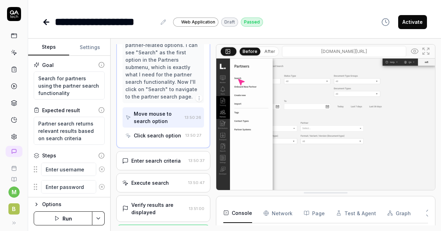
click at [166, 139] on div "Click search option" at bounding box center [157, 135] width 47 height 7
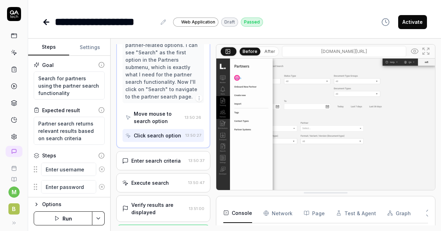
click at [162, 165] on div "Enter search criteria" at bounding box center [155, 160] width 49 height 7
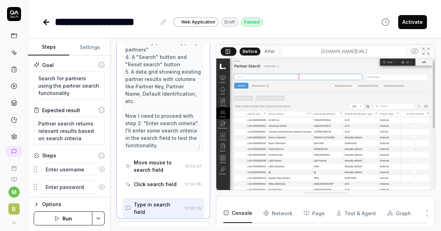
scroll to position [234, 0]
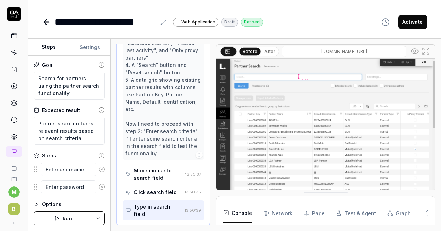
click at [161, 174] on div "Move mouse to search field" at bounding box center [158, 174] width 49 height 15
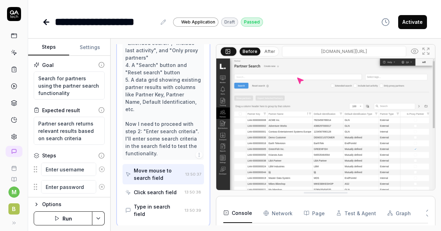
click at [161, 192] on div "Click search field" at bounding box center [155, 192] width 43 height 7
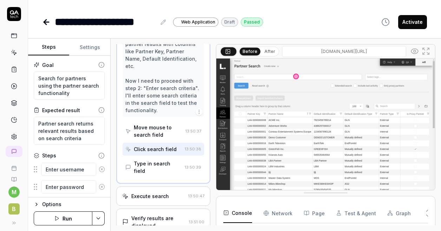
scroll to position [271, 0]
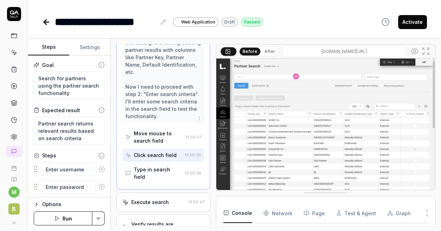
click at [166, 172] on div "Type in search field" at bounding box center [158, 173] width 48 height 15
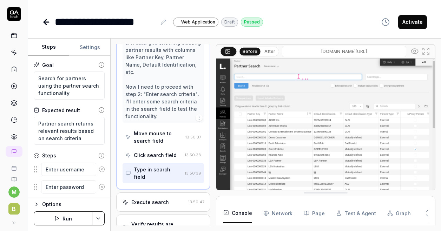
click at [166, 172] on div "Type in search field" at bounding box center [158, 173] width 48 height 15
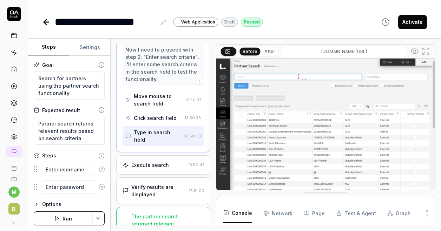
scroll to position [308, 0]
click at [168, 167] on div "Execute search" at bounding box center [153, 165] width 63 height 7
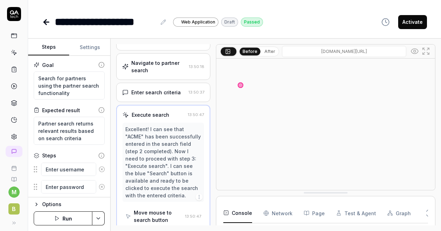
scroll to position [96, 0]
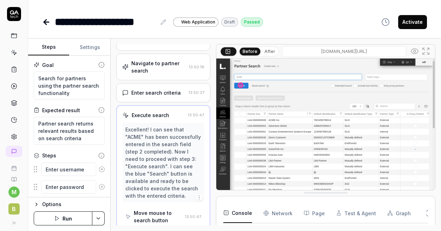
click at [153, 133] on div "Excellent! I can see that "ACME" has been successfully entered in the search fi…" at bounding box center [163, 163] width 76 height 74
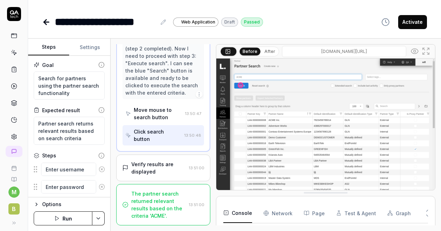
scroll to position [204, 0]
click at [155, 97] on div "Excellent! I can see that "ACME" has been successfully entered in the search fi…" at bounding box center [162, 59] width 81 height 79
click at [162, 90] on div "Excellent! I can see that "ACME" has been successfully entered in the search fi…" at bounding box center [163, 60] width 76 height 74
click at [168, 164] on div "Verify results are displayed" at bounding box center [158, 168] width 55 height 15
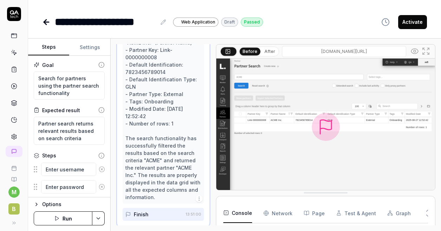
scroll to position [1, 0]
click at [247, 209] on button "Console" at bounding box center [237, 214] width 29 height 20
click at [426, 216] on icon at bounding box center [427, 216] width 3 height 2
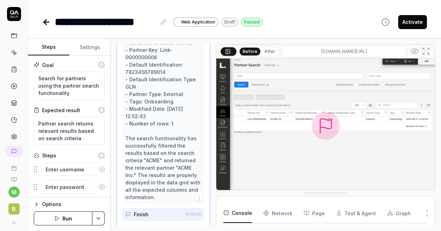
click at [426, 216] on icon at bounding box center [427, 216] width 3 height 2
click at [425, 209] on icon at bounding box center [428, 211] width 6 height 6
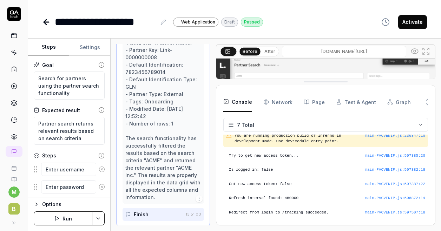
click at [425, 105] on icon at bounding box center [428, 104] width 6 height 6
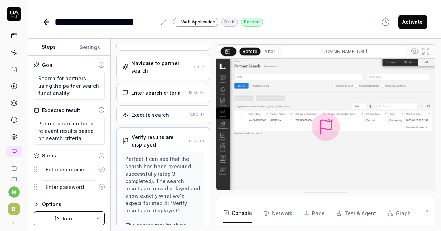
scroll to position [96, 0]
click at [53, 203] on div "Options" at bounding box center [73, 204] width 62 height 8
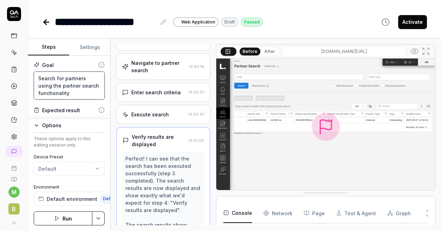
click at [91, 78] on textarea "Search for partners using the partner search functionality" at bounding box center [69, 86] width 71 height 28
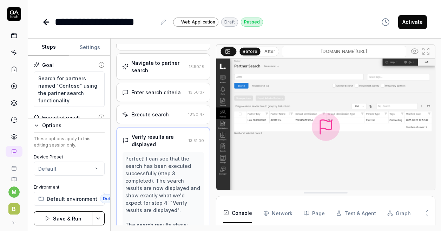
click at [80, 57] on div "Goal Search for partners named "Contoso" using the partner search functionality…" at bounding box center [69, 87] width 82 height 63
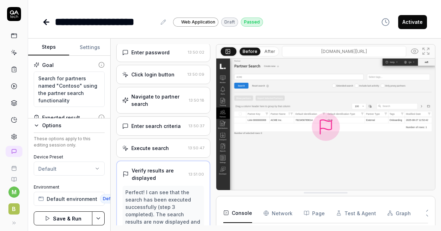
scroll to position [0, 0]
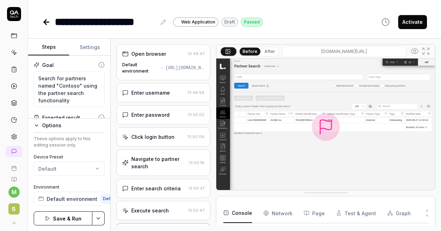
click at [82, 218] on button "Save & Run" at bounding box center [63, 219] width 59 height 14
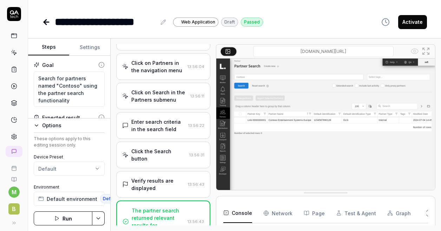
scroll to position [190, 0]
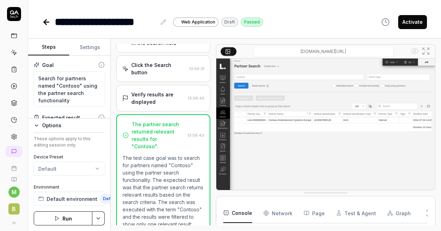
click at [46, 22] on icon at bounding box center [46, 22] width 8 height 8
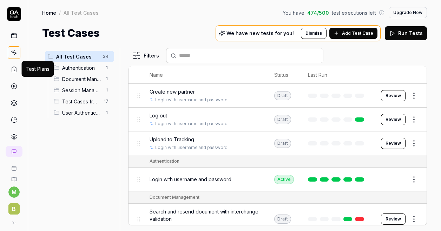
click at [11, 69] on icon at bounding box center [14, 69] width 6 height 6
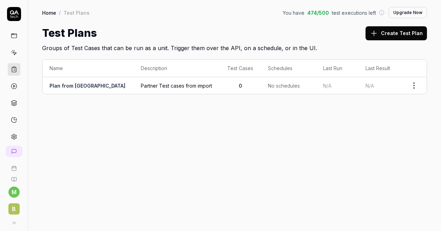
click at [141, 83] on span "Partner Test cases from import" at bounding box center [177, 85] width 72 height 7
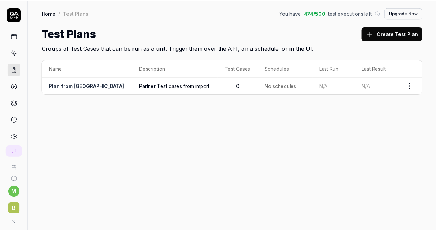
scroll to position [148, 0]
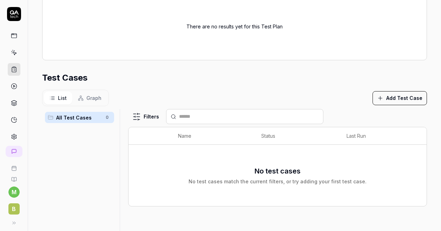
click at [11, 35] on icon at bounding box center [14, 36] width 6 height 6
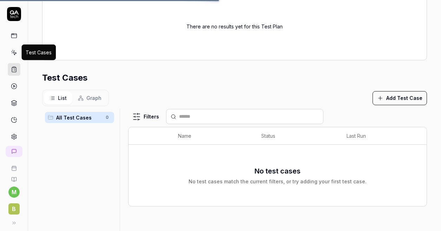
click at [12, 53] on icon at bounding box center [14, 52] width 6 height 6
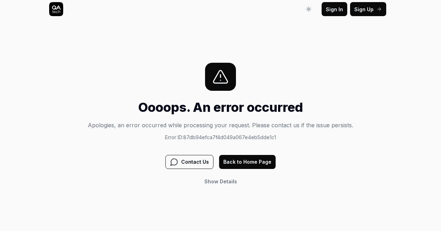
click at [259, 158] on button "Back to Home Page" at bounding box center [247, 162] width 57 height 14
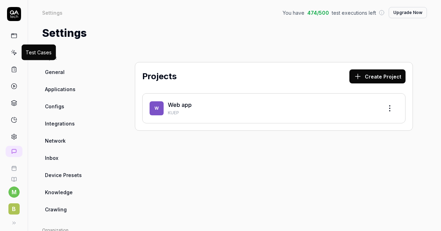
click at [11, 51] on icon at bounding box center [14, 52] width 6 height 6
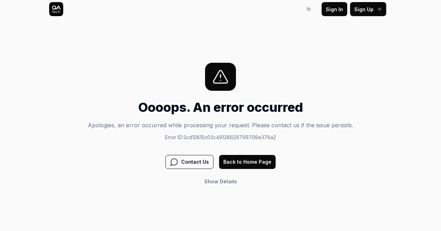
click at [212, 179] on span "Show" at bounding box center [211, 182] width 14 height 6
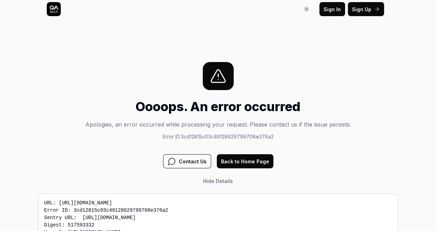
click at [336, 7] on span "Sign In" at bounding box center [331, 9] width 17 height 7
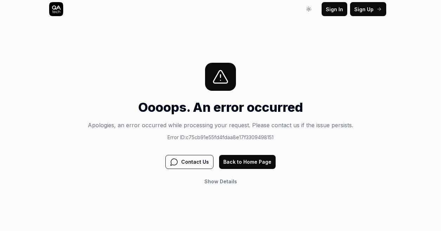
click at [54, 11] on icon at bounding box center [56, 9] width 14 height 14
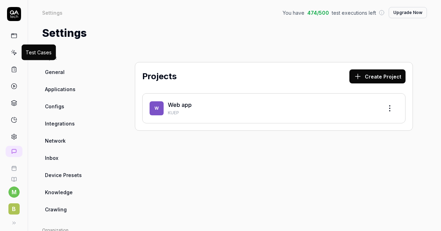
click at [14, 50] on icon at bounding box center [14, 52] width 6 height 6
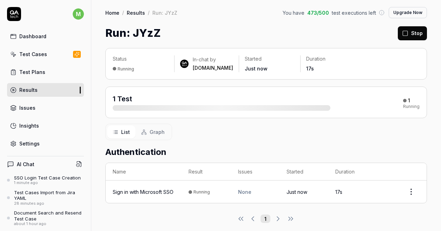
click at [231, 100] on div "1 Test" at bounding box center [222, 102] width 218 height 17
click at [39, 55] on div "Test Cases" at bounding box center [33, 54] width 28 height 7
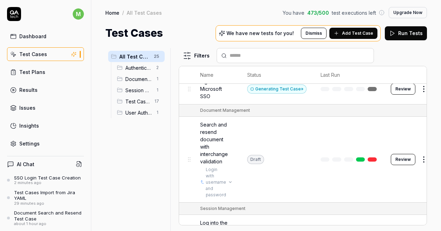
scroll to position [146, 0]
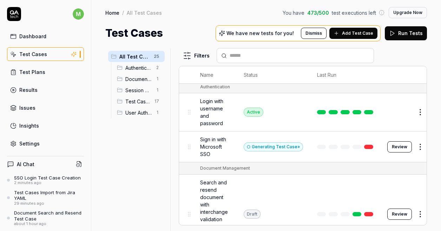
click at [266, 147] on div "Generating Test Case »" at bounding box center [273, 146] width 59 height 9
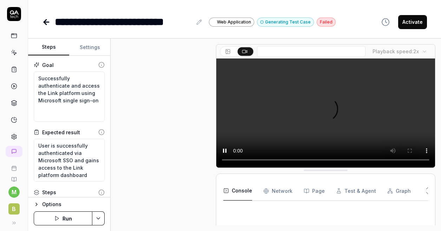
scroll to position [264, 0]
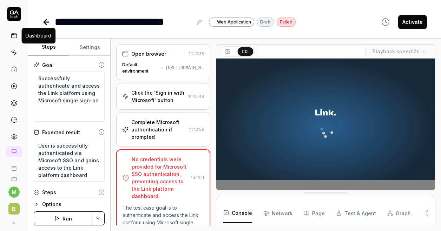
click at [11, 35] on icon at bounding box center [14, 36] width 6 height 6
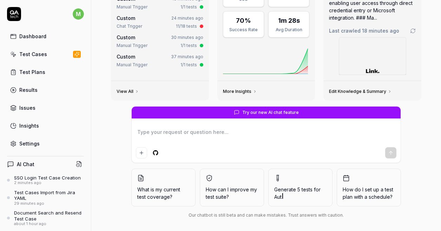
scroll to position [79, 0]
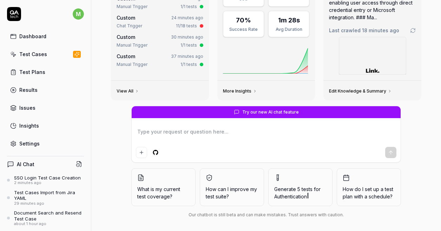
type textarea "*"
type textarea "I"
type textarea "*"
type textarea "Is"
type textarea "*"
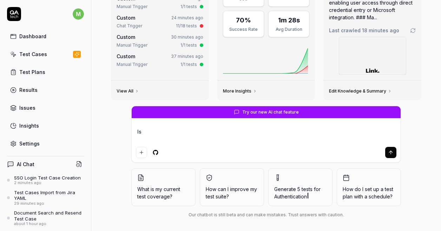
type textarea "Is"
type textarea "*"
type textarea "Is t"
type textarea "*"
type textarea "Is th"
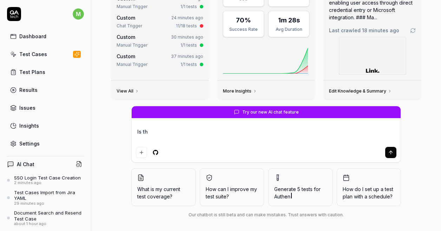
type textarea "*"
type textarea "Is the"
type textarea "*"
type textarea "Is there"
type textarea "*"
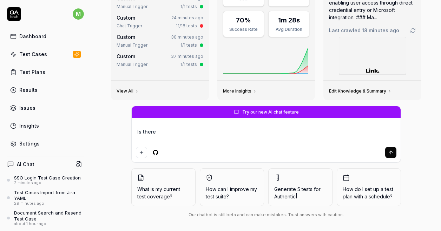
type textarea "Is there"
type textarea "*"
type textarea "Is there a"
type textarea "*"
type textarea "Is there an"
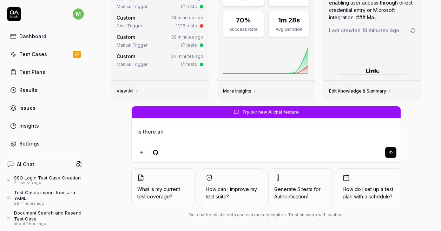
type textarea "*"
type textarea "Is there any"
type textarea "*"
type textarea "Is there any"
type textarea "*"
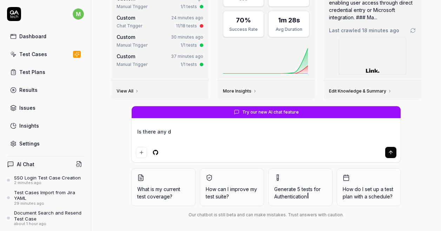
type textarea "Is there any do"
type textarea "*"
type textarea "Is there any docu"
type textarea "*"
type textarea "Is there any docum"
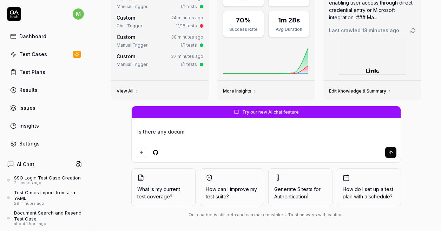
type textarea "*"
type textarea "Is there any docume"
type textarea "*"
type textarea "Is there any documen"
type textarea "*"
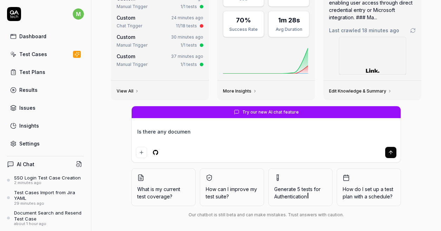
type textarea "Is there any document"
type textarea "*"
type textarea "Is there any documentat"
type textarea "*"
type textarea "Is there any documentatipo"
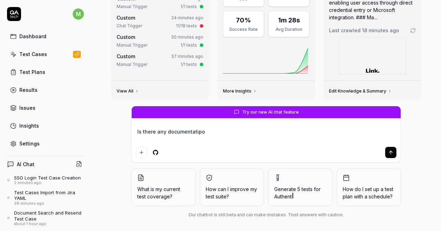
type textarea "*"
type textarea "Is there any documentatipon"
type textarea "*"
type textarea "Is there any documentatipo"
type textarea "*"
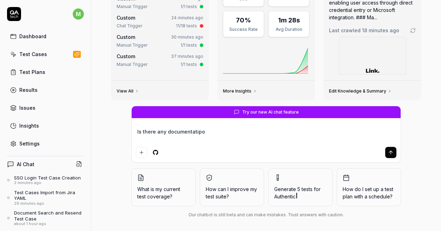
type textarea "Is there any documentatip"
type textarea "*"
type textarea "Is there any documentati"
type textarea "*"
type textarea "Is there any documentatio"
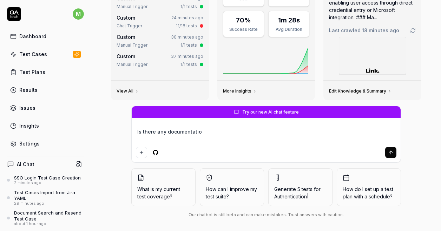
type textarea "*"
type textarea "Is there any documentation"
type textarea "*"
type textarea "Is there any documentation"
type textarea "*"
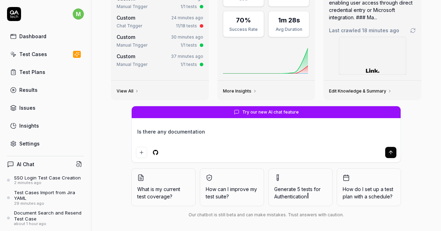
type textarea "Is there any documentation m"
type textarea "*"
type textarea "Is there any documentation mi"
type textarea "*"
type textarea "Is there any documentation mis"
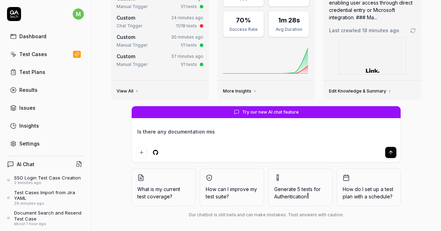
type textarea "*"
type textarea "Is there any documentation missi"
type textarea "*"
type textarea "Is there any documentation missin"
type textarea "*"
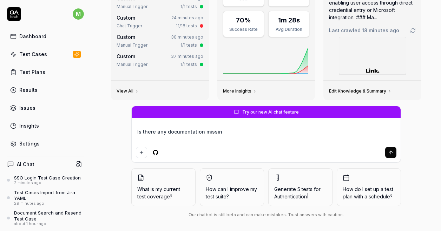
type textarea "Is there any documentation missing"
type textarea "*"
type textarea "Is there any documentation missing"
type textarea "*"
type textarea "Is there any documentation missing i"
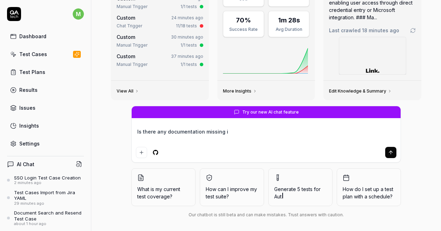
type textarea "*"
type textarea "Is there any documentation missing in"
type textarea "*"
type textarea "Is there any documentation missing in"
type textarea "*"
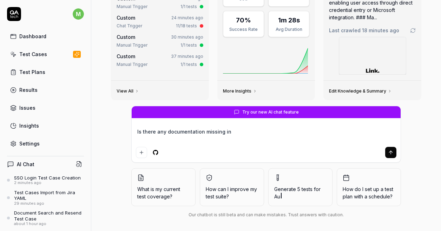
type textarea "Is there any documentation missing in h"
type textarea "*"
type textarea "Is there any documentation missing in ht"
type textarea "*"
type textarea "Is there any documentation missing in h"
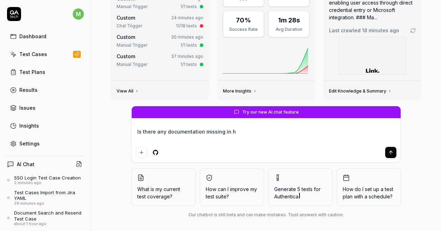
type textarea "*"
type textarea "Is there any documentation missing in"
type textarea "*"
type textarea "Is there any documentation missing in t"
type textarea "*"
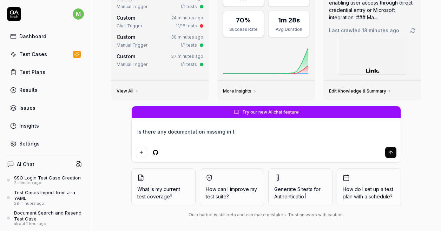
type textarea "Is there any documentation missing in th"
type textarea "*"
type textarea "Is there any documentation missing in the"
type textarea "*"
type textarea "Is there any documentation missing in the"
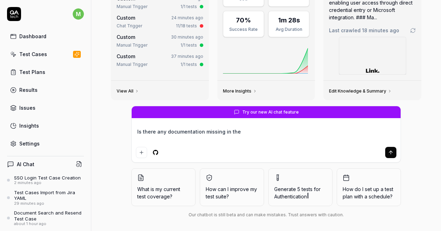
type textarea "*"
type textarea "Is there any documentation missing in the u"
type textarea "*"
type textarea "Is there any documentation missing in the us"
type textarea "*"
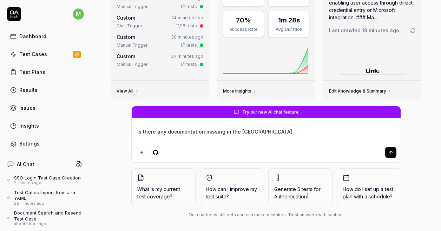
type textarea "Is there any documentation missing in the use"
type textarea "*"
type textarea "Is there any documentation missing in the user"
type textarea "*"
type textarea "Is there any documentation missing in the user"
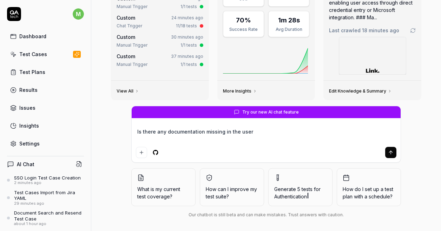
type textarea "*"
type textarea "Is there any documentation missing in the user g"
type textarea "*"
type textarea "Is there any documentation missing in the user gu"
type textarea "*"
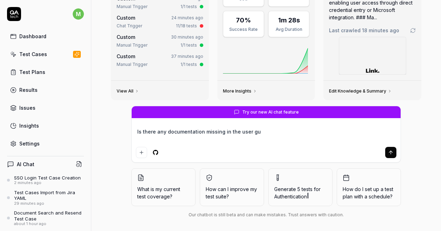
type textarea "Is there any documentation missing in the user gui"
type textarea "*"
type textarea "Is there any documentation missing in the user guid"
type textarea "*"
type textarea "Is there any documentation missing in the user guide"
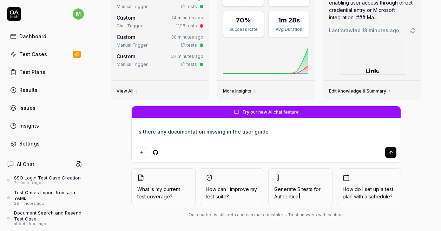
type textarea "*"
type textarea "Is there any documentation missing in the user guide?"
type textarea "*"
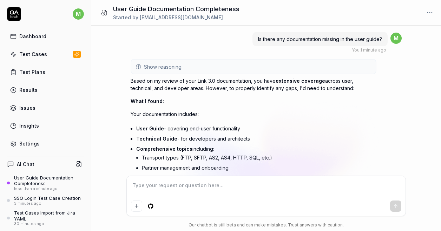
click at [25, 142] on div "Settings" at bounding box center [29, 143] width 20 height 7
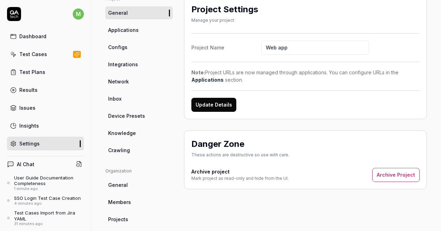
scroll to position [59, 0]
click at [131, 135] on span "Knowledge" at bounding box center [122, 133] width 28 height 7
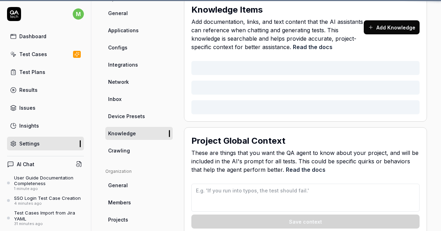
scroll to position [55, 0]
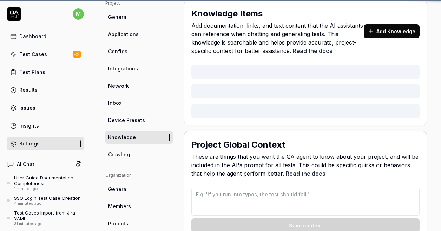
type textarea "*"
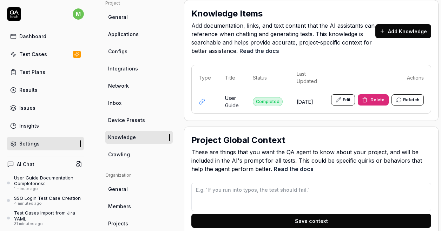
click at [410, 31] on button "Add Knowledge" at bounding box center [403, 31] width 56 height 14
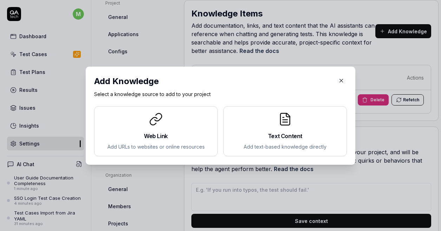
click at [155, 120] on icon at bounding box center [156, 119] width 14 height 14
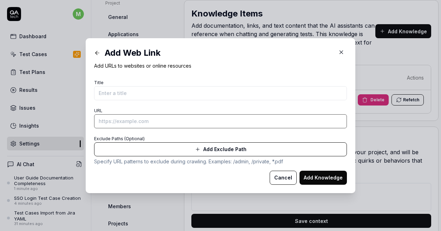
click at [170, 119] on input "URL" at bounding box center [220, 121] width 253 height 14
type input "https://support.bizbrains.com/l300/"
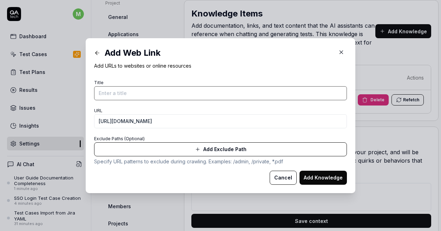
click at [172, 92] on input "Title" at bounding box center [220, 93] width 253 height 14
click at [95, 53] on icon at bounding box center [97, 53] width 4 height 0
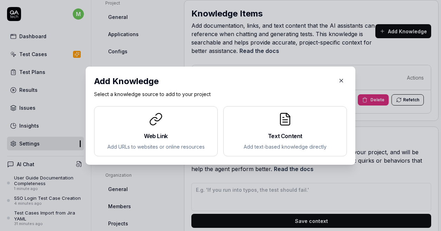
click at [338, 82] on icon "button" at bounding box center [341, 81] width 6 height 6
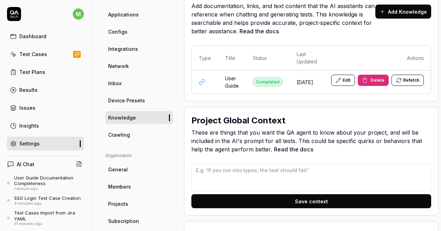
scroll to position [60, 5]
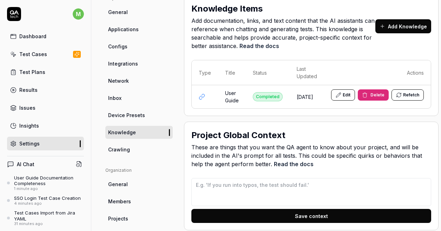
click at [11, 10] on icon at bounding box center [14, 14] width 14 height 14
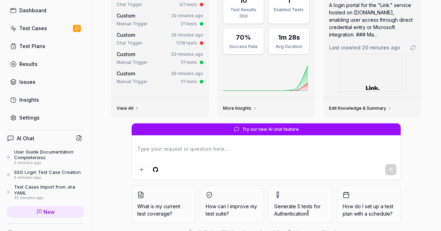
scroll to position [61, 0]
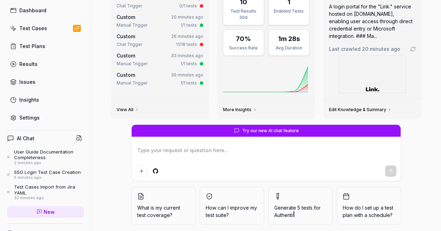
click at [208, 148] on textarea at bounding box center [266, 154] width 260 height 18
type textarea "*"
type textarea "H"
type textarea "*"
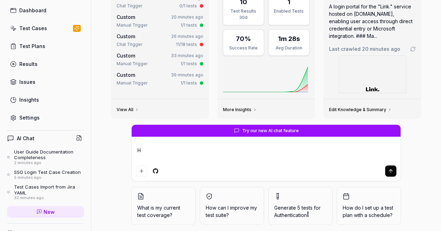
type textarea "Ho"
type textarea "*"
type textarea "How"
type textarea "*"
type textarea "How"
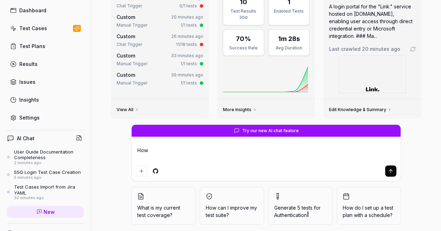
type textarea "*"
type textarea "How d"
type textarea "*"
type textarea "How de"
type textarea "*"
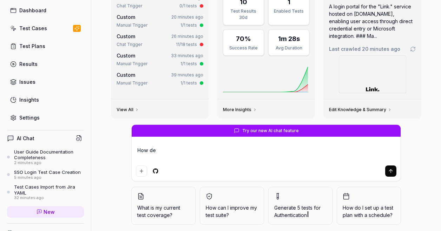
type textarea "How dee"
type textarea "*"
type textarea "How deep"
type textarea "*"
type textarea "How deep"
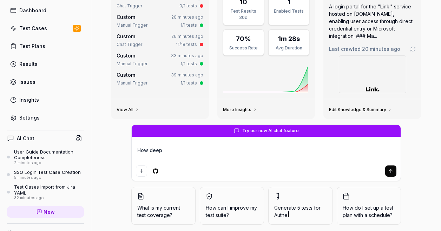
type textarea "*"
type textarea "How deep di"
type textarea "*"
type textarea "How deep di"
type textarea "*"
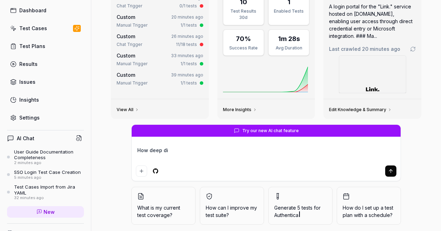
type textarea "How deep di"
type textarea "*"
type textarea "How deep did"
type textarea "*"
type textarea "How deep did"
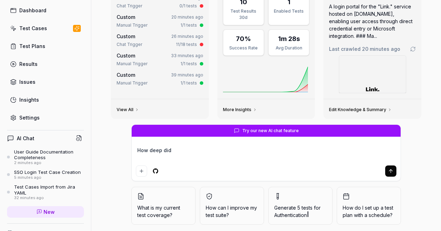
type textarea "*"
type textarea "How deep did y"
type textarea "*"
type textarea "How deep did yo"
type textarea "*"
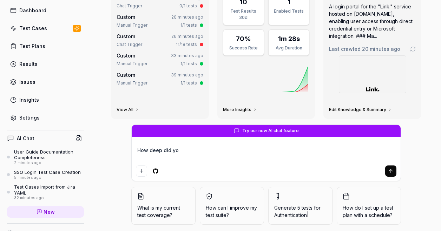
type textarea "How deep did you"
type textarea "*"
type textarea "How deep did you"
type textarea "*"
type textarea "How deep did you c"
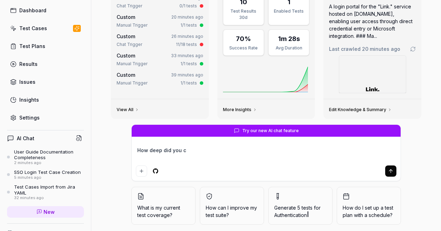
type textarea "*"
type textarea "How deep did you cr"
type textarea "*"
type textarea "How deep did you cra"
type textarea "*"
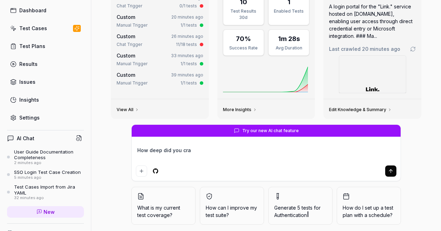
type textarea "How deep did you craw"
type textarea "*"
type textarea "How deep did you crawl"
type textarea "*"
type textarea "How deep did you crawl"
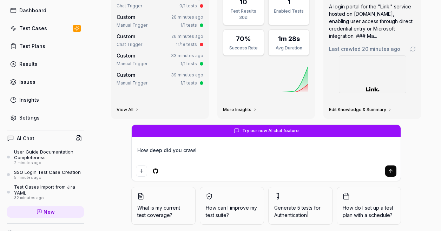
type textarea "*"
type textarea "How deep did you crawl th"
type textarea "*"
type textarea "How deep did you crawl the"
type textarea "*"
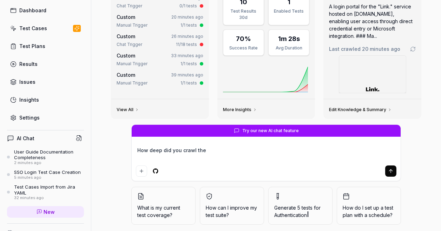
type textarea "How deep did you crawl the"
type textarea "*"
type textarea "How deep did you crawl the u"
type textarea "*"
type textarea "How deep did you crawl the us"
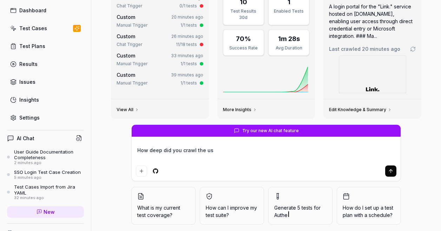
type textarea "*"
type textarea "How deep did you crawl the use"
type textarea "*"
type textarea "How deep did you crawl the user"
type textarea "*"
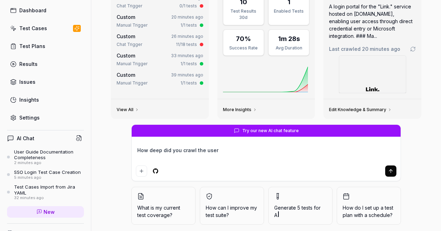
type textarea "How deep did you crawl the user"
type textarea "*"
type textarea "How deep did you crawl the user g"
type textarea "*"
type textarea "How deep did you crawl the user gu"
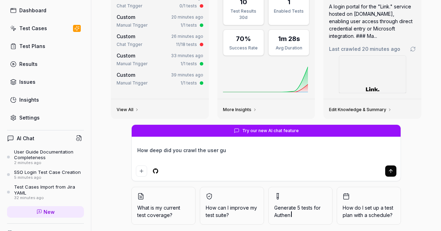
type textarea "*"
type textarea "How deep did you crawl the user gui"
type textarea "*"
type textarea "How deep did you crawl the user guid"
type textarea "*"
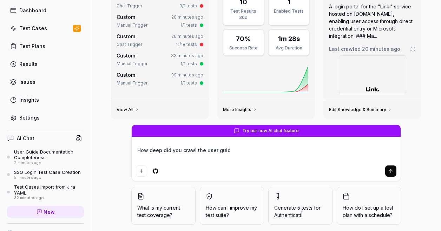
type textarea "How deep did you crawl the user guide"
type textarea "*"
type textarea "How deep did you crawl the user guide?"
type textarea "*"
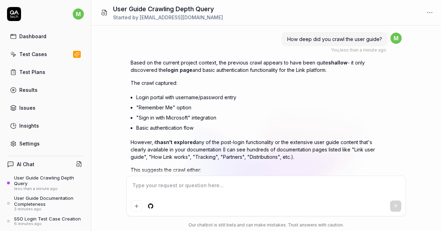
click at [33, 142] on div "Settings" at bounding box center [29, 143] width 20 height 7
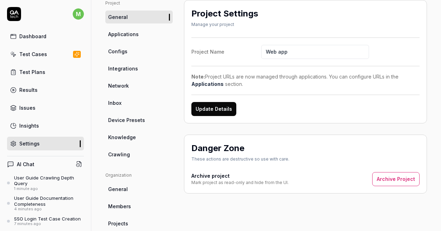
scroll to position [55, 0]
click at [132, 154] on link "Crawling" at bounding box center [138, 154] width 67 height 13
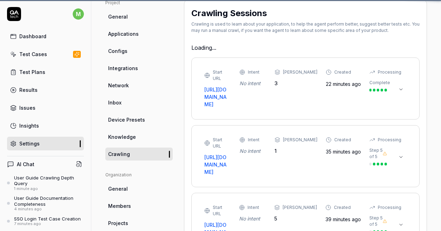
scroll to position [55, 0]
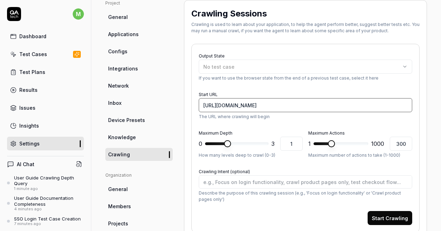
click at [310, 105] on input "[URL][DOMAIN_NAME]" at bounding box center [305, 105] width 213 height 14
type textarea "*"
type input "[URL][DOMAIN_NAME]"
type textarea "*"
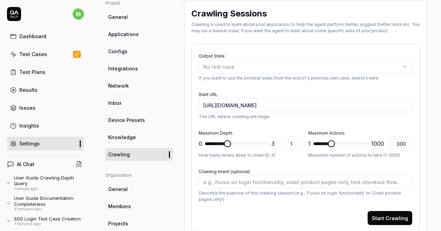
type input "3"
click at [262, 143] on span at bounding box center [237, 143] width 64 height 3
click at [384, 221] on button "Start Crawling" at bounding box center [389, 218] width 45 height 14
click at [131, 120] on span "Device Presets" at bounding box center [126, 120] width 37 height 7
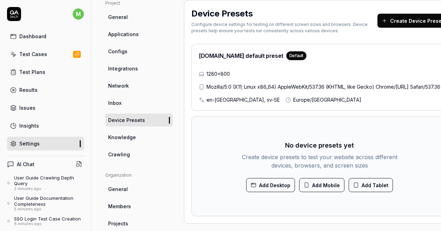
click at [332, 186] on button "Add Mobile" at bounding box center [321, 185] width 45 height 14
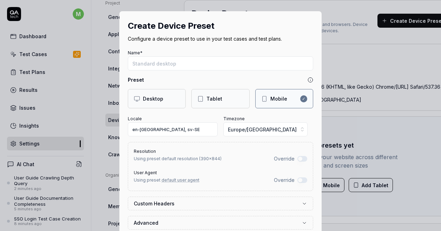
click at [155, 96] on div "Desktop" at bounding box center [153, 98] width 20 height 7
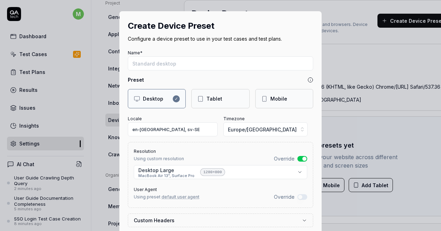
click at [155, 96] on div "Desktop" at bounding box center [153, 98] width 20 height 7
click at [281, 95] on div "Mobile" at bounding box center [278, 98] width 17 height 7
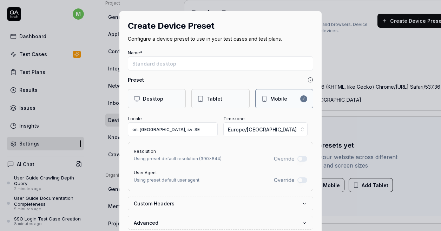
scroll to position [78, 0]
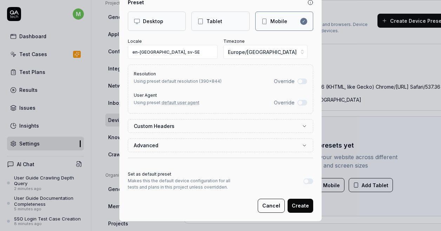
click at [270, 201] on button "Cancel" at bounding box center [271, 206] width 27 height 14
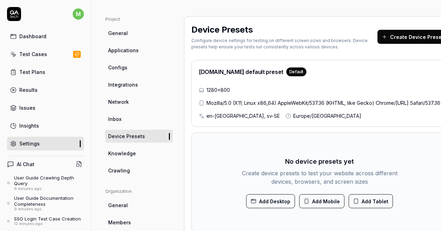
scroll to position [39, 0]
click at [128, 174] on span "Crawling" at bounding box center [119, 170] width 22 height 7
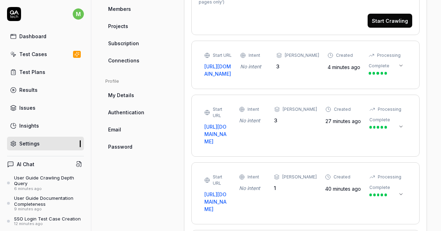
scroll to position [252, 0]
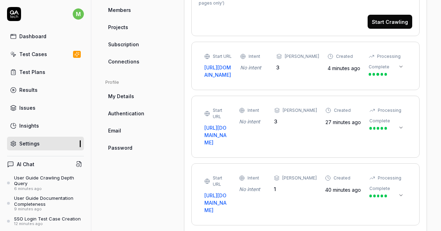
click at [398, 69] on icon at bounding box center [401, 67] width 6 height 6
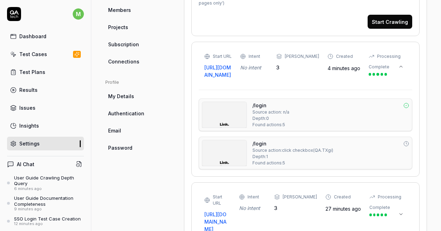
click at [398, 69] on icon at bounding box center [401, 67] width 6 height 6
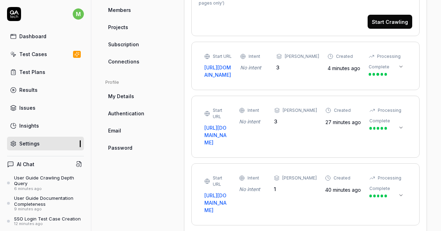
click at [398, 69] on icon at bounding box center [401, 67] width 6 height 6
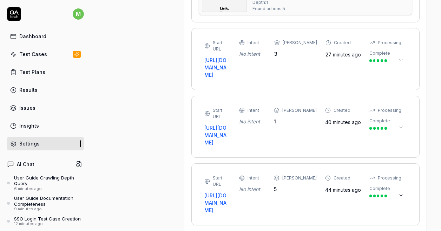
scroll to position [406, 0]
click at [298, 78] on div "Start URL https://contoso-mfl-link.bizbrains.com/tracking Intent No intent Max …" at bounding box center [295, 58] width 183 height 39
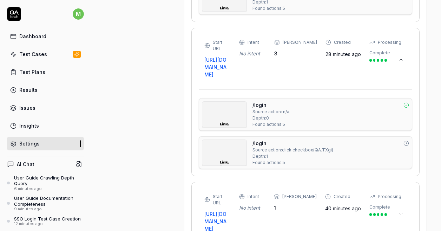
click at [298, 78] on div "Start URL https://contoso-mfl-link.bizbrains.com/tracking Intent No intent Max …" at bounding box center [295, 58] width 183 height 39
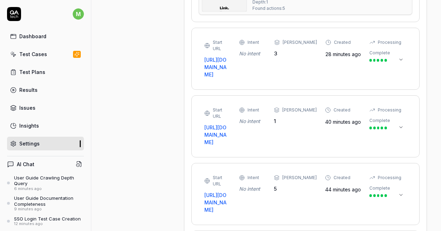
scroll to position [533, 0]
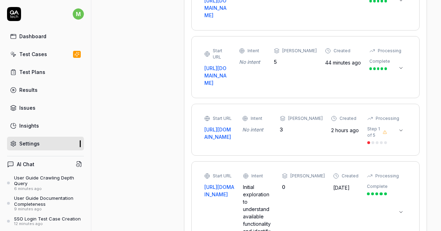
click at [308, 87] on div "Start URL https://contoso-mfl-link.bizbrains.com/tracking Intent No intent Max …" at bounding box center [295, 67] width 183 height 39
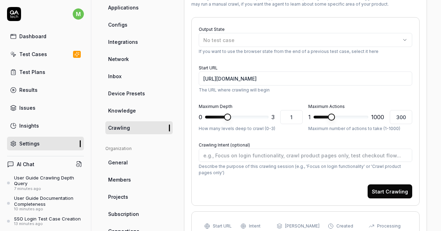
scroll to position [82, 0]
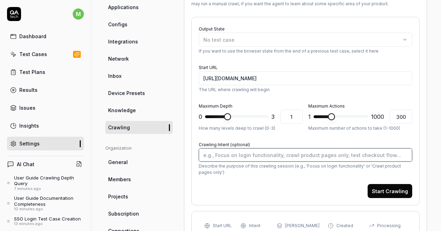
click at [239, 153] on textarea "Crawling Intent (optional)" at bounding box center [305, 154] width 213 height 13
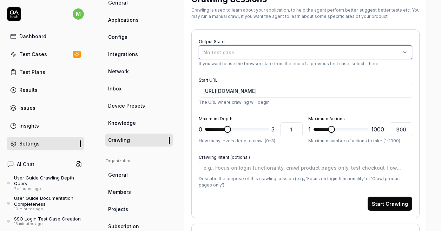
click at [266, 53] on div "No test case" at bounding box center [301, 52] width 197 height 7
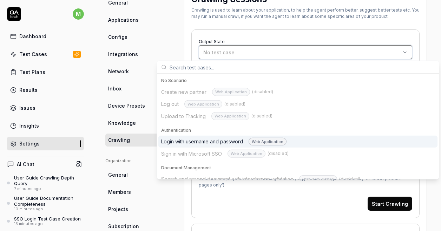
click at [266, 53] on div "No test case" at bounding box center [301, 52] width 197 height 7
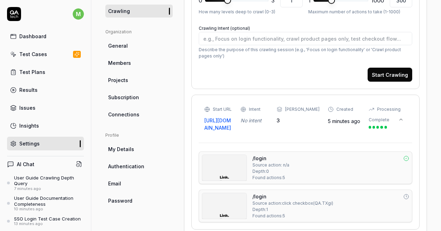
scroll to position [198, 0]
click at [278, 129] on div "Start URL https://contoso-mfl-link.bizbrains.com/ Intent No intent Max Depth 3 …" at bounding box center [295, 119] width 183 height 25
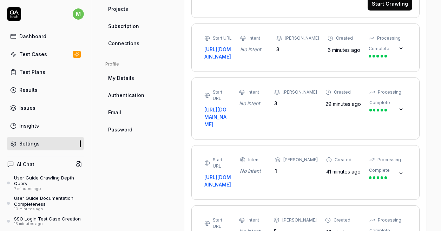
scroll to position [235, 0]
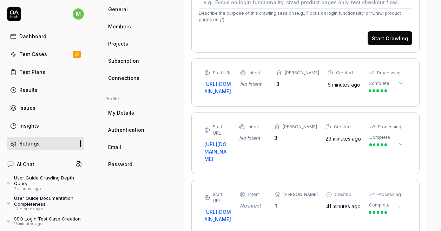
click at [316, 95] on div "Start URL https://contoso-mfl-link.bizbrains.com/ Intent No intent Max Depth 3 …" at bounding box center [295, 82] width 183 height 25
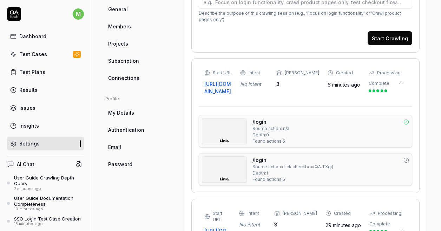
click at [286, 95] on div "Start URL https://contoso-mfl-link.bizbrains.com/ Intent No intent Max Depth 3 …" at bounding box center [295, 82] width 183 height 25
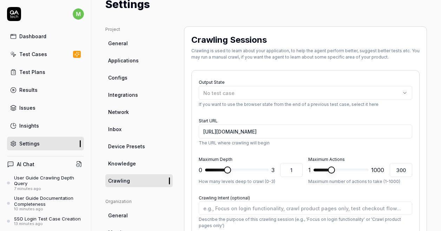
scroll to position [0, 0]
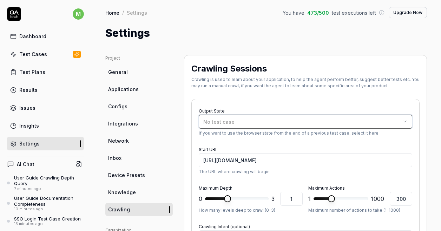
click at [270, 126] on button "No test case" at bounding box center [305, 122] width 213 height 14
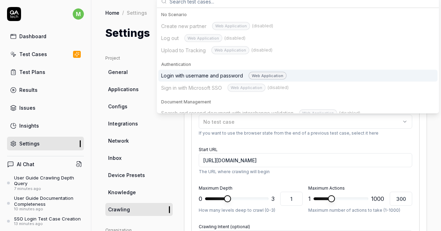
click at [234, 73] on div "Login with username and password Web Application" at bounding box center [223, 76] width 125 height 8
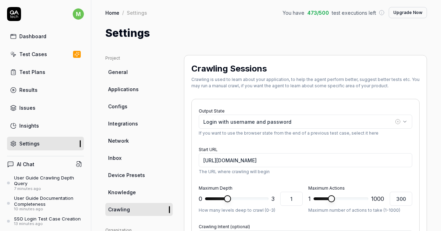
click at [265, 108] on div "Output State Login with username and password If you want to use the browser st…" at bounding box center [305, 121] width 213 height 30
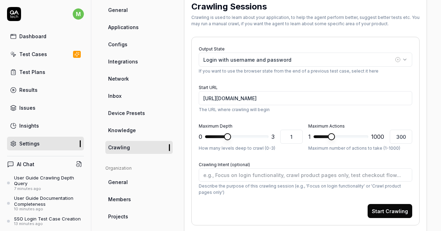
scroll to position [63, 0]
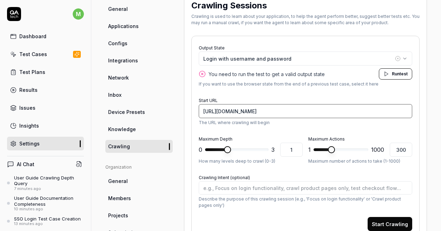
click at [307, 112] on input "[URL][DOMAIN_NAME]" at bounding box center [305, 111] width 213 height 14
type textarea "*"
type input "[URL][DOMAIN_NAME]"
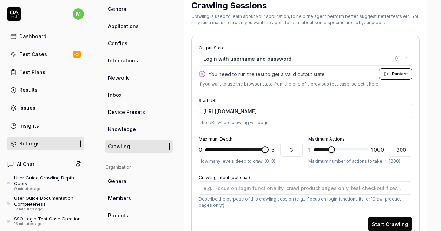
click at [261, 149] on span at bounding box center [237, 149] width 64 height 3
click at [361, 150] on span at bounding box center [340, 149] width 55 height 3
click at [368, 148] on span at bounding box center [364, 149] width 7 height 7
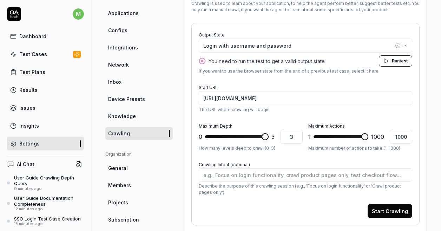
scroll to position [77, 0]
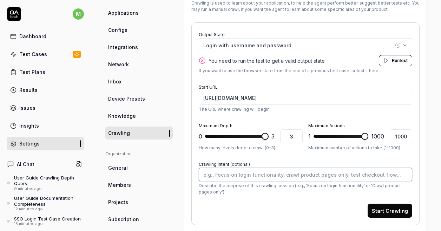
click at [268, 175] on textarea "Crawling Intent (optional)" at bounding box center [305, 174] width 213 height 13
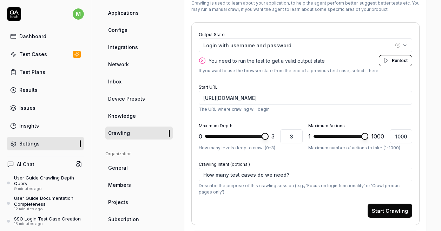
click at [319, 210] on div "Start Crawling" at bounding box center [305, 211] width 213 height 14
click at [392, 58] on span "Run" at bounding box center [396, 60] width 8 height 5
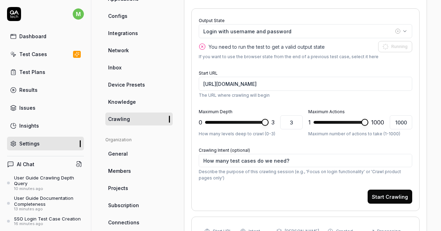
scroll to position [92, 0]
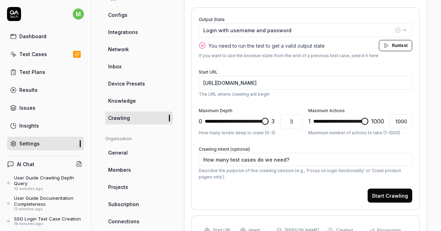
click at [388, 196] on button "Start Crawling" at bounding box center [389, 196] width 45 height 14
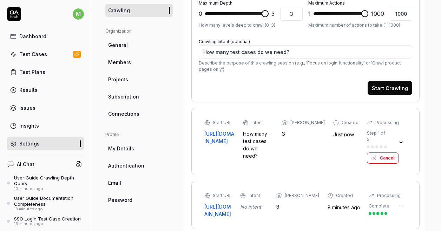
scroll to position [200, 0]
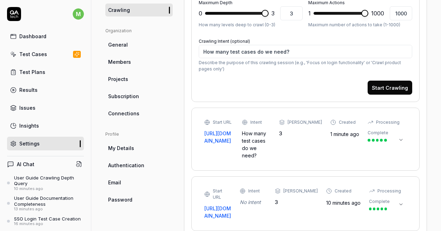
click at [397, 140] on button at bounding box center [400, 139] width 11 height 11
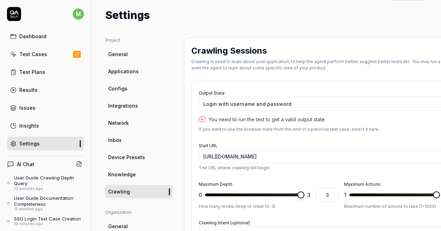
scroll to position [0, 0]
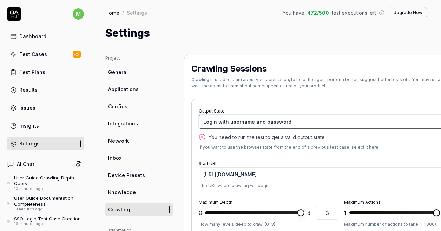
click at [272, 120] on div "Login with username and password" at bounding box center [334, 121] width 262 height 7
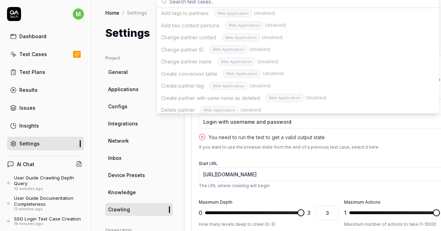
scroll to position [272, 0]
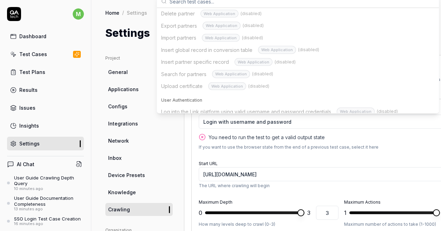
click at [244, 107] on div "Log into the Link platform using valid username and password credentials Web Ap…" at bounding box center [297, 112] width 279 height 12
click at [245, 106] on div "Log into the Link platform using valid username and password credentials Web Ap…" at bounding box center [297, 112] width 279 height 12
click at [194, 139] on div "Output State Login with username and password You need to run the test to get a…" at bounding box center [341, 197] width 300 height 197
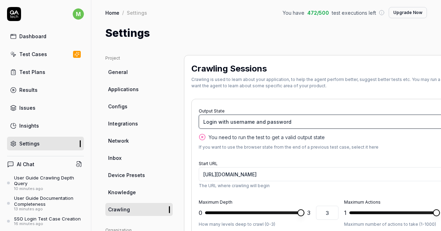
click at [291, 120] on div "Login with username and password" at bounding box center [334, 121] width 262 height 7
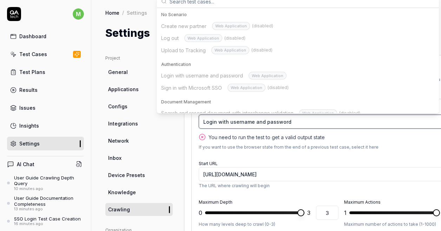
click at [299, 124] on div "Login with username and password" at bounding box center [334, 121] width 262 height 7
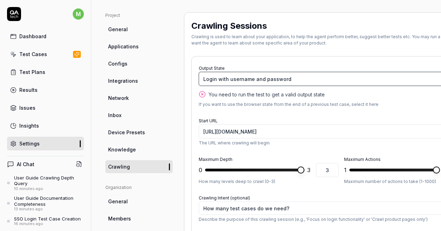
scroll to position [43, 63]
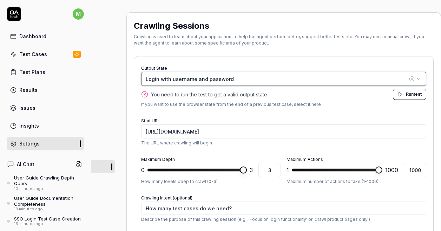
click at [416, 81] on icon "button" at bounding box center [419, 79] width 6 height 6
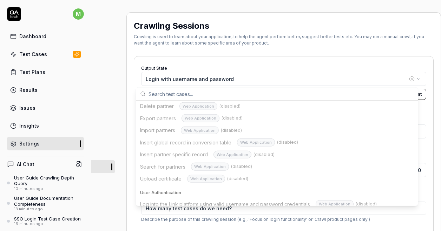
scroll to position [271, 0]
click at [238, 199] on div "Log into the Link platform using valid username and password credentials Web Ap…" at bounding box center [276, 205] width 279 height 12
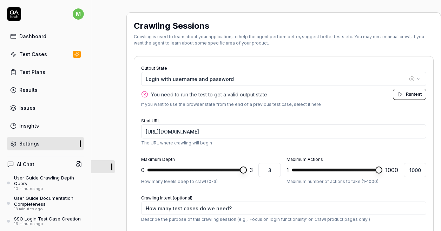
click at [267, 59] on div "Output State Login with username and password You need to run the test to get a…" at bounding box center [284, 154] width 300 height 197
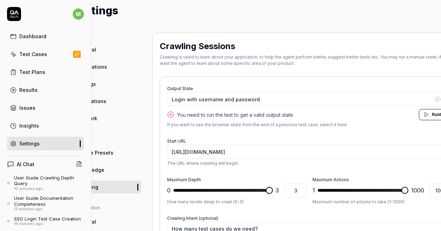
scroll to position [23, 32]
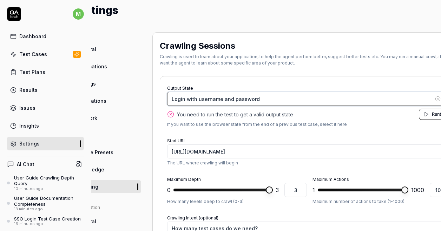
click at [237, 100] on div "Login with username and password" at bounding box center [303, 98] width 262 height 7
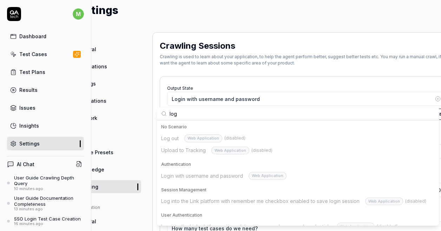
scroll to position [7, 0]
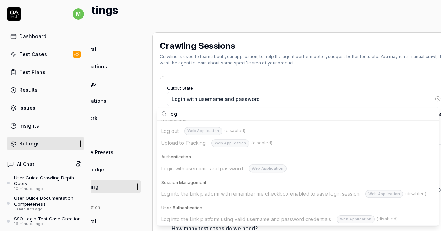
click at [246, 216] on div "Log into the Link platform using valid username and password credentials Web Ap…" at bounding box center [297, 219] width 279 height 12
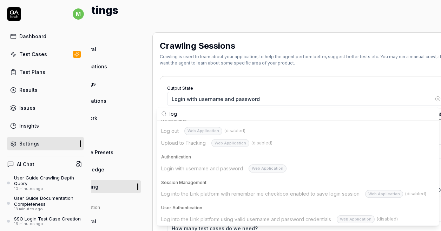
click at [253, 217] on div "Log into the Link platform using valid username and password credentials Web Ap…" at bounding box center [297, 219] width 279 height 12
click at [354, 217] on div "Log into the Link platform using valid username and password credentials Web Ap…" at bounding box center [297, 219] width 279 height 12
click at [357, 218] on div "Log into the Link platform using valid username and password credentials Web Ap…" at bounding box center [297, 219] width 279 height 12
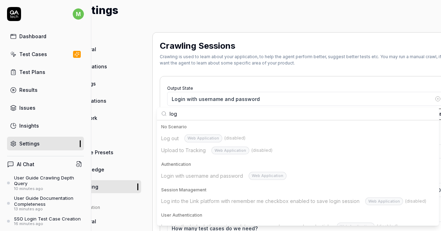
scroll to position [0, 0]
click at [308, 93] on button "Login with username and password" at bounding box center [309, 99] width 285 height 14
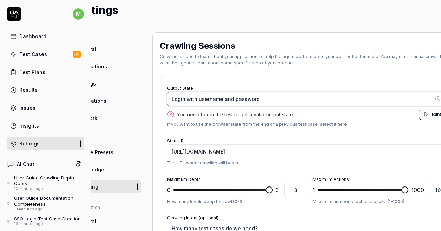
click at [274, 99] on div "Login with username and password" at bounding box center [303, 98] width 262 height 7
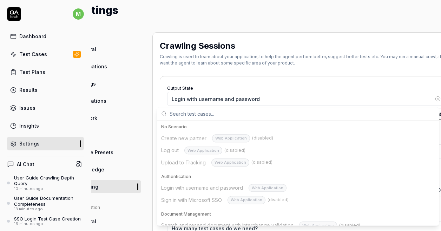
click at [227, 80] on div "Output State Login with username and password You need to run the test to get a…" at bounding box center [310, 174] width 300 height 197
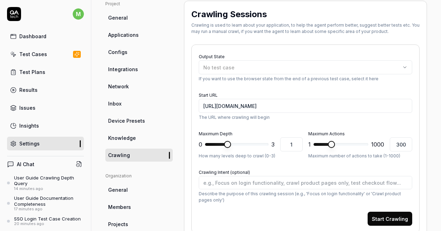
scroll to position [37, 0]
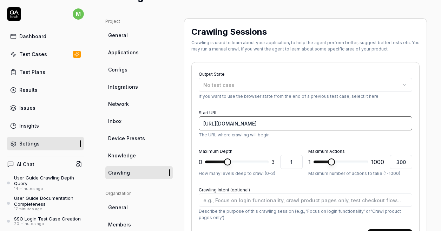
click at [343, 125] on input "[URL][DOMAIN_NAME]" at bounding box center [305, 124] width 213 height 14
type textarea "*"
type input "[URL][DOMAIN_NAME]"
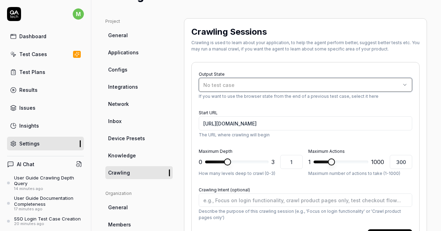
click at [285, 85] on div "No test case" at bounding box center [301, 84] width 197 height 7
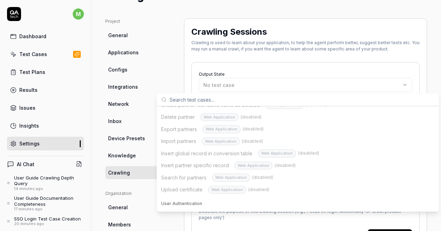
scroll to position [272, 0]
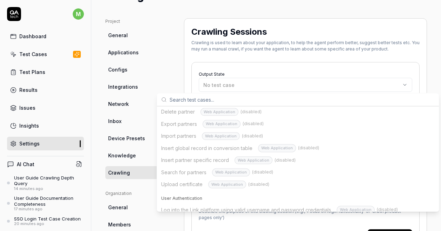
click at [229, 204] on div "Log into the Link platform using valid username and password credentials Web Ap…" at bounding box center [297, 210] width 279 height 12
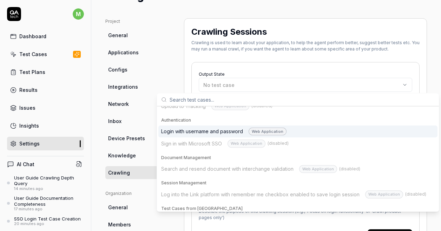
scroll to position [0, 0]
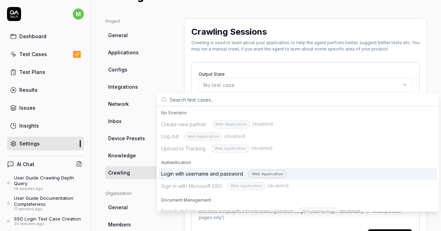
click at [217, 171] on div "Login with username and password Web Application" at bounding box center [223, 174] width 125 height 8
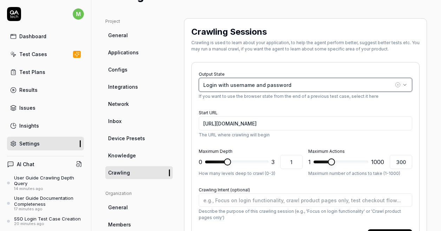
click at [293, 91] on button "Login with username and password" at bounding box center [305, 85] width 213 height 14
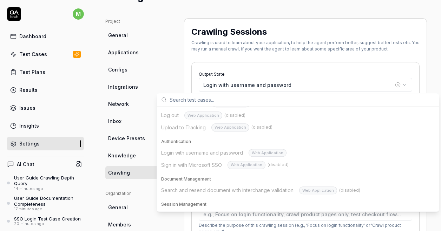
scroll to position [21, 0]
click at [206, 166] on div "Login with username and password Web Application Sign in with Microsoft SSO Web…" at bounding box center [297, 159] width 279 height 24
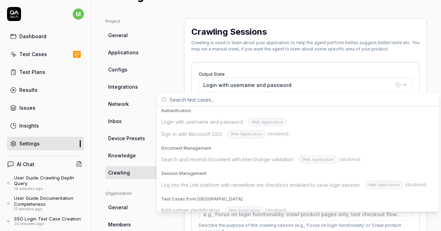
scroll to position [0, 0]
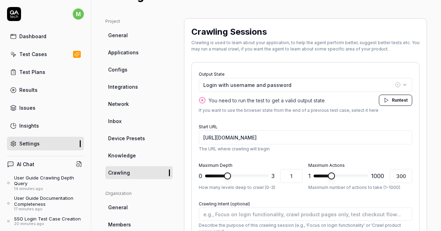
click at [111, 73] on span "Configs" at bounding box center [117, 69] width 19 height 7
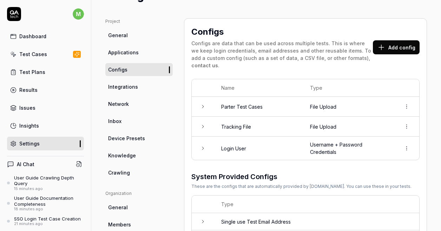
click at [127, 175] on span "Crawling" at bounding box center [119, 172] width 22 height 7
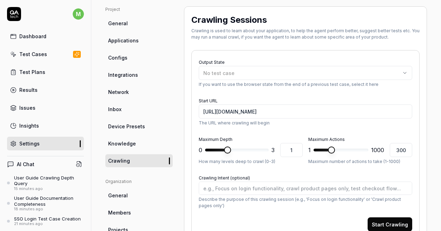
scroll to position [45, 0]
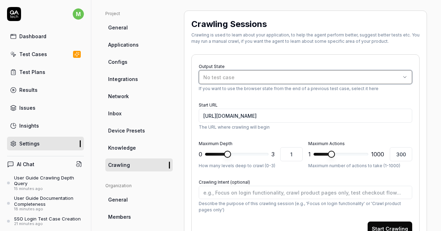
click at [315, 73] on button "No test case" at bounding box center [305, 77] width 213 height 14
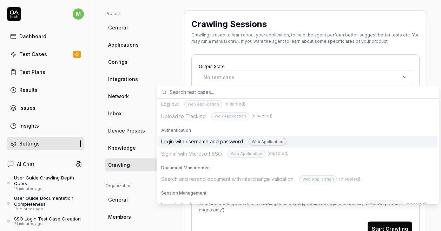
scroll to position [24, 0]
click at [267, 141] on div "Web Application" at bounding box center [267, 142] width 38 height 8
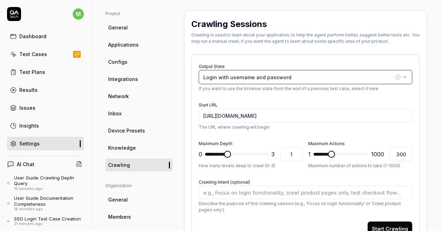
click at [402, 78] on icon "button" at bounding box center [405, 77] width 6 height 6
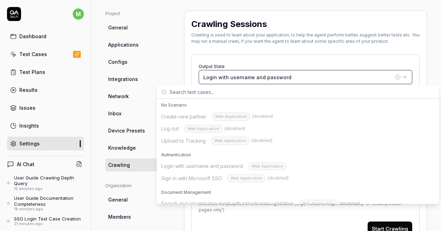
click at [402, 78] on icon "button" at bounding box center [405, 77] width 6 height 6
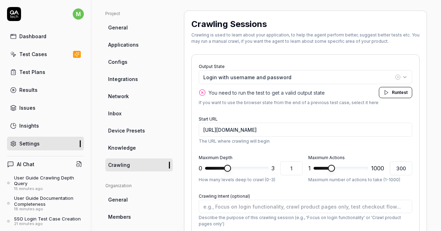
click at [38, 49] on link "Test Cases" at bounding box center [45, 54] width 77 height 14
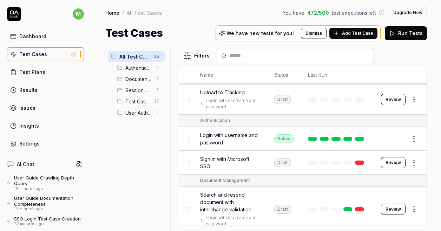
scroll to position [60, 0]
click at [239, 136] on span "Login with username and password" at bounding box center [230, 138] width 60 height 15
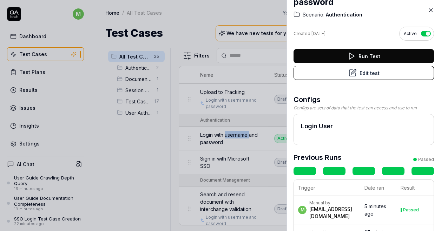
scroll to position [22, 0]
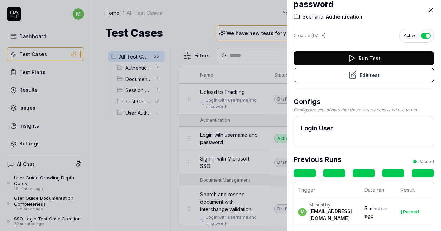
click at [207, 144] on div at bounding box center [220, 115] width 441 height 231
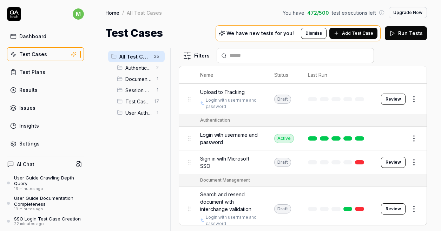
click at [395, 135] on button "Edit" at bounding box center [397, 138] width 17 height 11
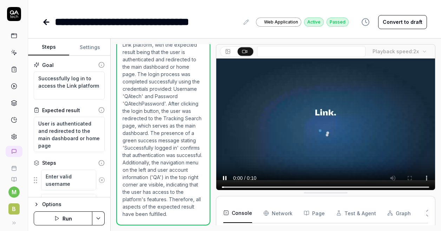
scroll to position [59, 0]
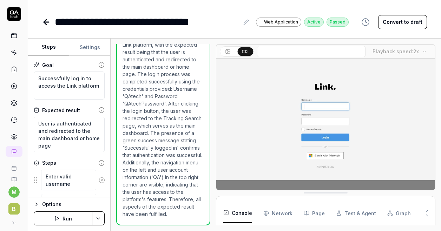
click at [43, 22] on icon at bounding box center [46, 22] width 8 height 8
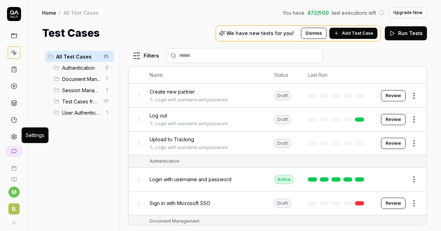
click at [11, 135] on icon at bounding box center [14, 137] width 6 height 6
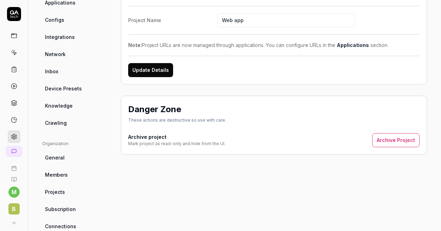
scroll to position [87, 0]
click at [70, 125] on link "Crawling" at bounding box center [75, 122] width 67 height 13
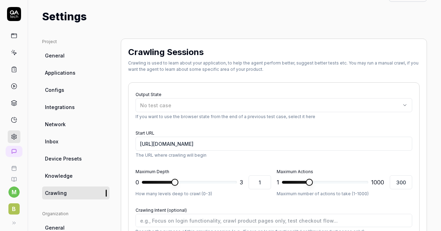
scroll to position [1, 0]
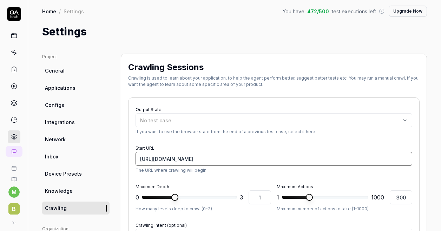
click at [244, 159] on input "[URL][DOMAIN_NAME]" at bounding box center [273, 159] width 277 height 14
type textarea "*"
paste input "items: - text: '---Link3ReleaseProcess-TestingGUIPartners' checked: false statu…"
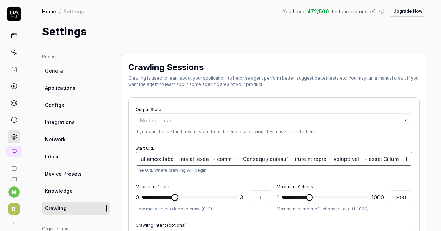
type input "[URL][DOMAIN_NAME]"
type textarea "*"
type input "[URL][DOMAIN_NAME]"
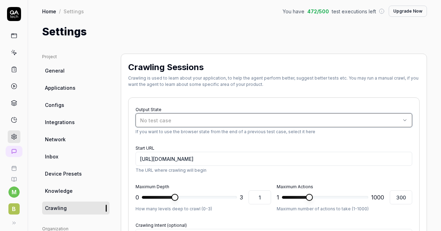
click at [336, 126] on button "No test case" at bounding box center [273, 120] width 277 height 14
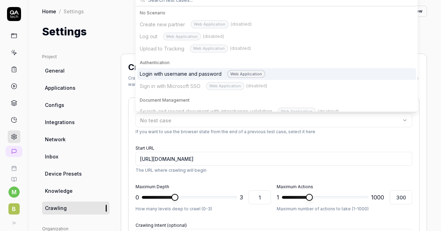
click at [357, 141] on form "Output State No test case If you want to use the browser state from the end of …" at bounding box center [273, 189] width 277 height 168
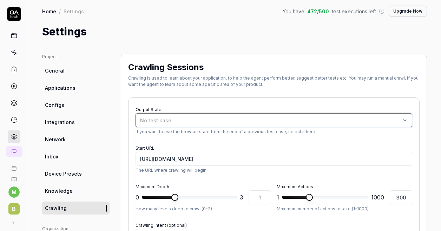
click at [278, 125] on button "No test case" at bounding box center [273, 120] width 277 height 14
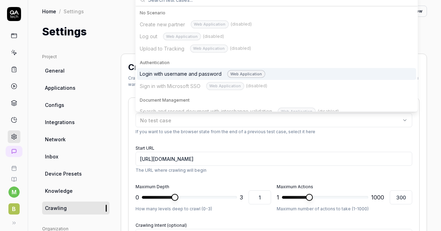
click at [203, 73] on div "Login with username and password Web Application" at bounding box center [202, 74] width 125 height 8
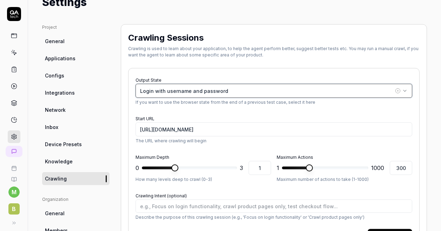
scroll to position [32, 0]
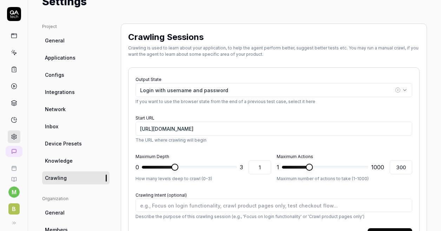
type textarea "*"
type input "3"
click at [230, 166] on span at bounding box center [189, 167] width 95 height 3
type textarea "*"
type input "987"
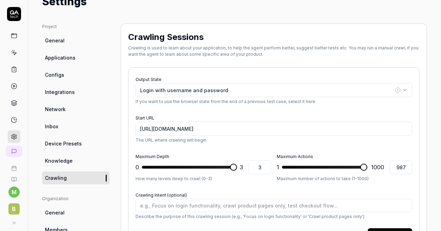
click at [362, 167] on span at bounding box center [325, 167] width 86 height 3
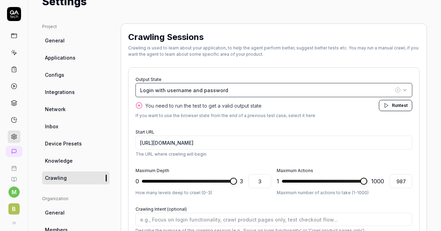
click at [223, 89] on div "Login with username and password" at bounding box center [266, 90] width 253 height 7
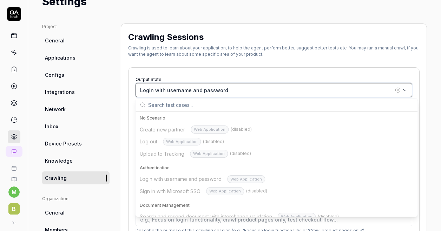
click at [223, 89] on div "Login with username and password" at bounding box center [266, 90] width 253 height 7
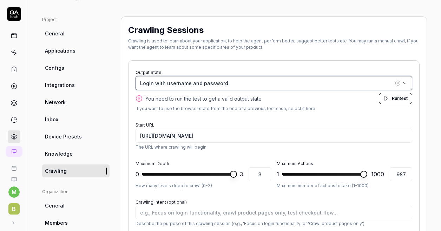
scroll to position [35, 0]
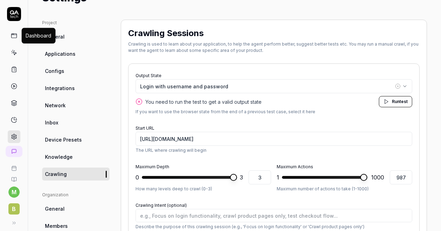
click at [11, 34] on icon at bounding box center [14, 36] width 6 height 6
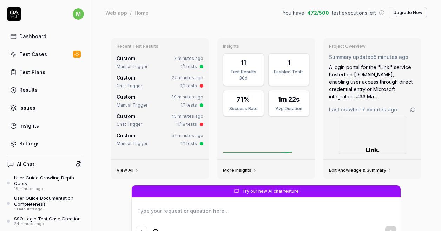
click at [39, 71] on div "Test Plans" at bounding box center [32, 71] width 26 height 7
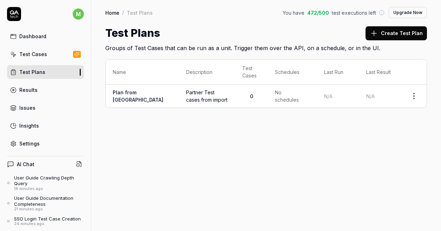
click at [35, 53] on div "Test Cases" at bounding box center [33, 54] width 28 height 7
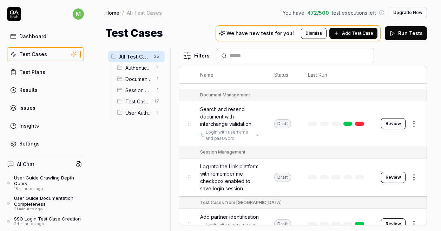
scroll to position [146, 0]
click at [390, 174] on button "Review" at bounding box center [393, 177] width 25 height 11
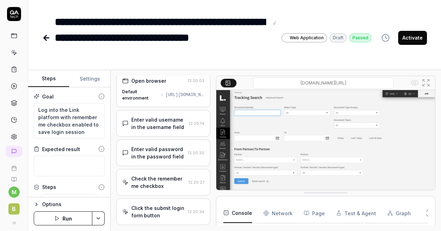
scroll to position [4, 0]
click at [160, 172] on div "Check the remember me checkbox 12:20:27" at bounding box center [163, 183] width 94 height 27
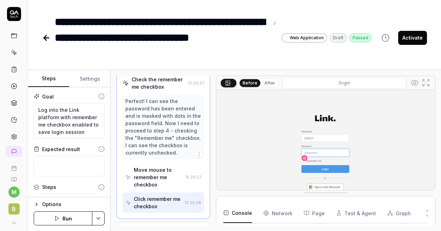
scroll to position [0, 0]
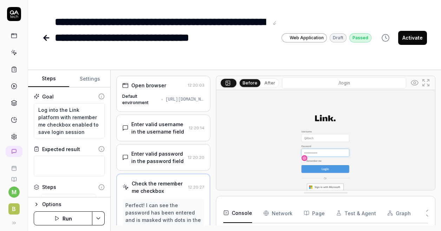
click at [414, 38] on button "Activate" at bounding box center [412, 38] width 29 height 14
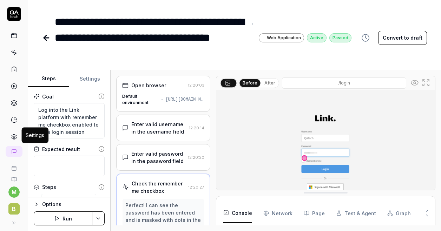
click at [11, 134] on icon at bounding box center [14, 137] width 6 height 6
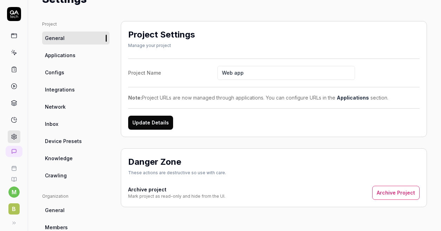
scroll to position [37, 0]
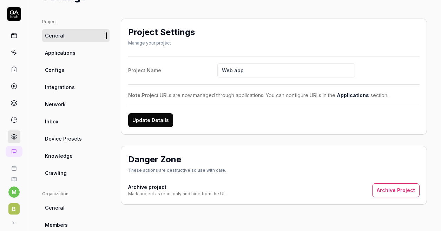
click at [63, 173] on span "Crawling" at bounding box center [56, 173] width 22 height 7
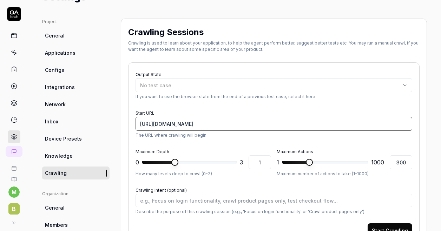
click at [244, 123] on input "[URL][DOMAIN_NAME]" at bounding box center [273, 124] width 277 height 14
type textarea "*"
type input "[URL][DOMAIN_NAME]"
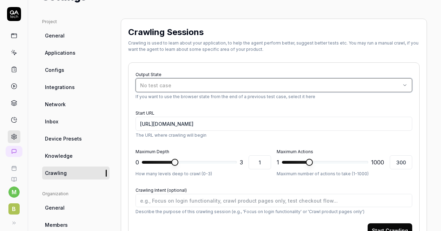
click at [231, 85] on div "No test case" at bounding box center [270, 85] width 260 height 7
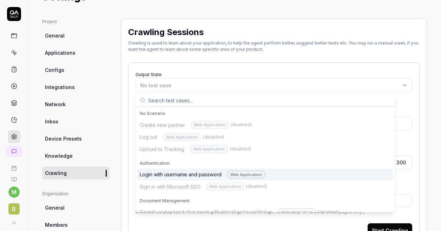
scroll to position [46, 0]
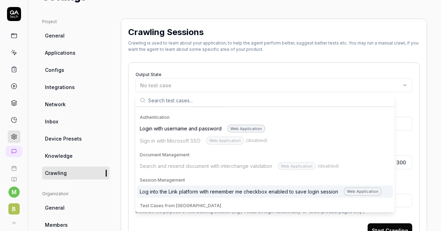
click at [237, 189] on div "Log into the Link platform with remember me checkbox enabled to save login sess…" at bounding box center [261, 192] width 242 height 8
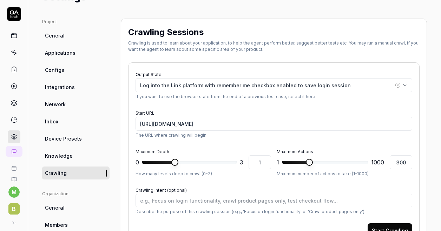
type textarea "*"
type input "3"
click at [231, 161] on span at bounding box center [189, 162] width 95 height 3
type textarea "*"
click at [362, 162] on span at bounding box center [325, 162] width 86 height 3
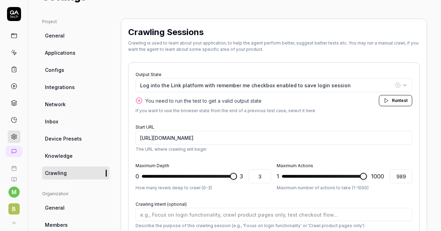
type input "1000"
click at [368, 178] on span at bounding box center [364, 176] width 7 height 7
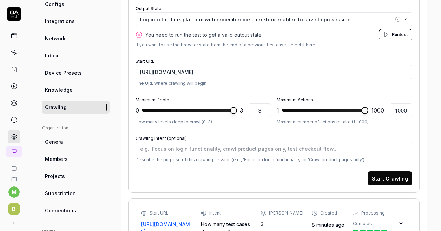
click at [388, 176] on button "Start Crawling" at bounding box center [389, 179] width 45 height 14
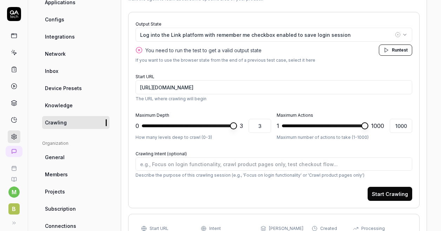
scroll to position [86, 0]
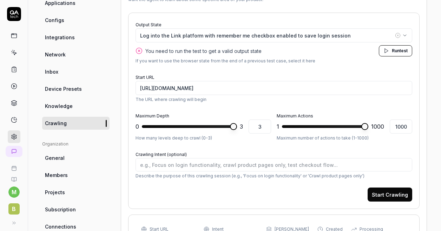
click at [392, 53] on span "Run test" at bounding box center [400, 51] width 16 height 6
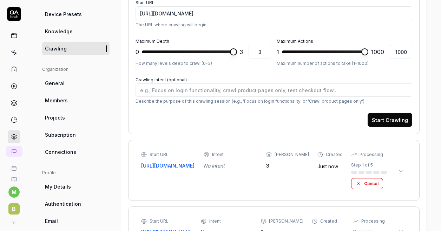
scroll to position [161, 0]
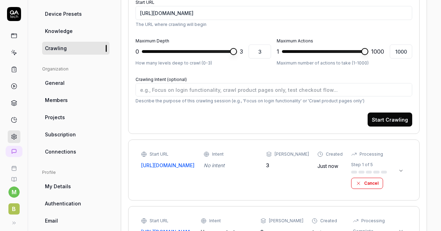
click at [365, 183] on button "Cancel" at bounding box center [367, 183] width 32 height 11
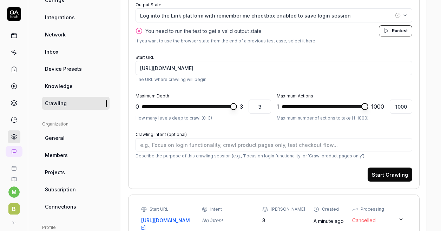
scroll to position [72, 0]
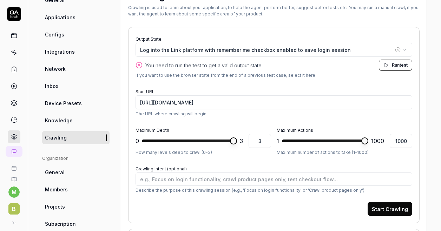
click at [387, 211] on button "Start Crawling" at bounding box center [389, 209] width 45 height 14
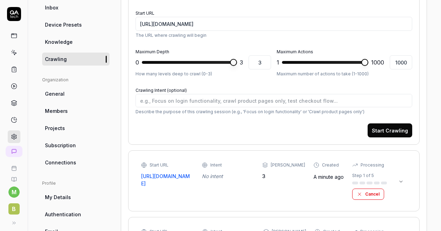
scroll to position [151, 0]
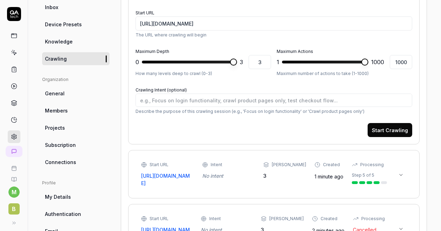
click at [399, 174] on icon at bounding box center [400, 174] width 3 height 1
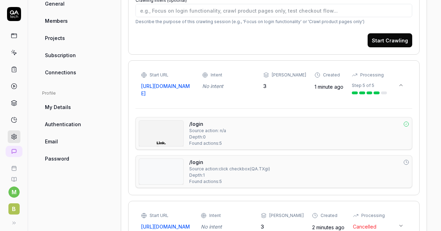
scroll to position [242, 0]
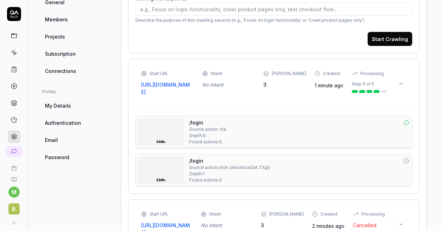
type textarea "*"
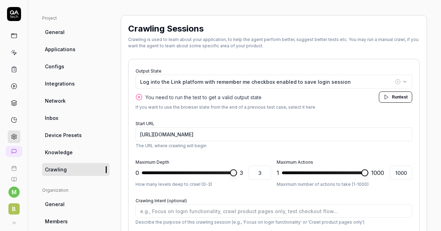
scroll to position [40, 0]
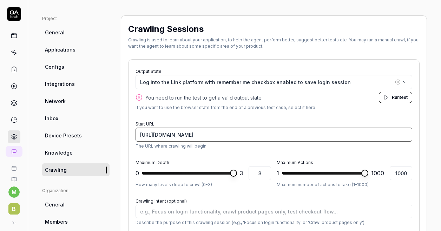
click at [245, 135] on input "[URL][DOMAIN_NAME]" at bounding box center [273, 135] width 277 height 14
type input "[URL][DOMAIN_NAME]"
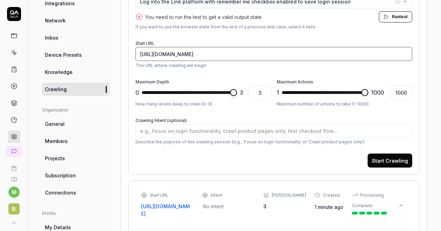
scroll to position [120, 0]
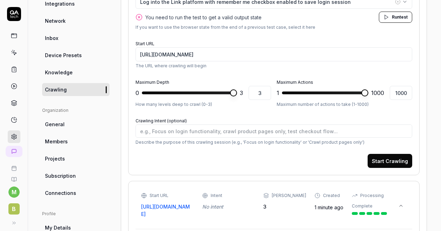
click at [394, 162] on button "Start Crawling" at bounding box center [389, 161] width 45 height 14
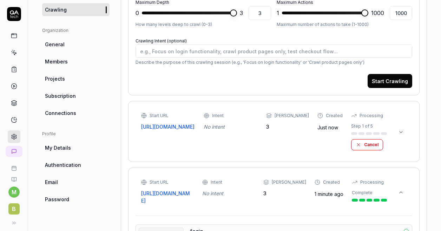
scroll to position [201, 0]
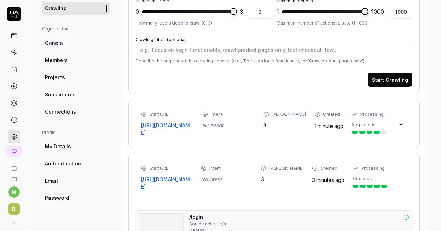
type textarea "*"
click at [398, 127] on icon at bounding box center [401, 125] width 6 height 6
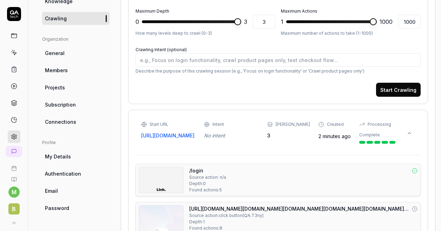
scroll to position [188, 0]
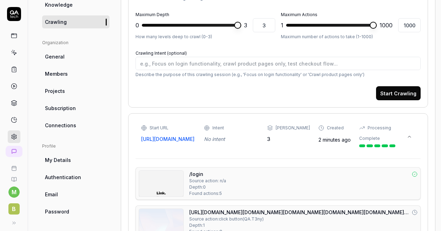
click at [74, 125] on span "Connections" at bounding box center [60, 125] width 31 height 7
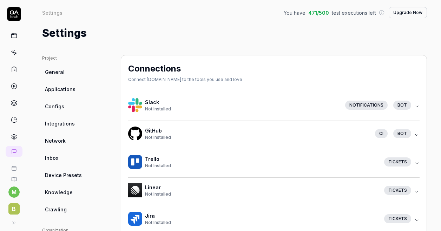
click at [69, 92] on span "Applications" at bounding box center [60, 89] width 31 height 7
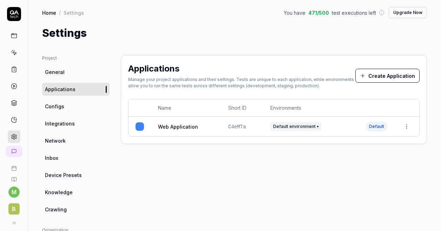
click at [402, 127] on html "m B Home / Settings You have 471 / 500 test executions left Upgrade Now Home / …" at bounding box center [220, 115] width 441 height 231
click at [344, 168] on div "Edit" at bounding box center [369, 172] width 82 height 15
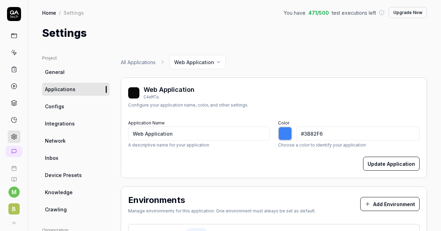
type input "*******"
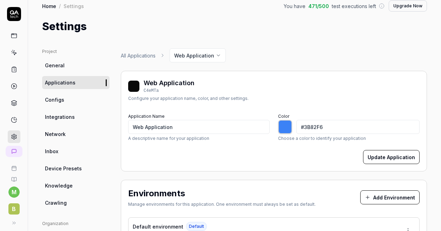
click at [179, 85] on div "Web Application" at bounding box center [169, 82] width 51 height 9
click at [162, 127] on input "Web Application" at bounding box center [198, 127] width 141 height 14
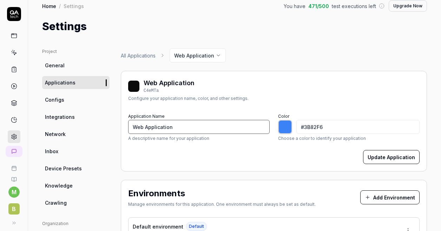
click at [162, 127] on input "Web Application" at bounding box center [198, 127] width 141 height 14
type input "L"
type input "*******"
type input "Link (Contoso-mfl)"
click at [383, 153] on button "Update Application" at bounding box center [391, 157] width 57 height 14
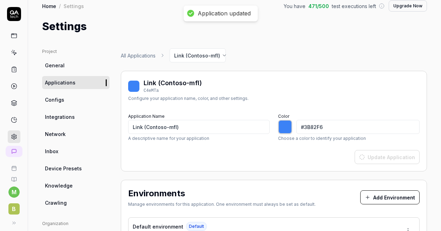
type input "*******"
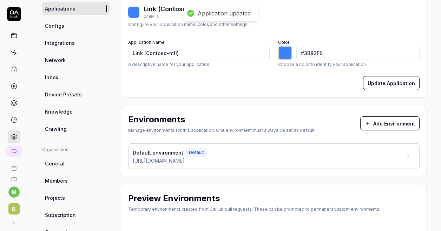
scroll to position [81, 0]
click at [265, 160] on div "Default environment Default [URL][DOMAIN_NAME]" at bounding box center [273, 156] width 291 height 26
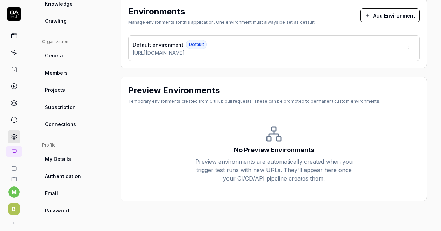
scroll to position [188, 0]
click at [290, 127] on div "No Preview Environments Preview environments are automatically created when you…" at bounding box center [273, 155] width 291 height 80
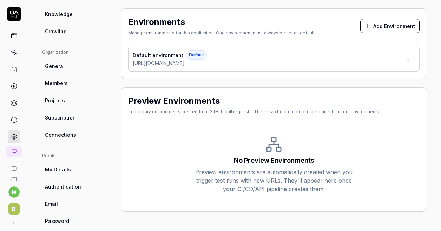
scroll to position [157, 0]
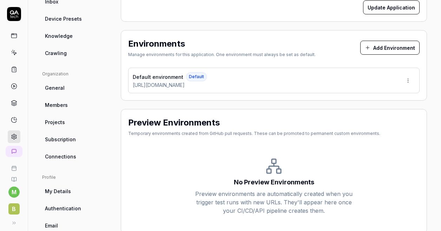
click at [59, 121] on span "Projects" at bounding box center [55, 122] width 20 height 7
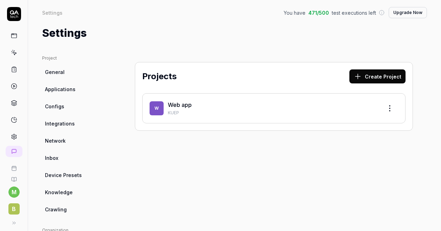
click at [64, 106] on link "Configs" at bounding box center [75, 106] width 67 height 13
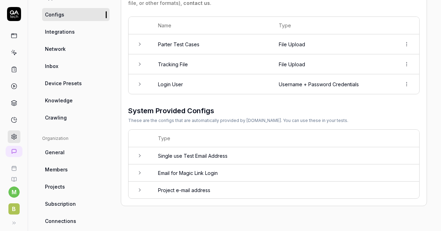
scroll to position [93, 0]
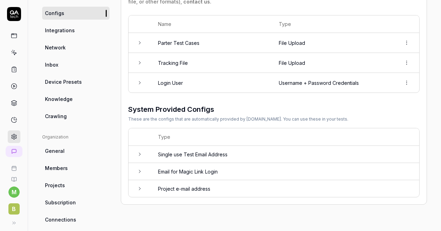
click at [216, 169] on td "Email for Magic Link Login" at bounding box center [285, 171] width 268 height 17
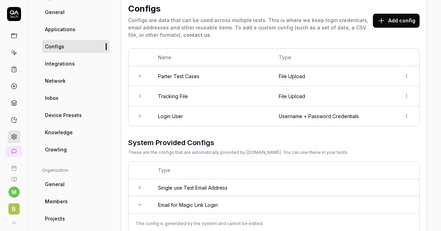
scroll to position [60, 0]
click at [241, 185] on td "Single use Test Email Address" at bounding box center [285, 187] width 268 height 17
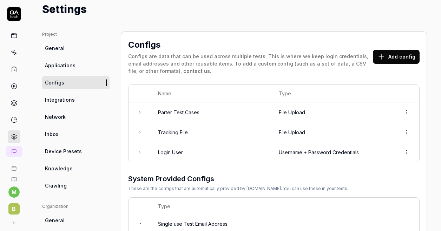
scroll to position [24, 0]
drag, startPoint x: 241, startPoint y: 185, endPoint x: 64, endPoint y: 100, distance: 196.5
click at [64, 100] on span "Integrations" at bounding box center [60, 100] width 30 height 7
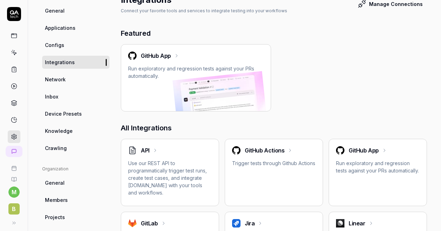
scroll to position [60, 0]
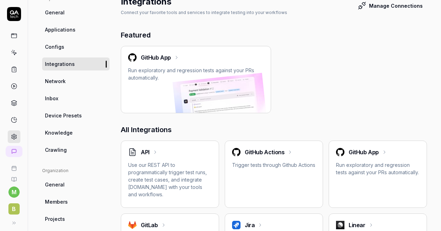
click at [53, 86] on link "Network" at bounding box center [75, 81] width 67 height 13
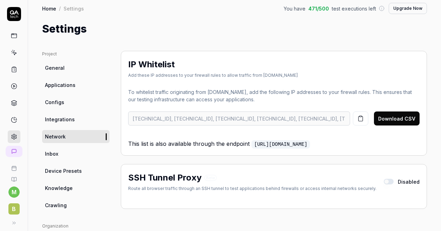
scroll to position [4, 0]
click at [60, 66] on span "General" at bounding box center [55, 68] width 20 height 7
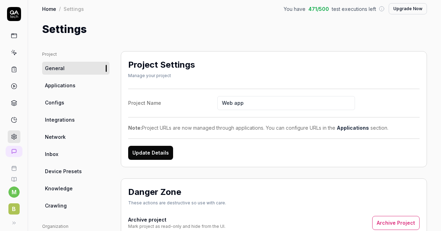
click at [239, 102] on input "Web app" at bounding box center [286, 103] width 138 height 14
type input "Link (Contoso MFL)"
click at [163, 149] on button "Update Details" at bounding box center [150, 153] width 45 height 14
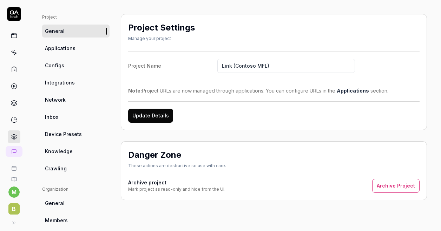
scroll to position [41, 0]
click at [68, 50] on span "Applications" at bounding box center [60, 48] width 31 height 7
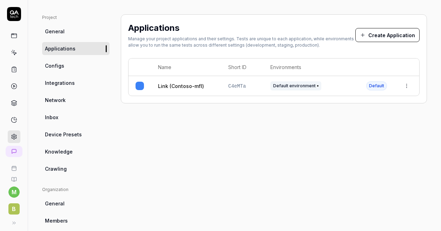
click at [63, 65] on span "Configs" at bounding box center [54, 65] width 19 height 7
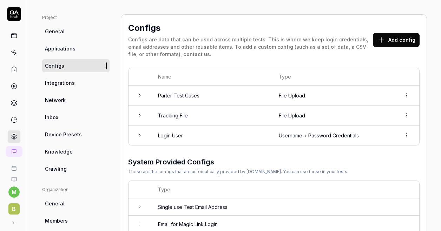
click at [60, 115] on link "Inbox" at bounding box center [75, 117] width 67 height 13
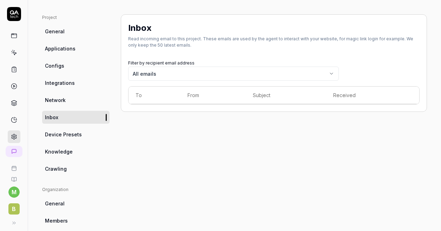
click at [80, 135] on span "Device Presets" at bounding box center [63, 134] width 37 height 7
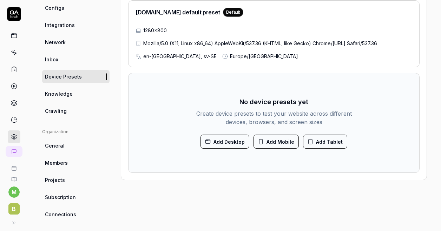
scroll to position [99, 0]
click at [65, 97] on link "Knowledge" at bounding box center [75, 93] width 67 height 13
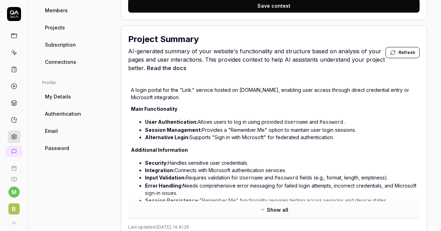
scroll to position [252, 0]
